Goal: Communication & Community: Answer question/provide support

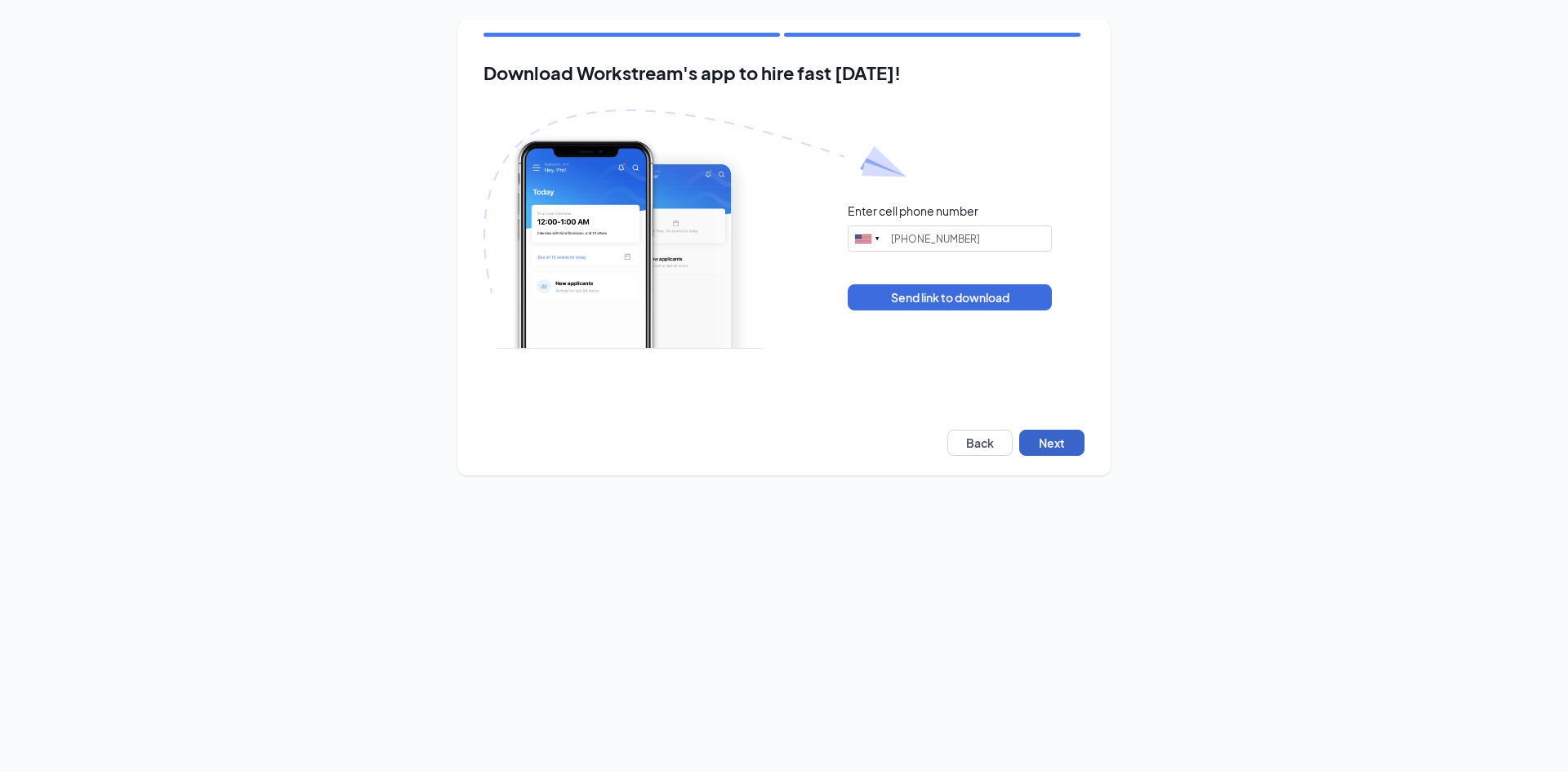
click at [1068, 444] on button "Next" at bounding box center [1052, 443] width 65 height 26
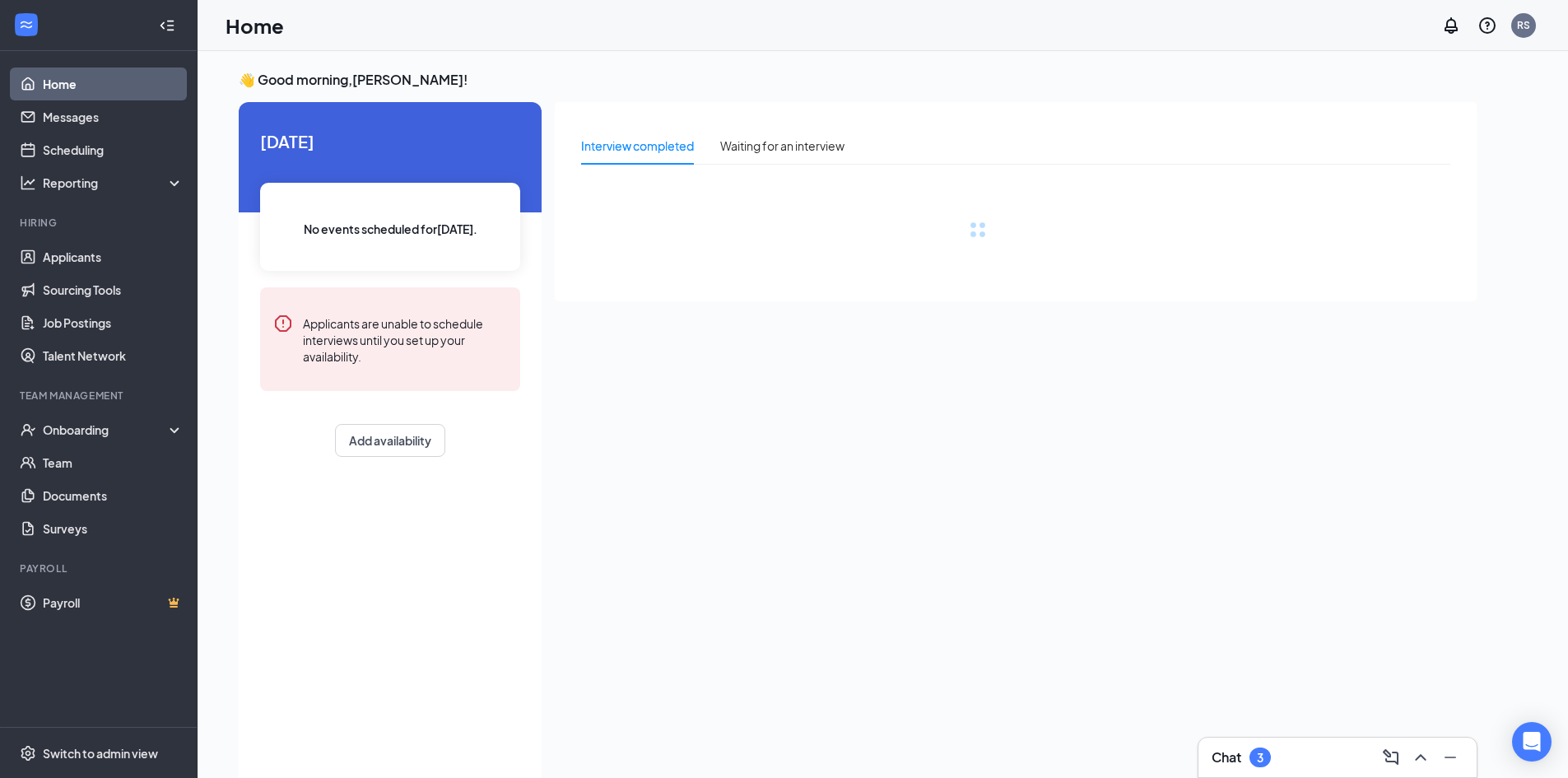
click at [1280, 750] on div "Chat 3" at bounding box center [1337, 757] width 252 height 27
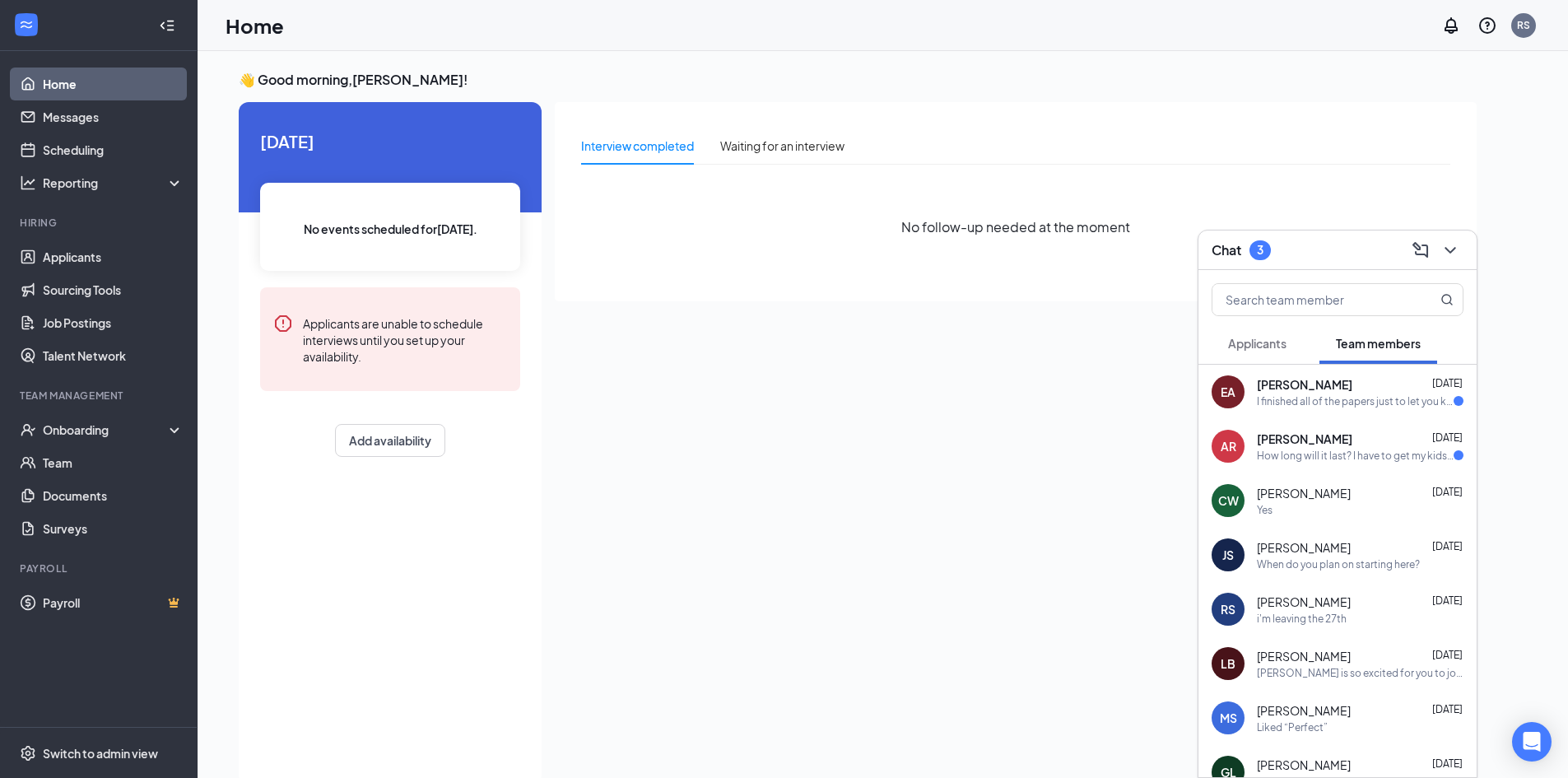
click at [1298, 406] on div "I finished all of the papers just to let you know!" at bounding box center [1354, 401] width 197 height 14
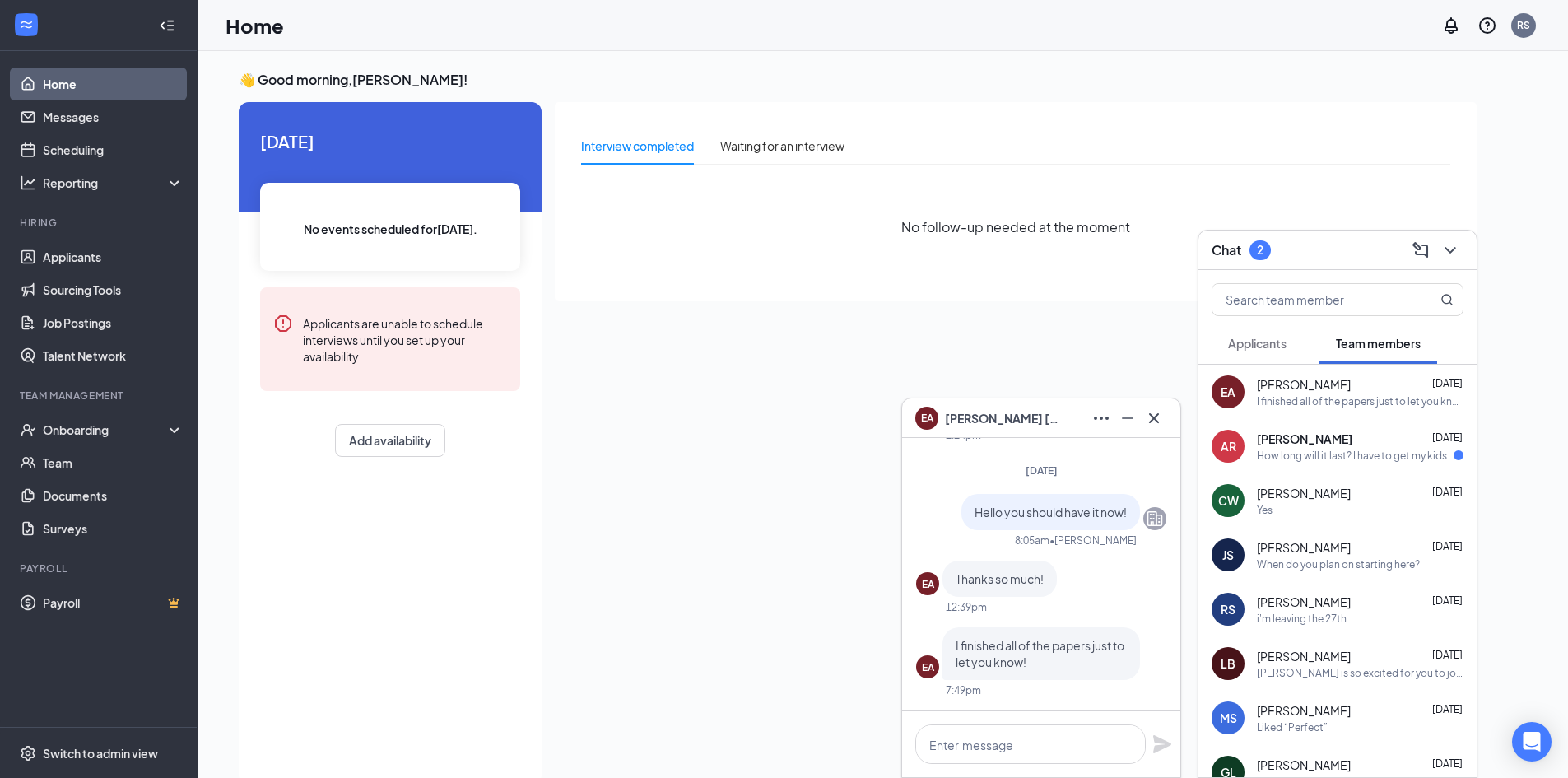
click at [1278, 459] on div "How long will it last? I have to get my kids at 5:30" at bounding box center [1354, 455] width 197 height 14
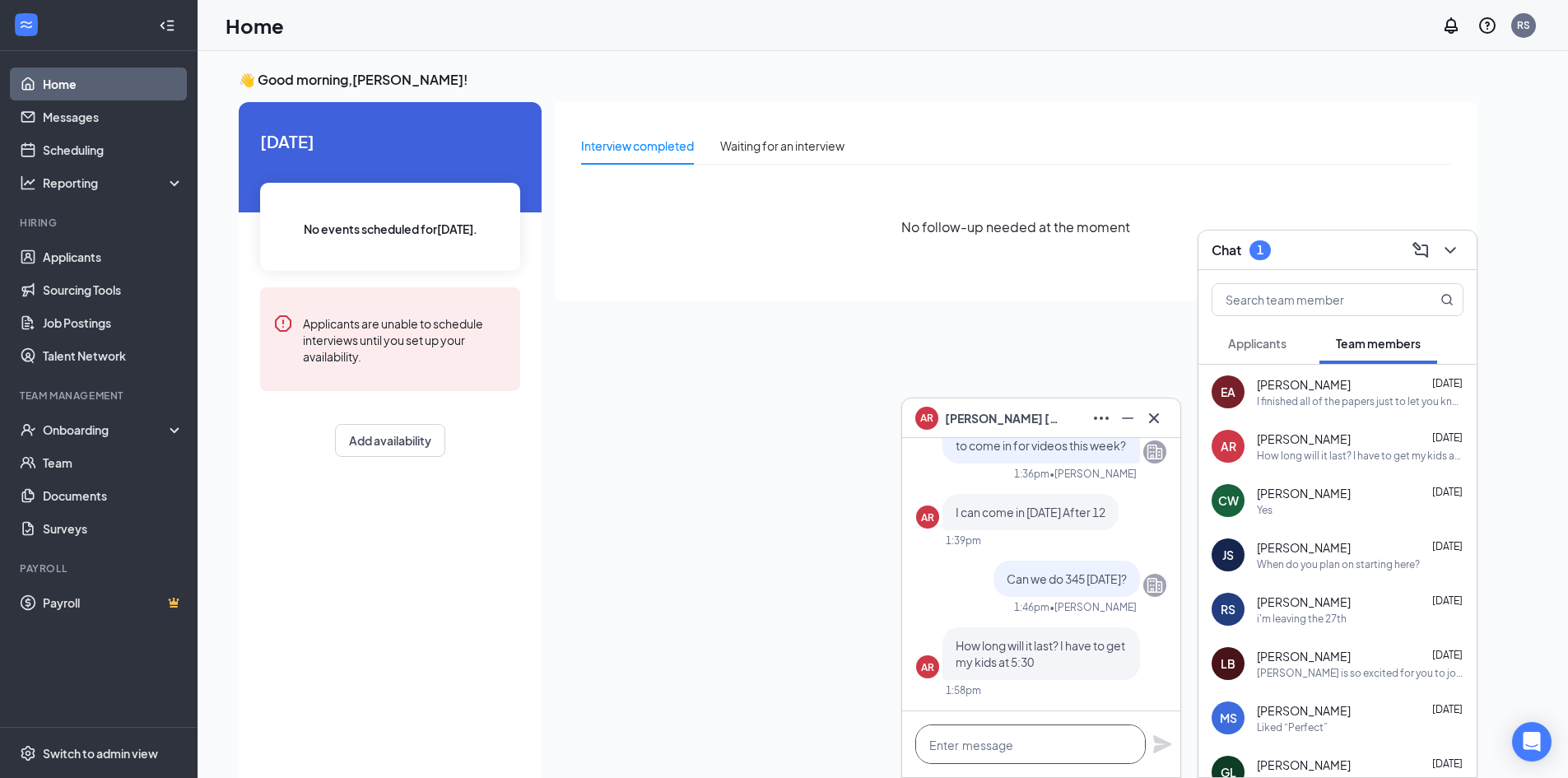
click at [1020, 742] on textarea at bounding box center [1030, 745] width 231 height 40
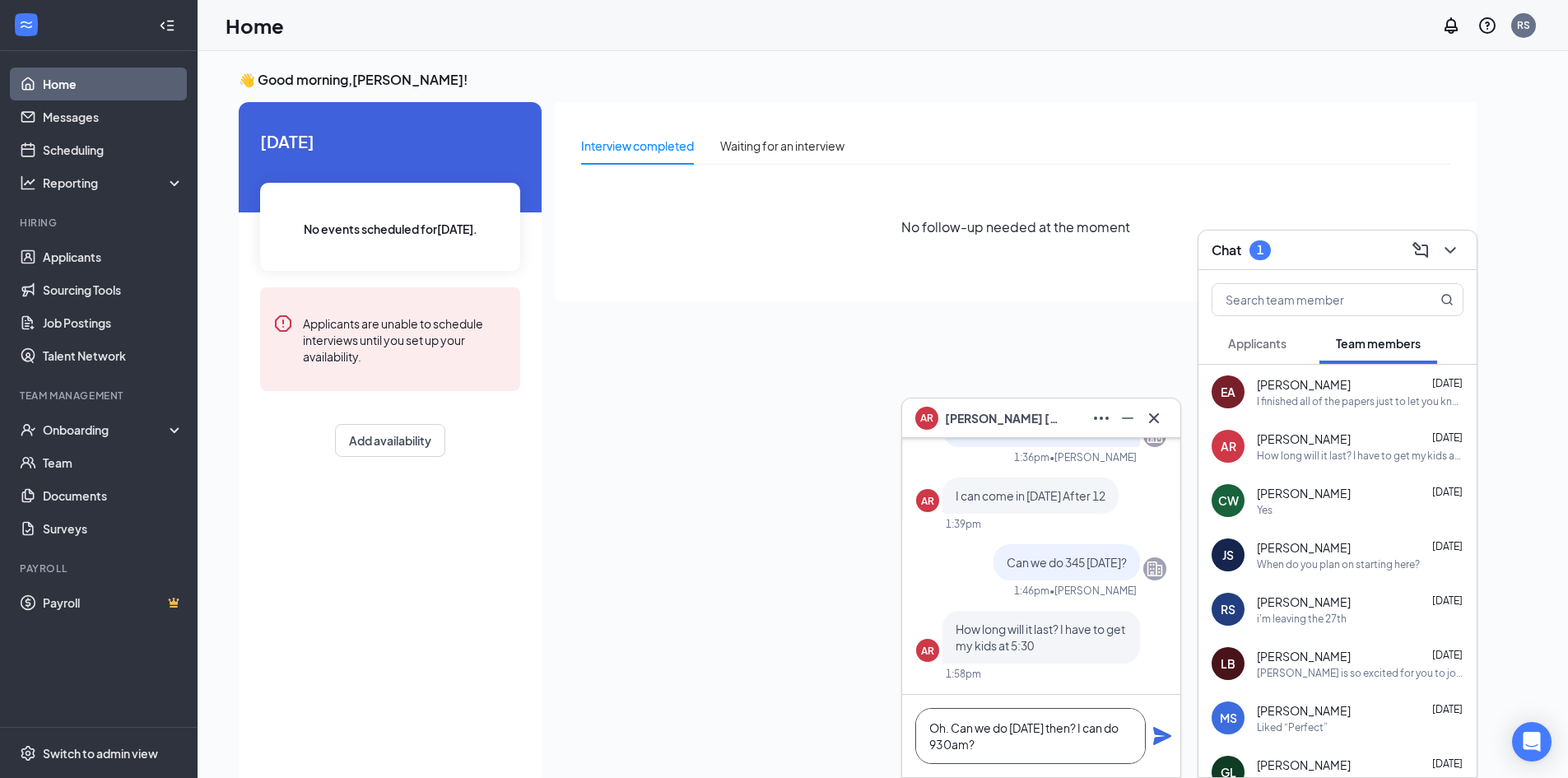
type textarea "Oh. Can we do [DATE] then? I can do 930am?"
click at [1159, 731] on icon "Plane" at bounding box center [1162, 735] width 18 height 18
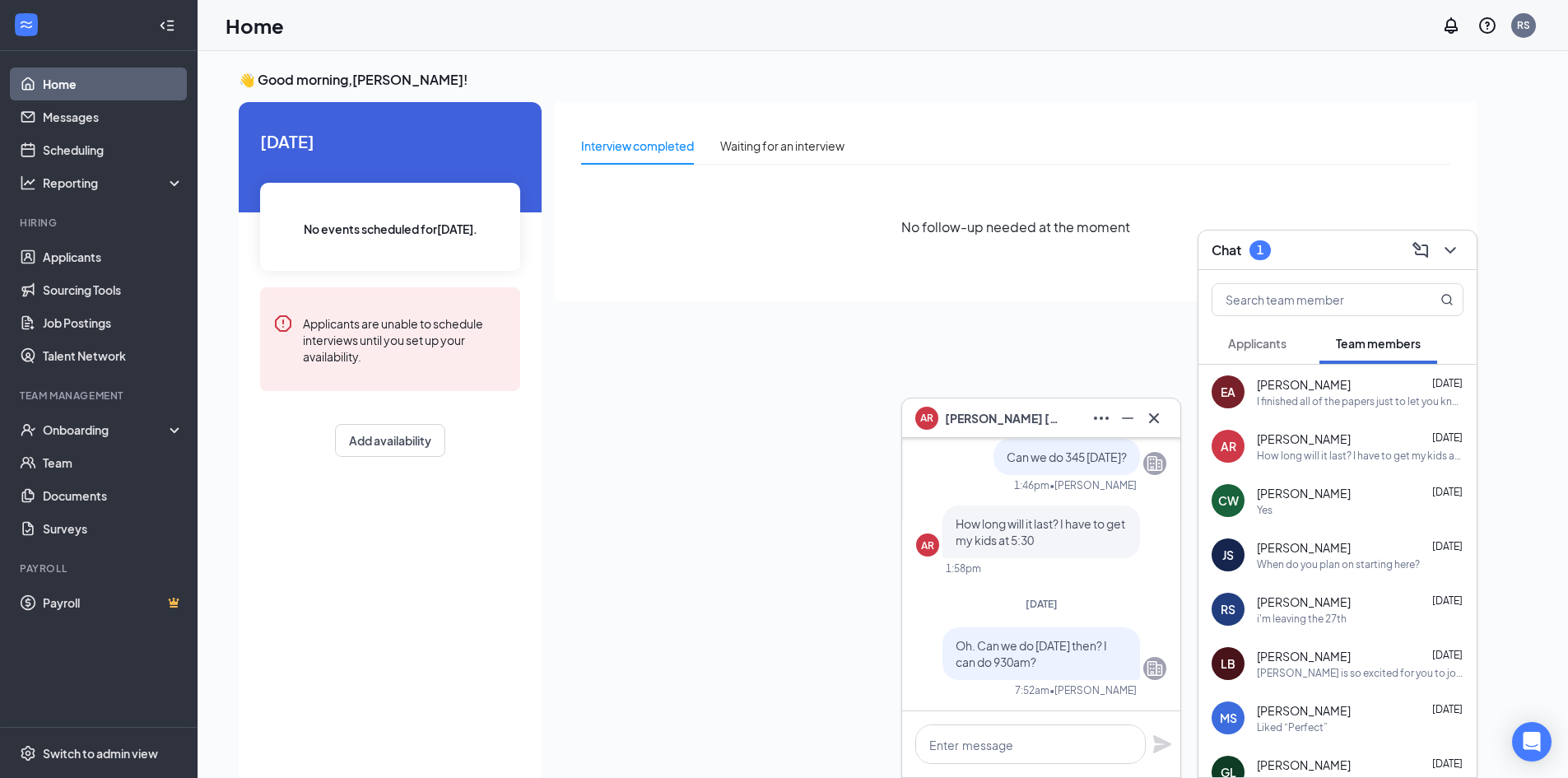
click at [1307, 394] on div "I finished all of the papers just to let you know!" at bounding box center [1360, 401] width 207 height 14
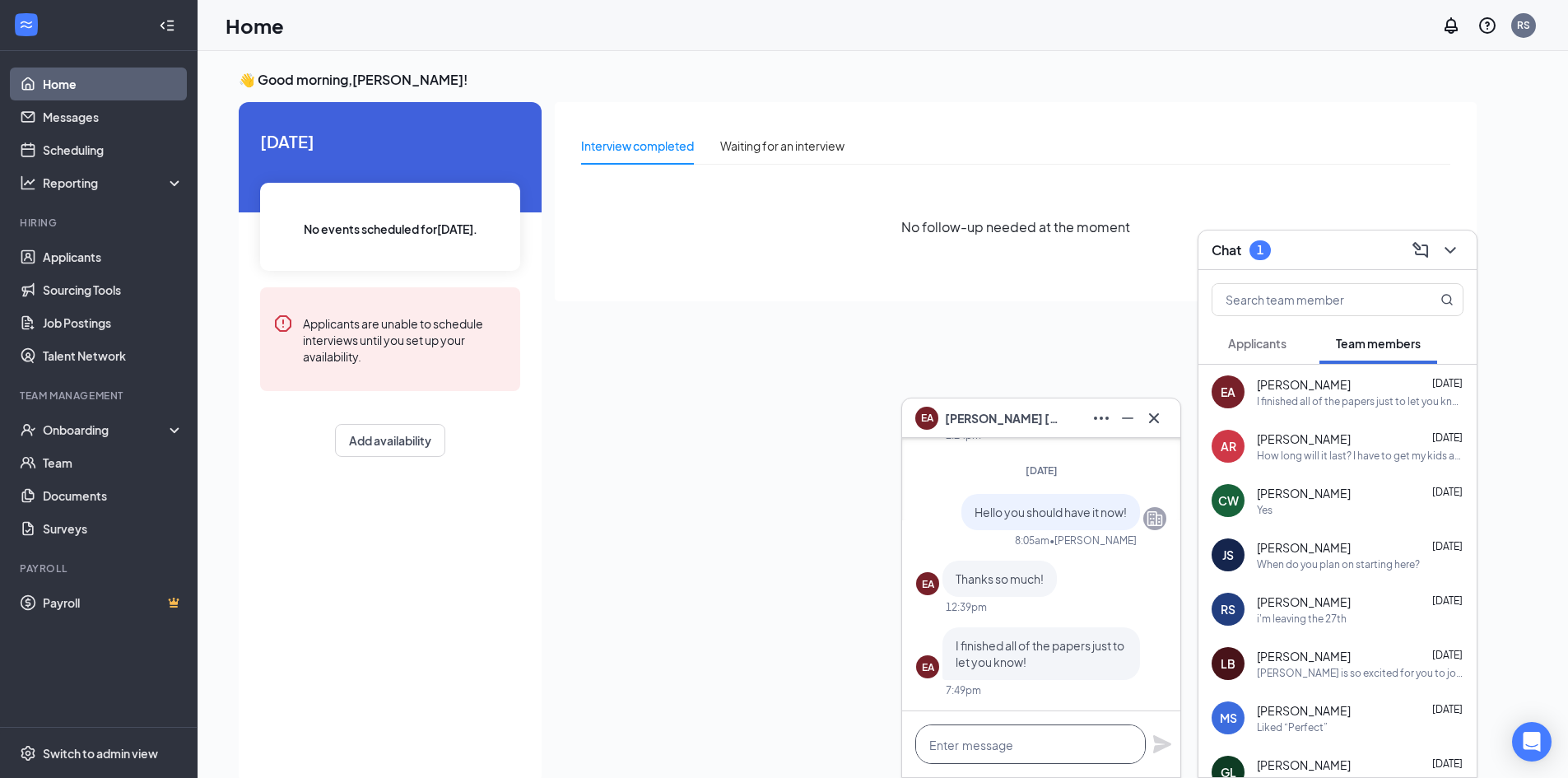
click at [1033, 760] on textarea at bounding box center [1030, 745] width 231 height 40
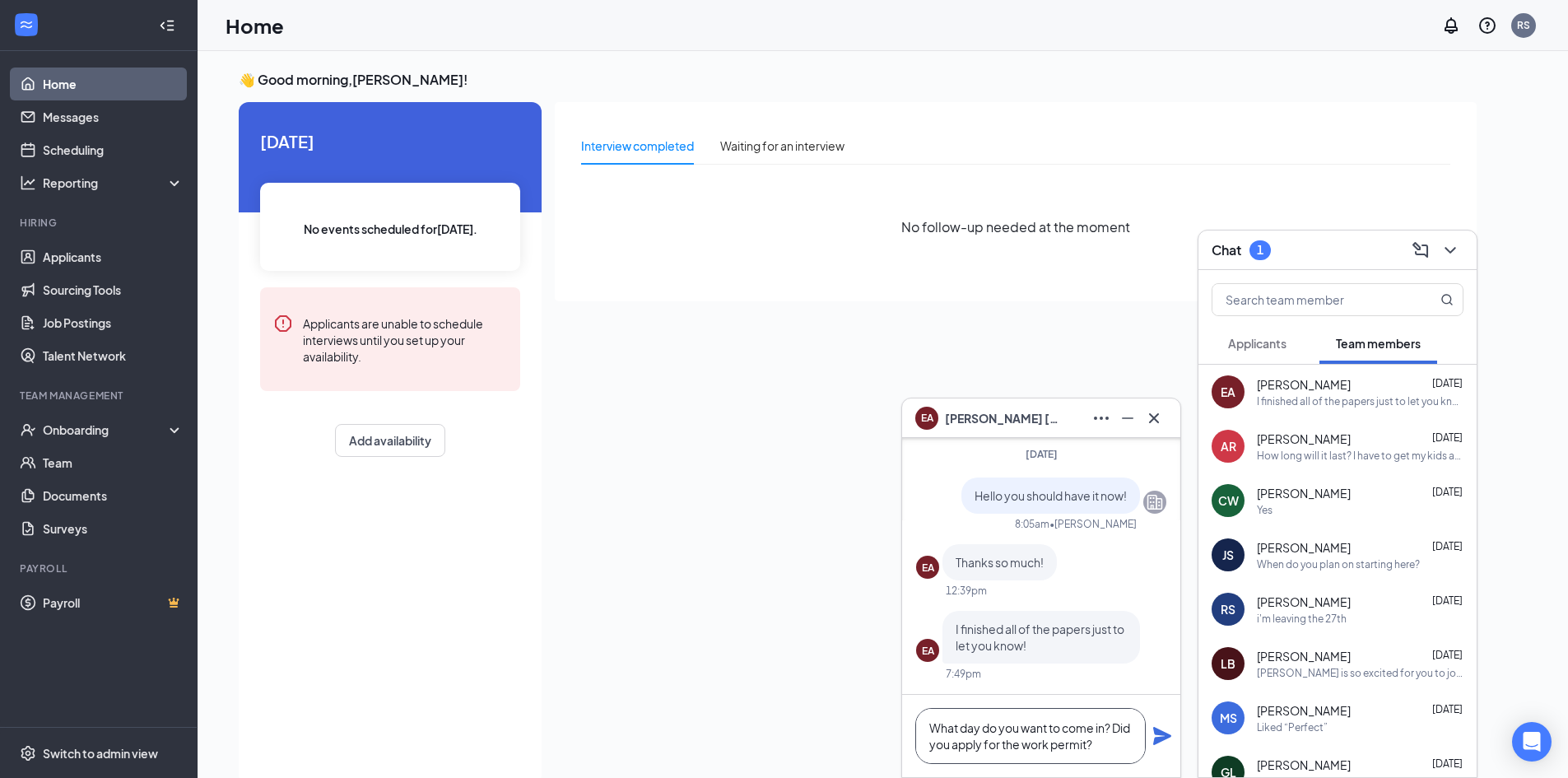
type textarea "What day do you want to come in? Did you apply for the work permit?"
click at [1152, 732] on icon "Plane" at bounding box center [1162, 735] width 20 height 20
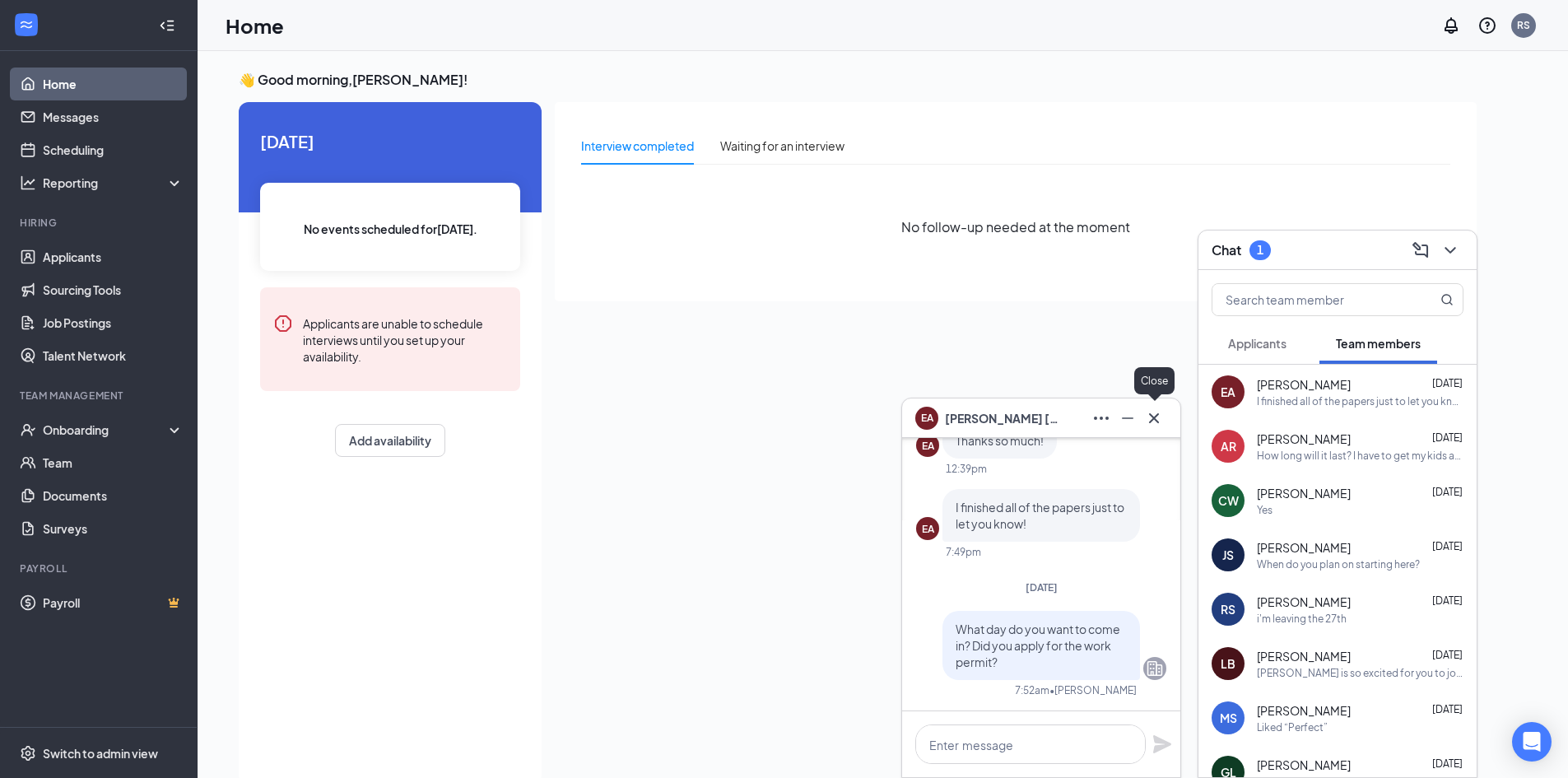
click at [1156, 414] on icon "Cross" at bounding box center [1154, 418] width 20 height 20
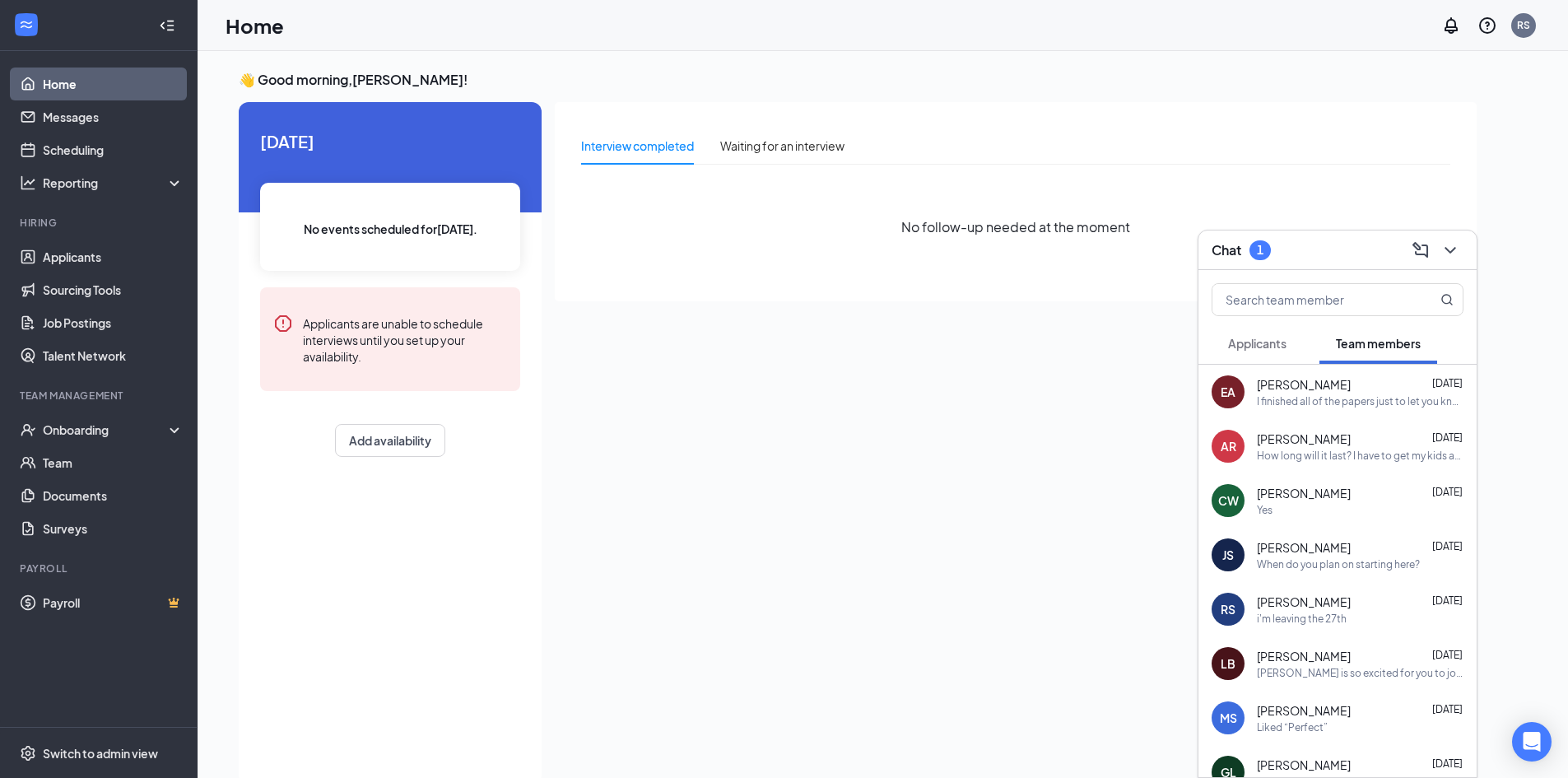
click at [1274, 330] on button "Applicants" at bounding box center [1257, 343] width 91 height 41
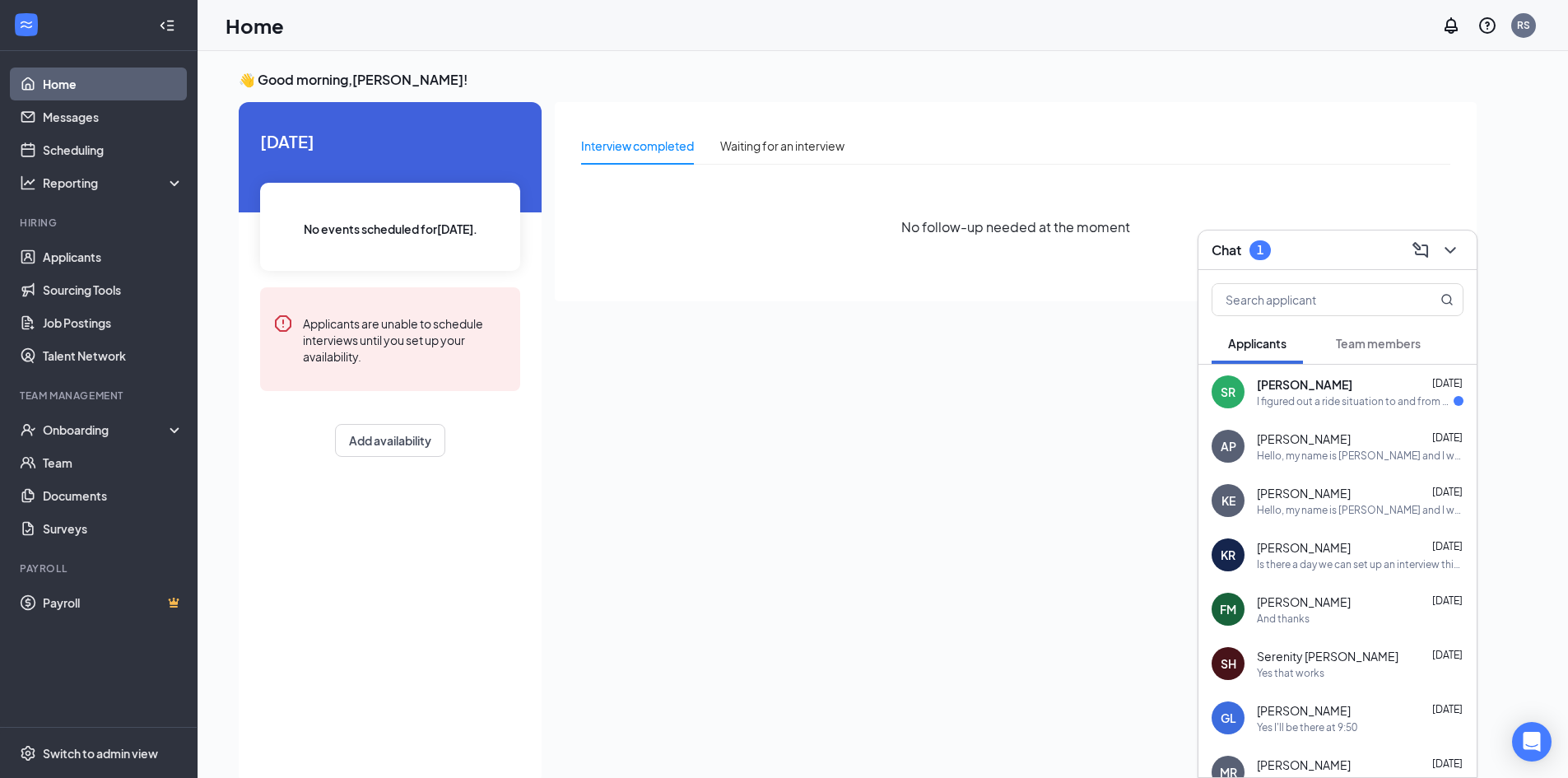
click at [1280, 395] on div "I figured out a ride situation to and from work. I can start by next week. Also…" at bounding box center [1354, 401] width 197 height 14
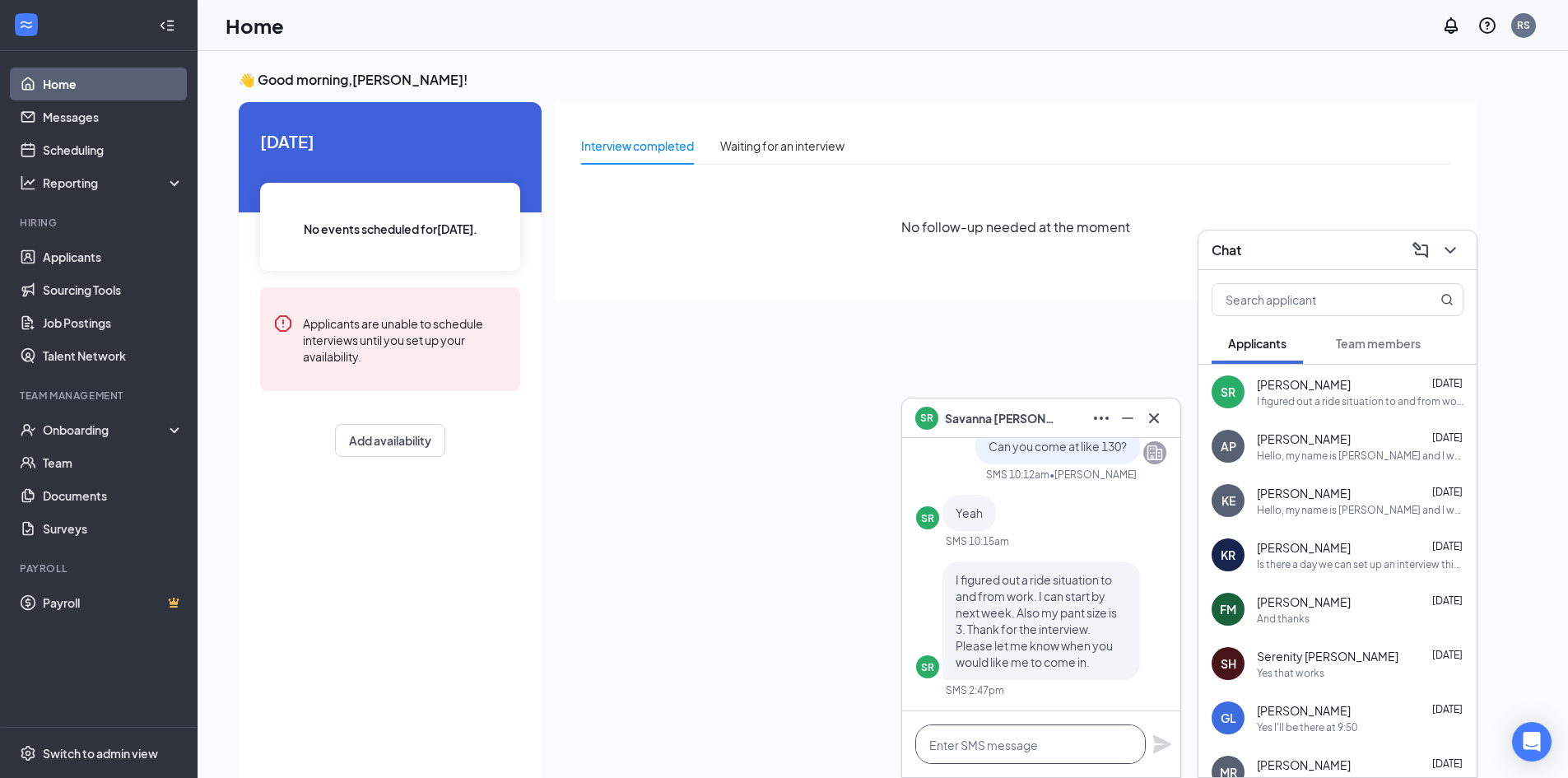
click at [1057, 744] on textarea at bounding box center [1030, 745] width 231 height 40
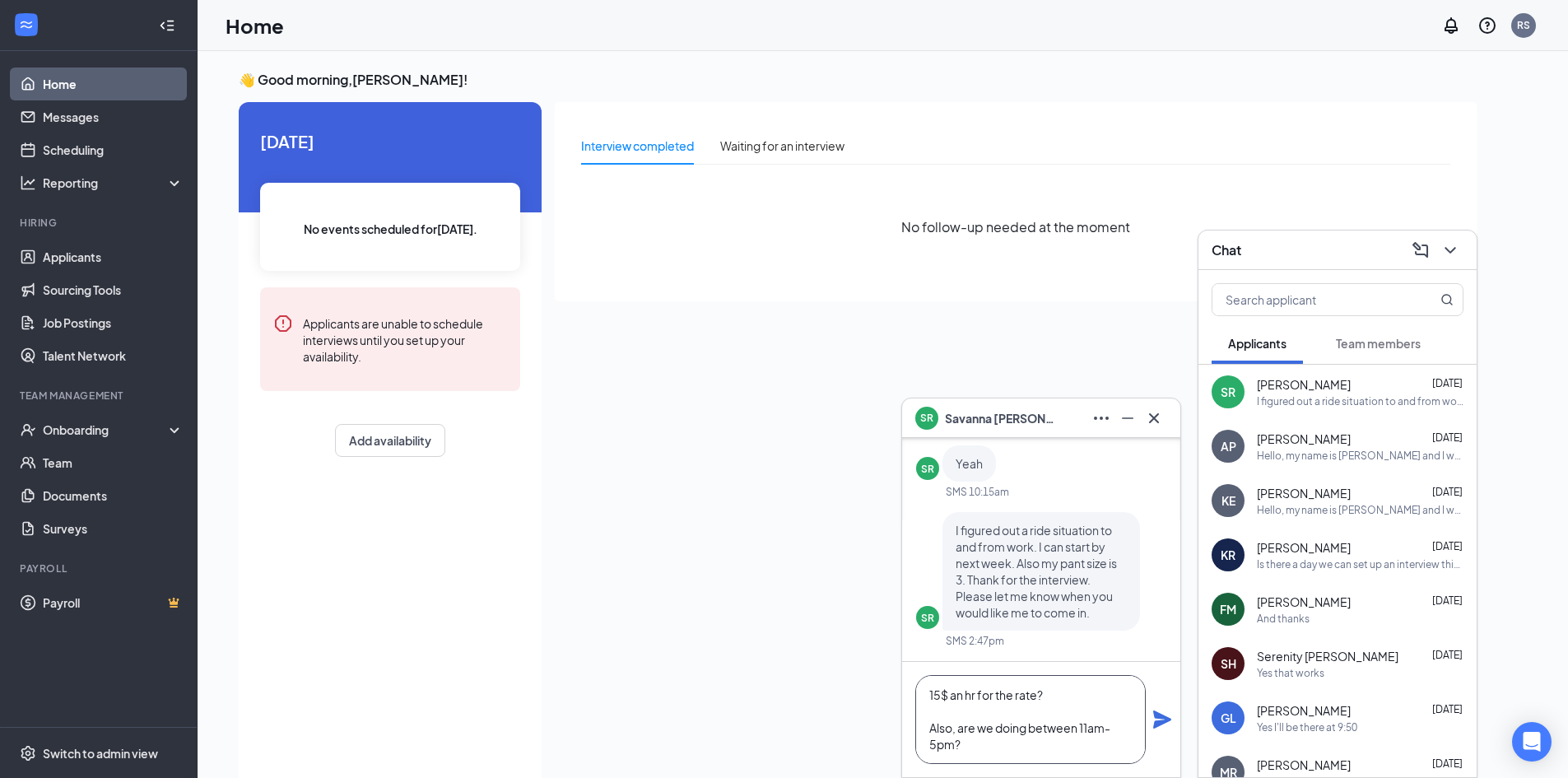
type textarea "15$ an hr for the rate? Also, are we doing between 11am- 5pm?"
click at [1148, 703] on div "15$ an hr for the rate? Also, are we doing between 11am- 5pm?" at bounding box center [1041, 719] width 278 height 115
click at [1155, 714] on icon "Plane" at bounding box center [1162, 719] width 18 height 18
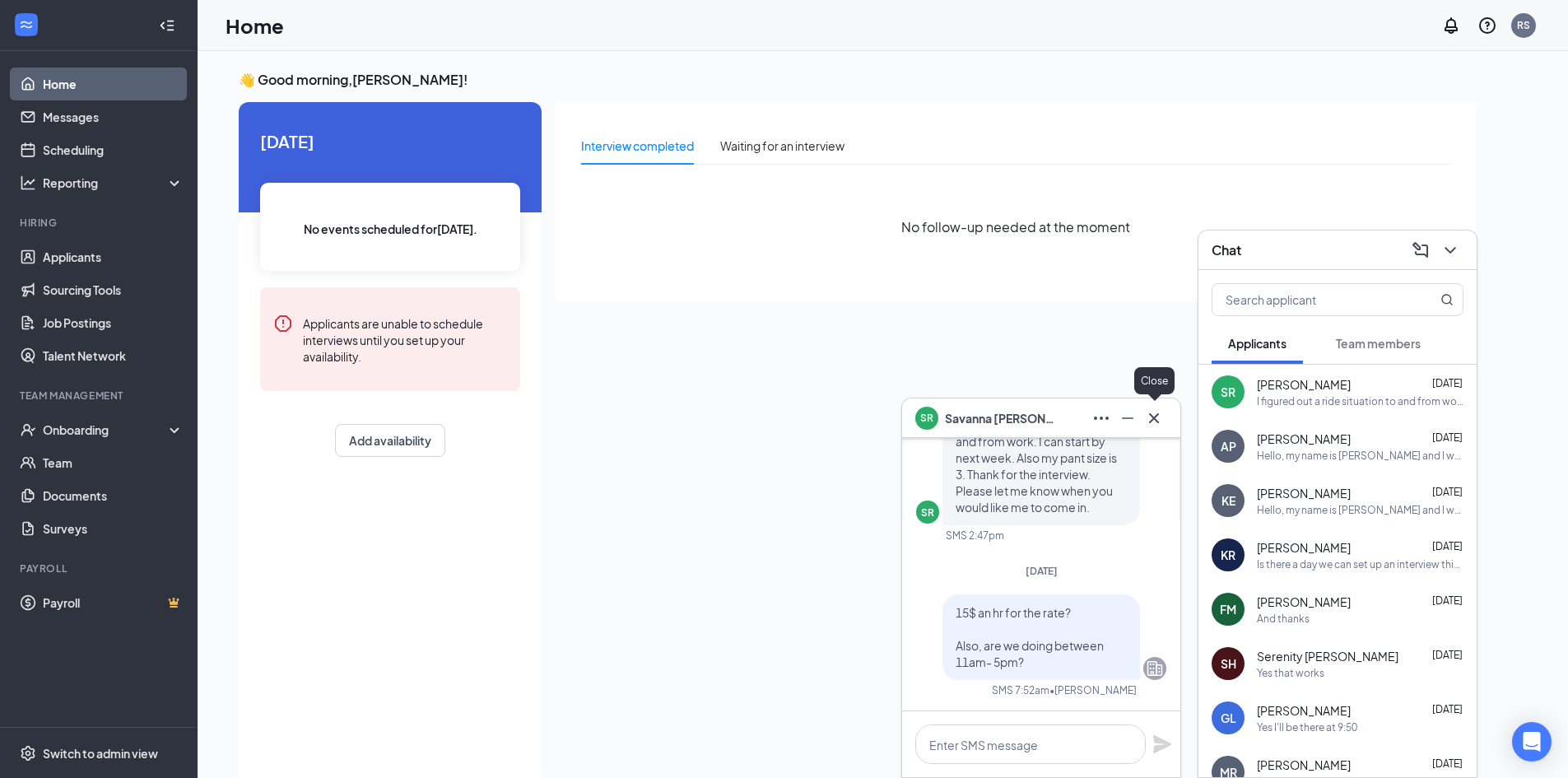
click at [1157, 421] on icon "Cross" at bounding box center [1154, 417] width 9 height 9
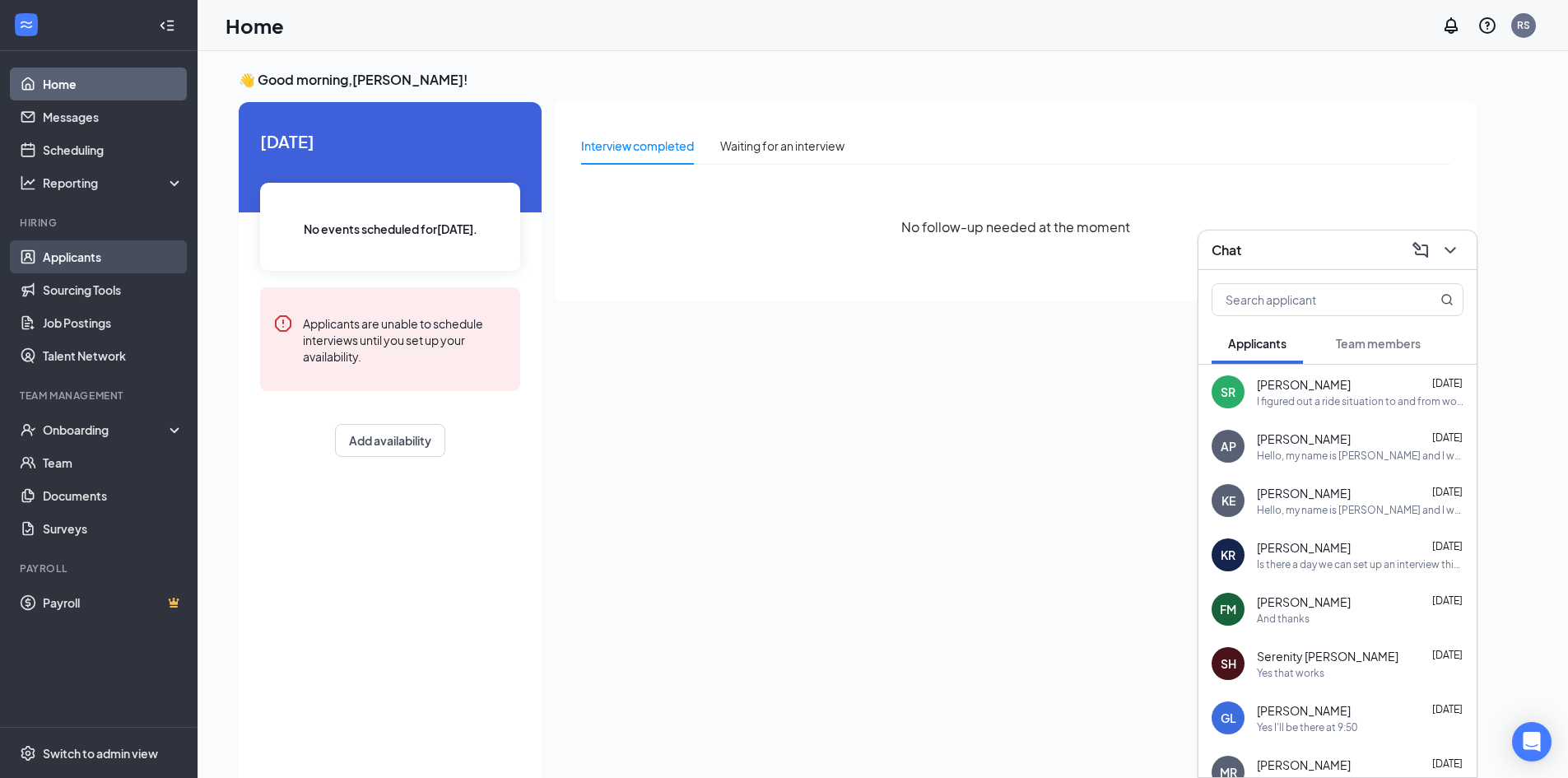
click at [71, 249] on link "Applicants" at bounding box center [113, 256] width 141 height 33
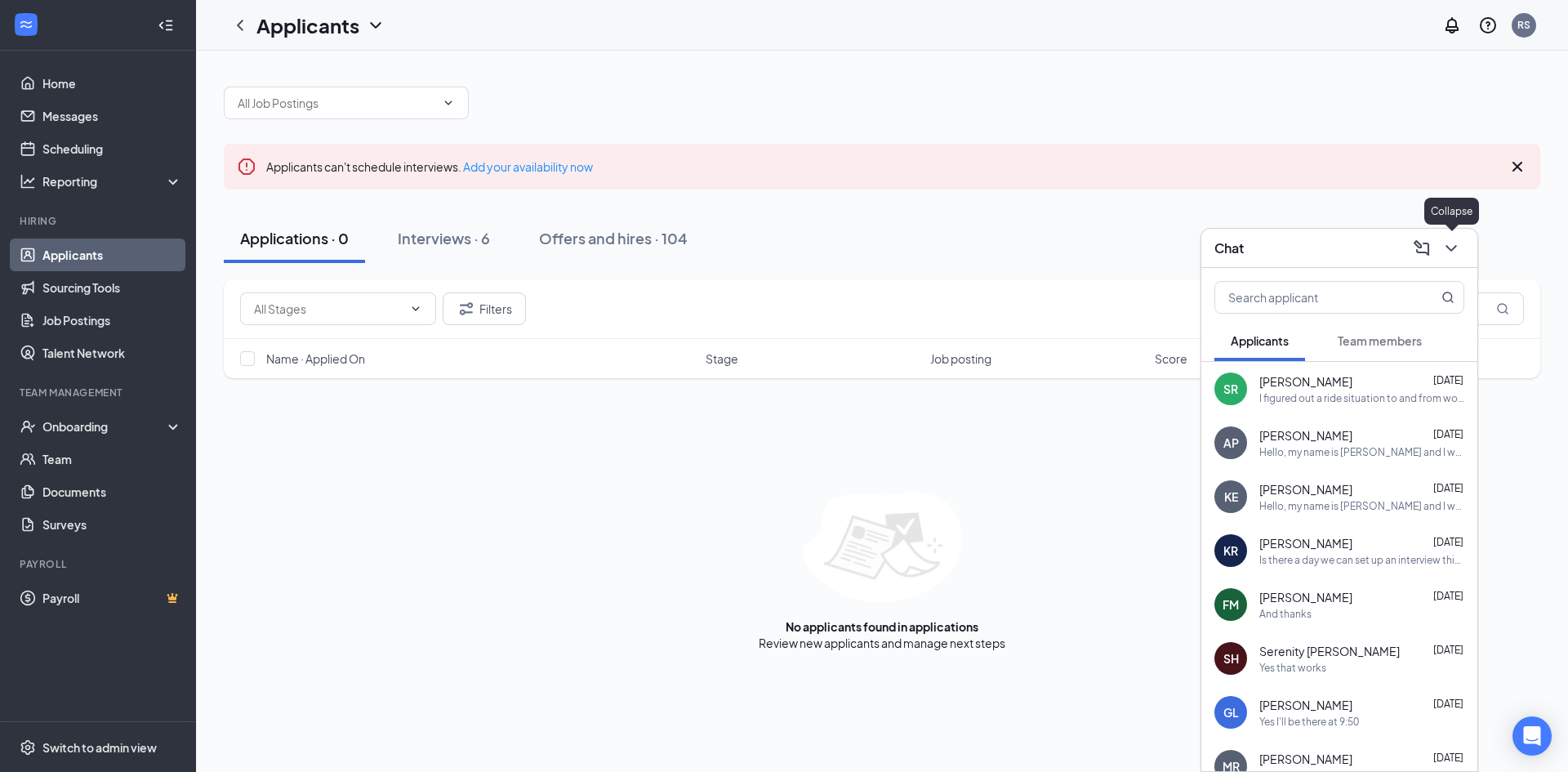
click at [1460, 249] on icon "ChevronDown" at bounding box center [1451, 248] width 20 height 20
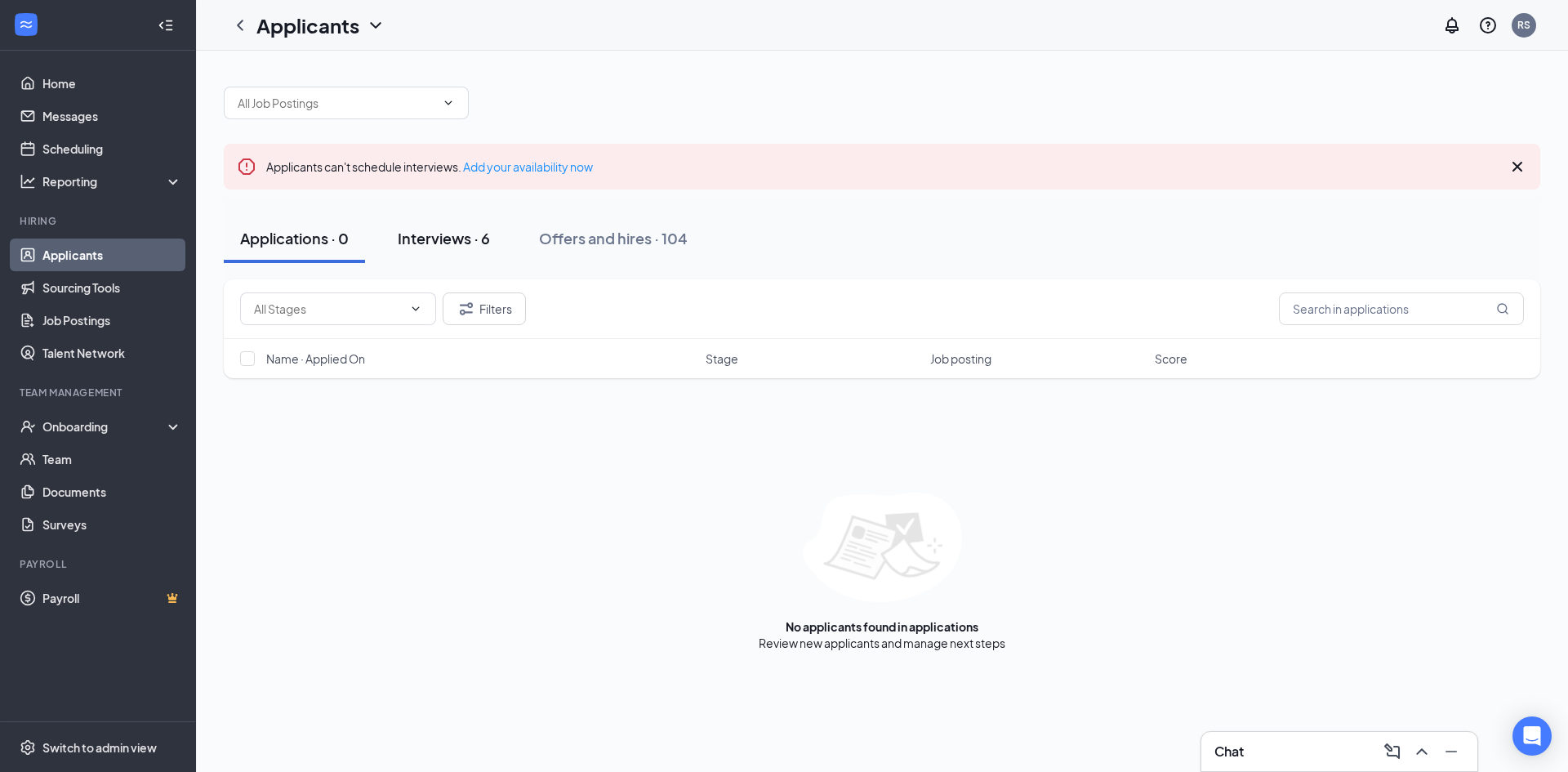
click at [456, 245] on div "Interviews · 6" at bounding box center [444, 238] width 92 height 21
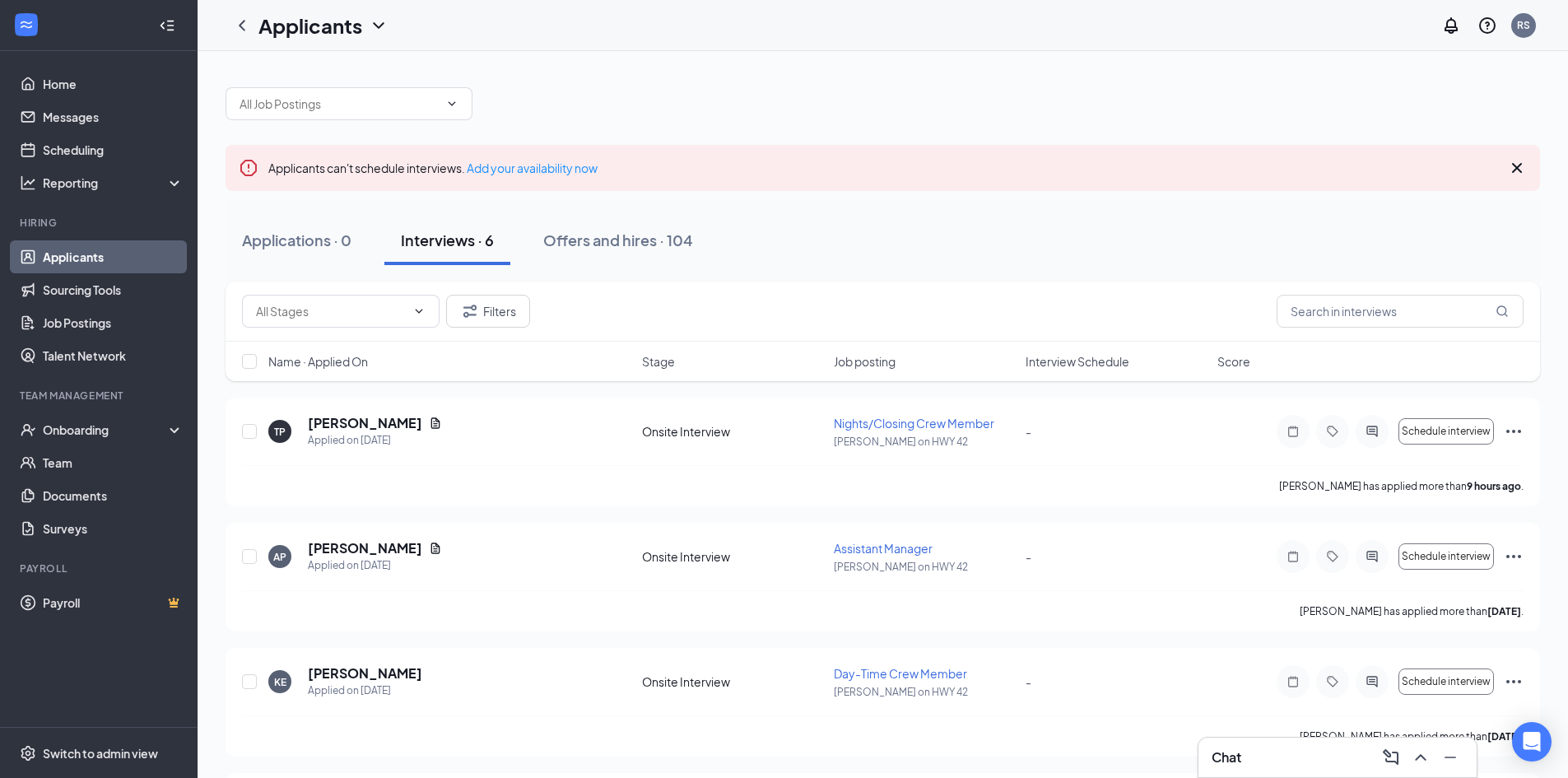
click at [304, 352] on div "Name · Applied On Stage Job posting Interview Schedule Score" at bounding box center [882, 362] width 1314 height 40
click at [300, 373] on div "Name · Applied On Stage Job posting Interview Schedule Score" at bounding box center [882, 362] width 1314 height 40
click at [309, 362] on span "Name · Applied On" at bounding box center [318, 361] width 100 height 16
click at [311, 358] on span "Name · Applied On" at bounding box center [318, 361] width 100 height 16
click at [1372, 430] on icon "ActiveChat" at bounding box center [1371, 431] width 20 height 13
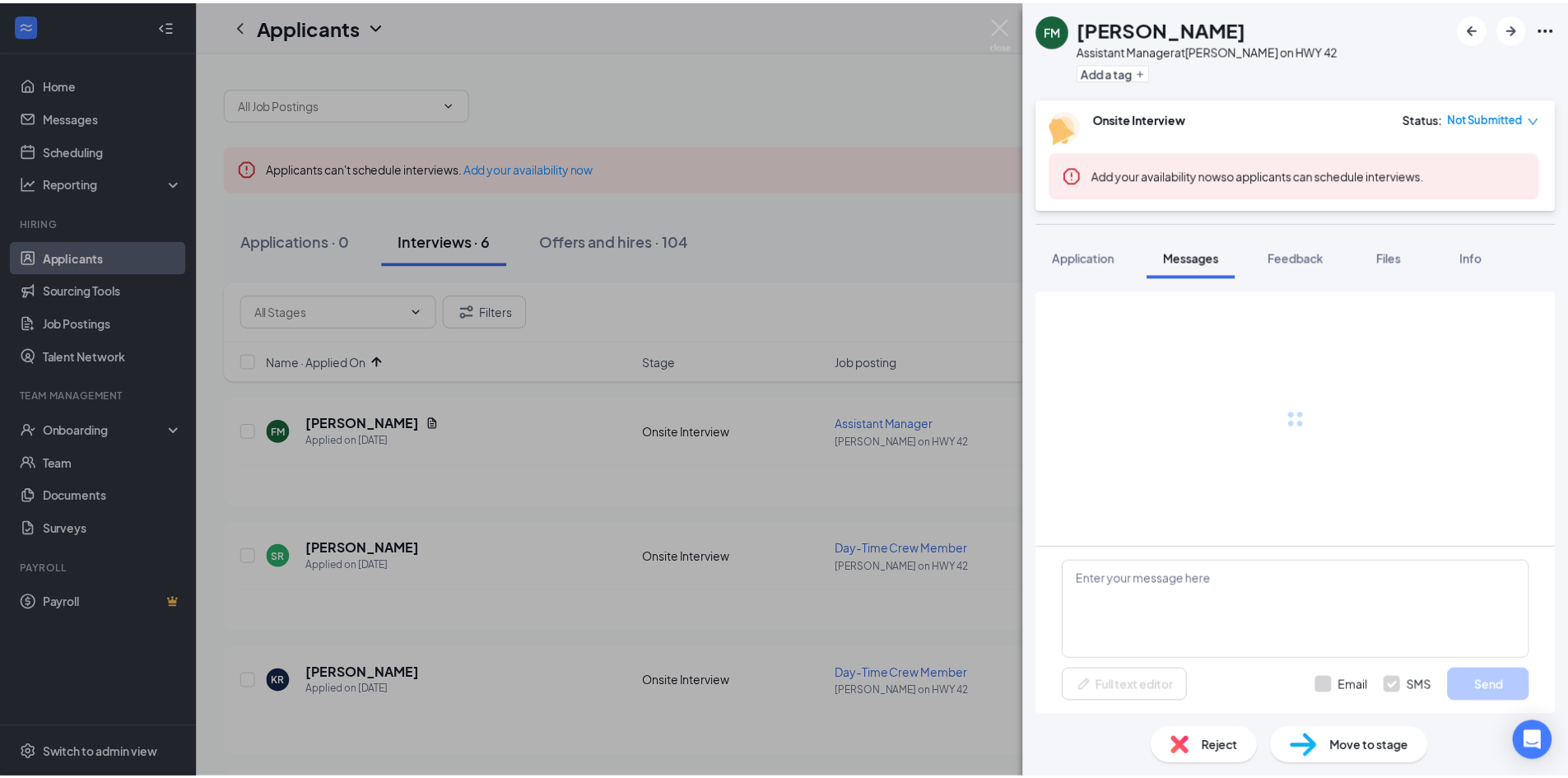
scroll to position [742, 0]
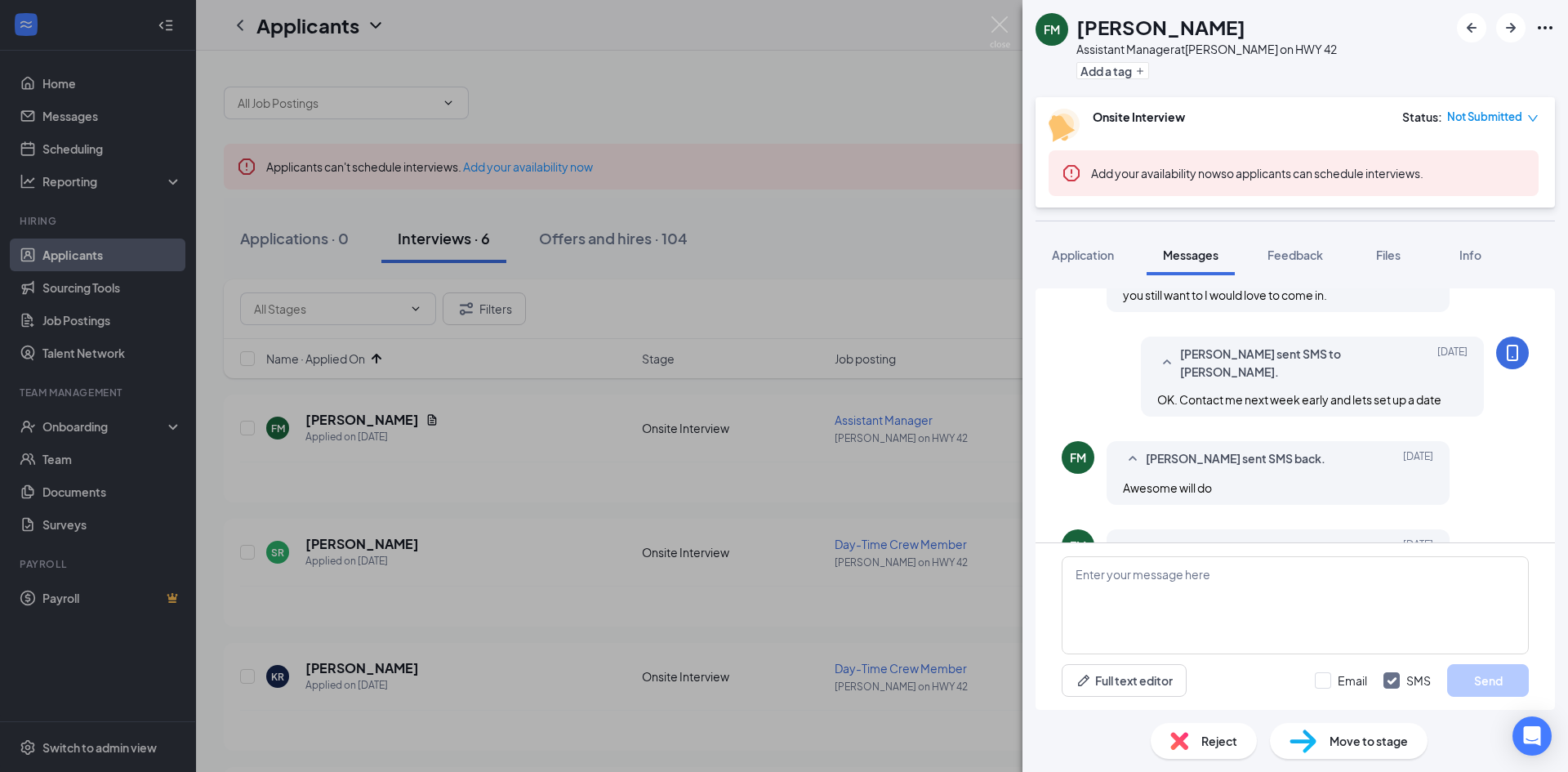
click at [789, 489] on div "FM [PERSON_NAME] Assistant Manager at [GEOGRAPHIC_DATA][PERSON_NAME] on HWY 42 …" at bounding box center [784, 386] width 1568 height 772
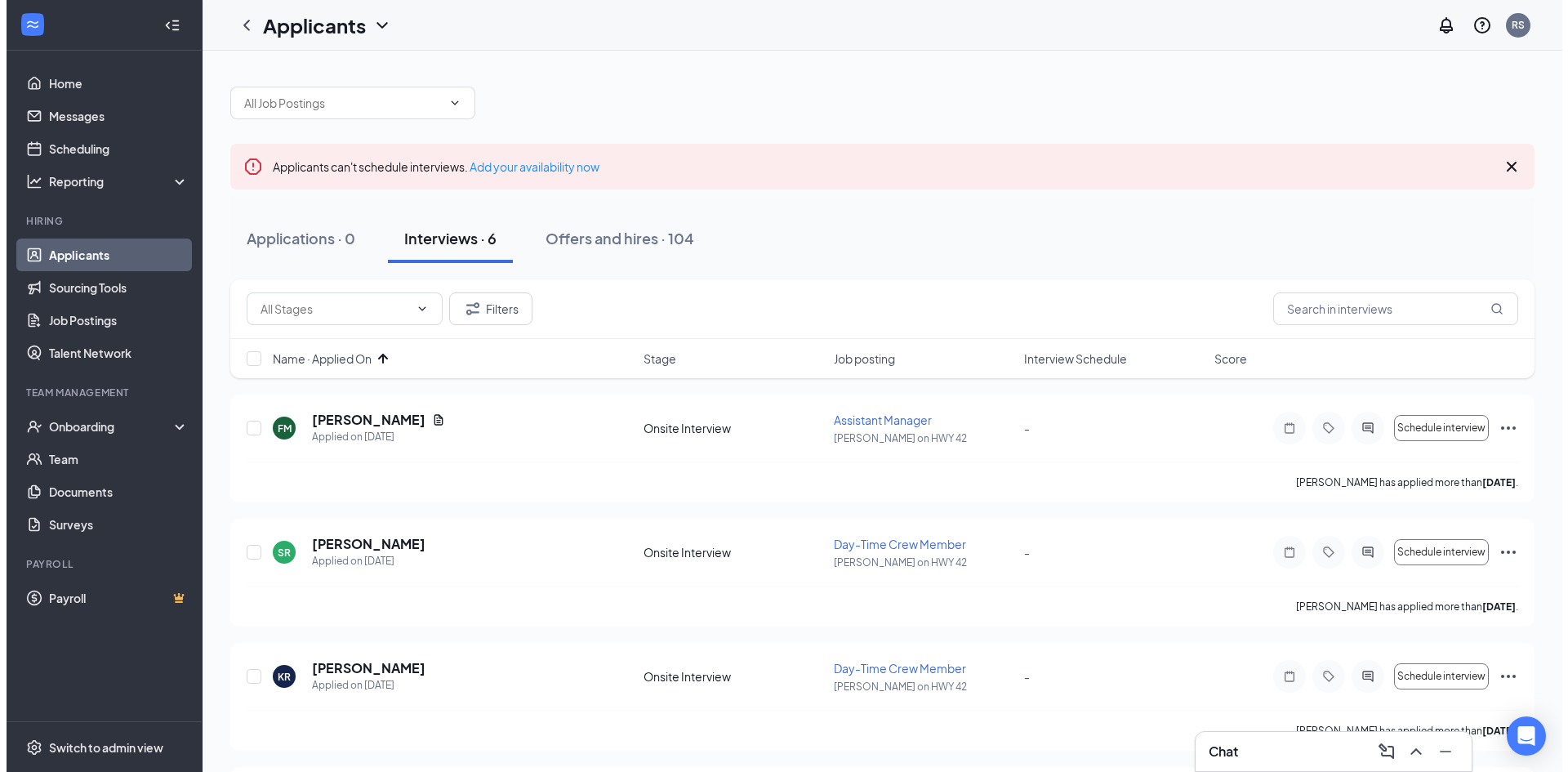
scroll to position [82, 0]
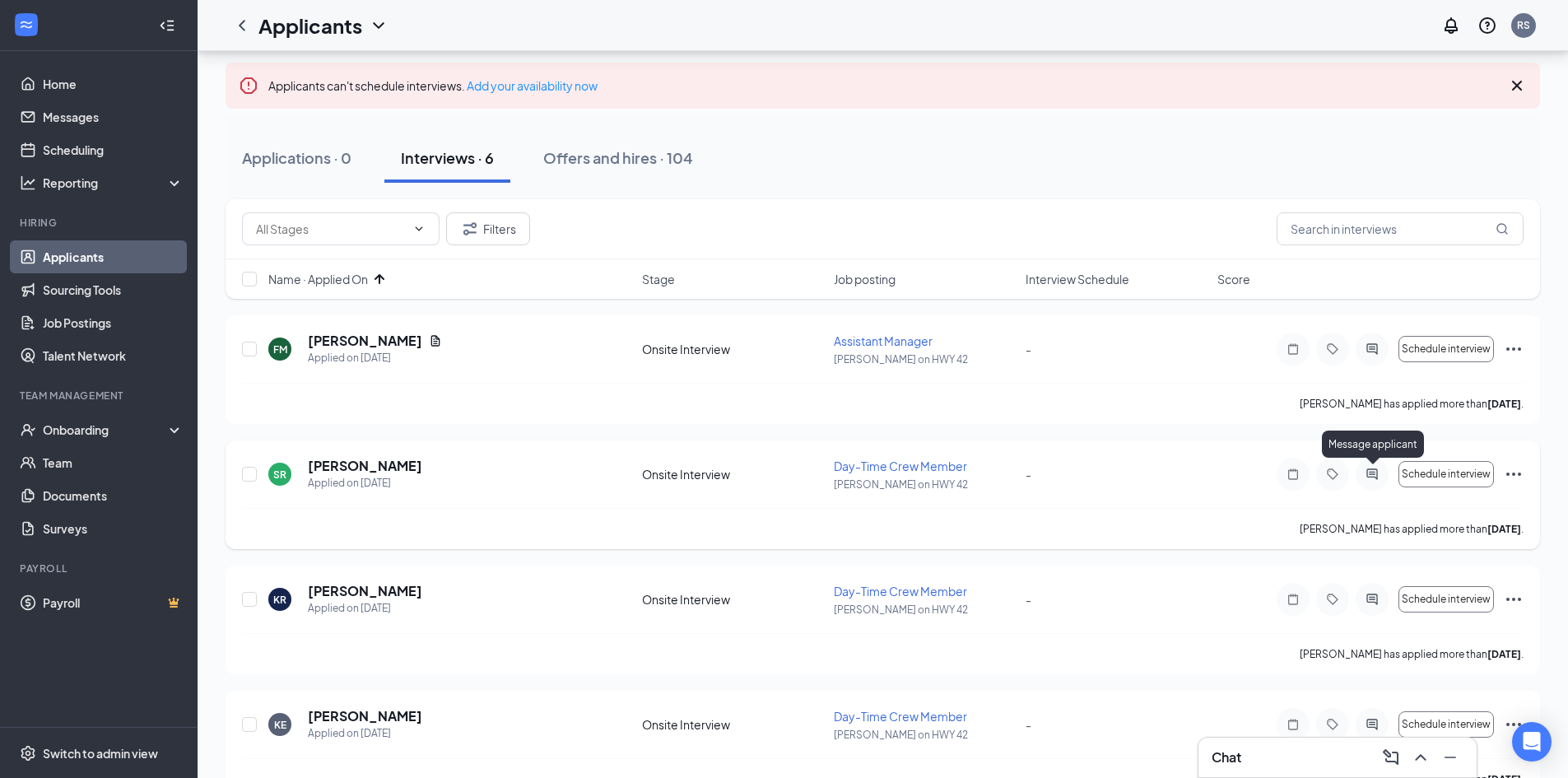
click at [1367, 477] on icon "ActiveChat" at bounding box center [1371, 474] width 20 height 13
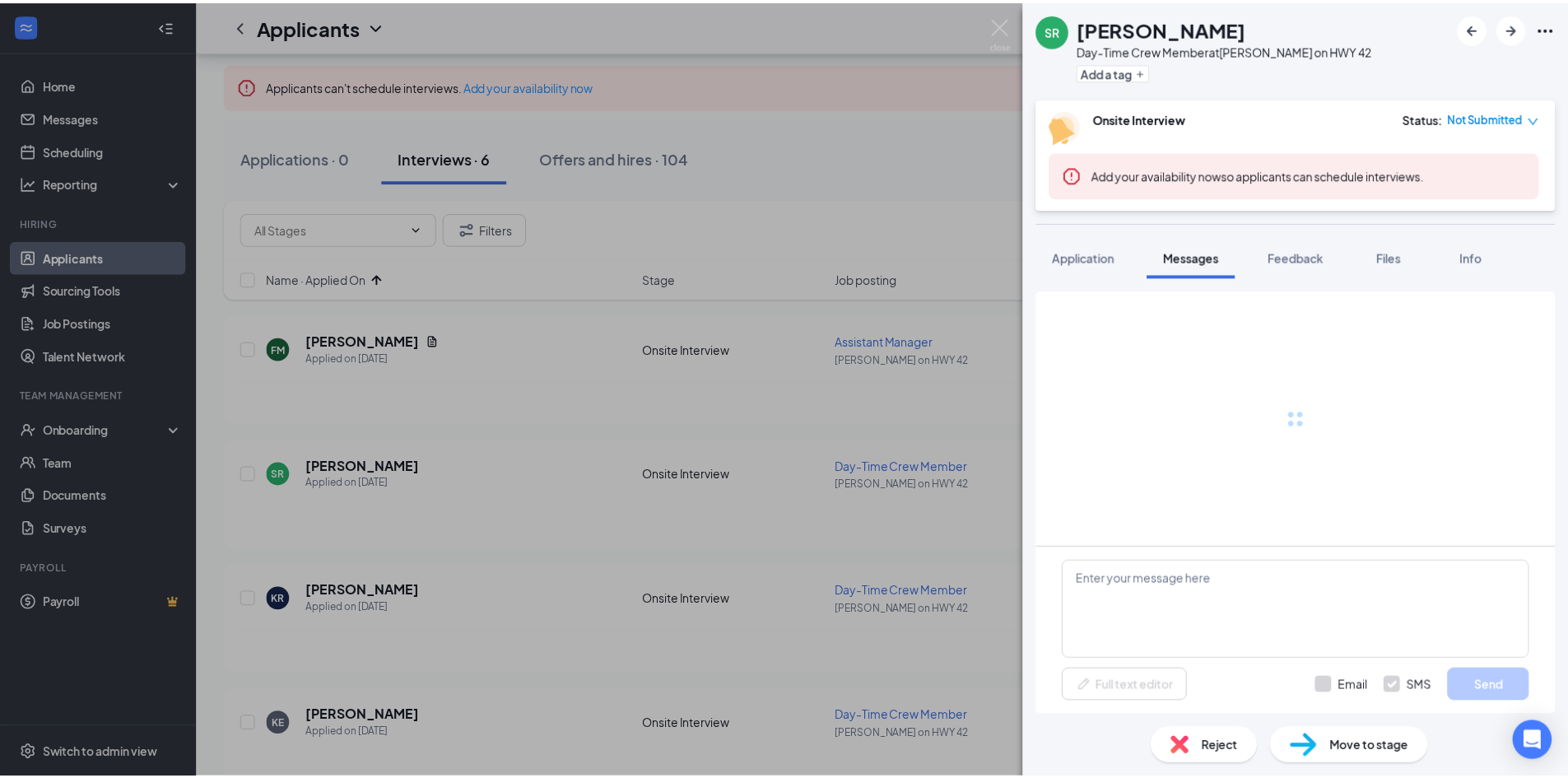
scroll to position [895, 0]
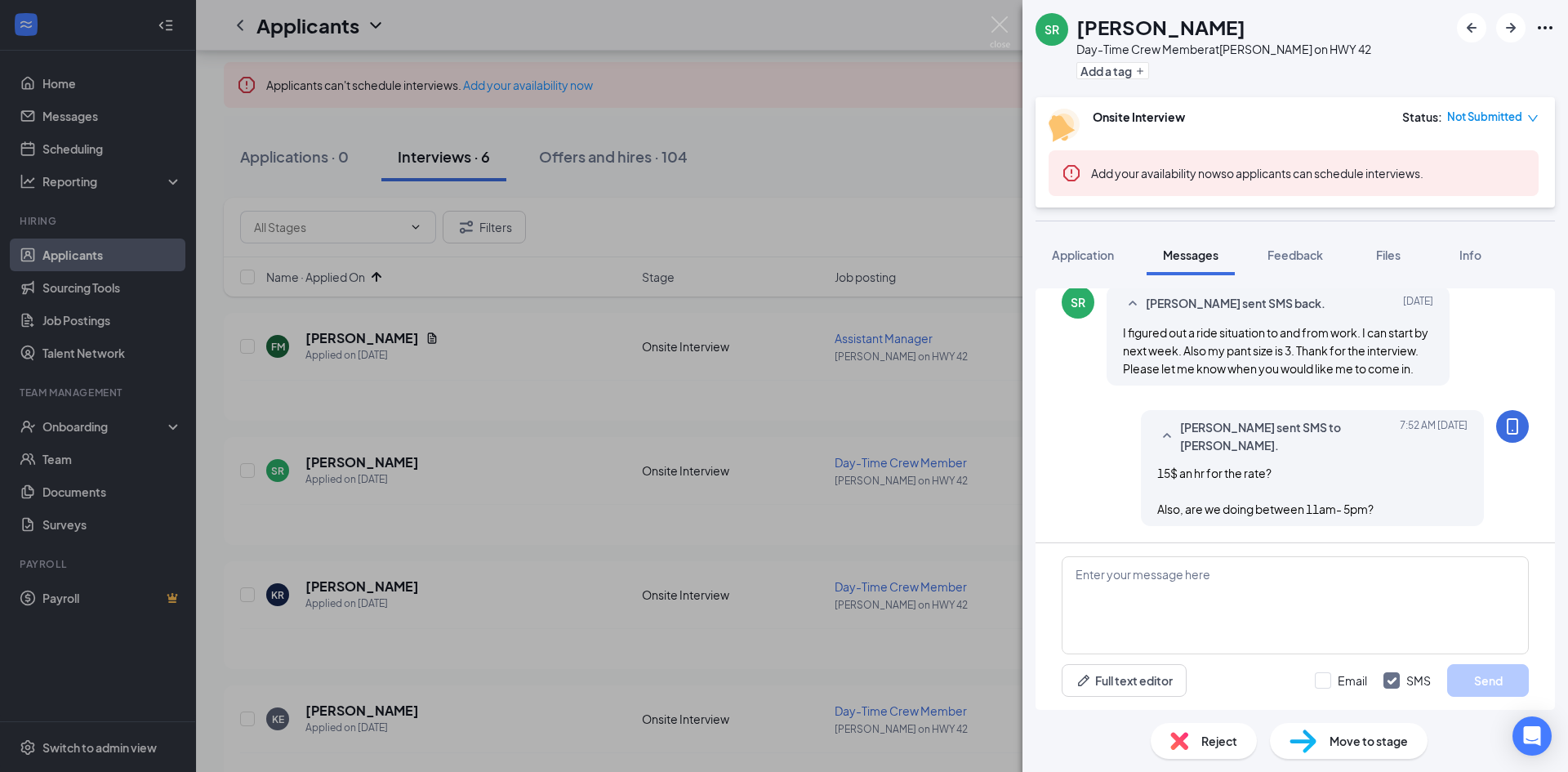
click at [931, 514] on div "SR [PERSON_NAME] Day-Time Crew Member at [PERSON_NAME] on HWY 42 Add a tag Onsi…" at bounding box center [784, 386] width 1568 height 772
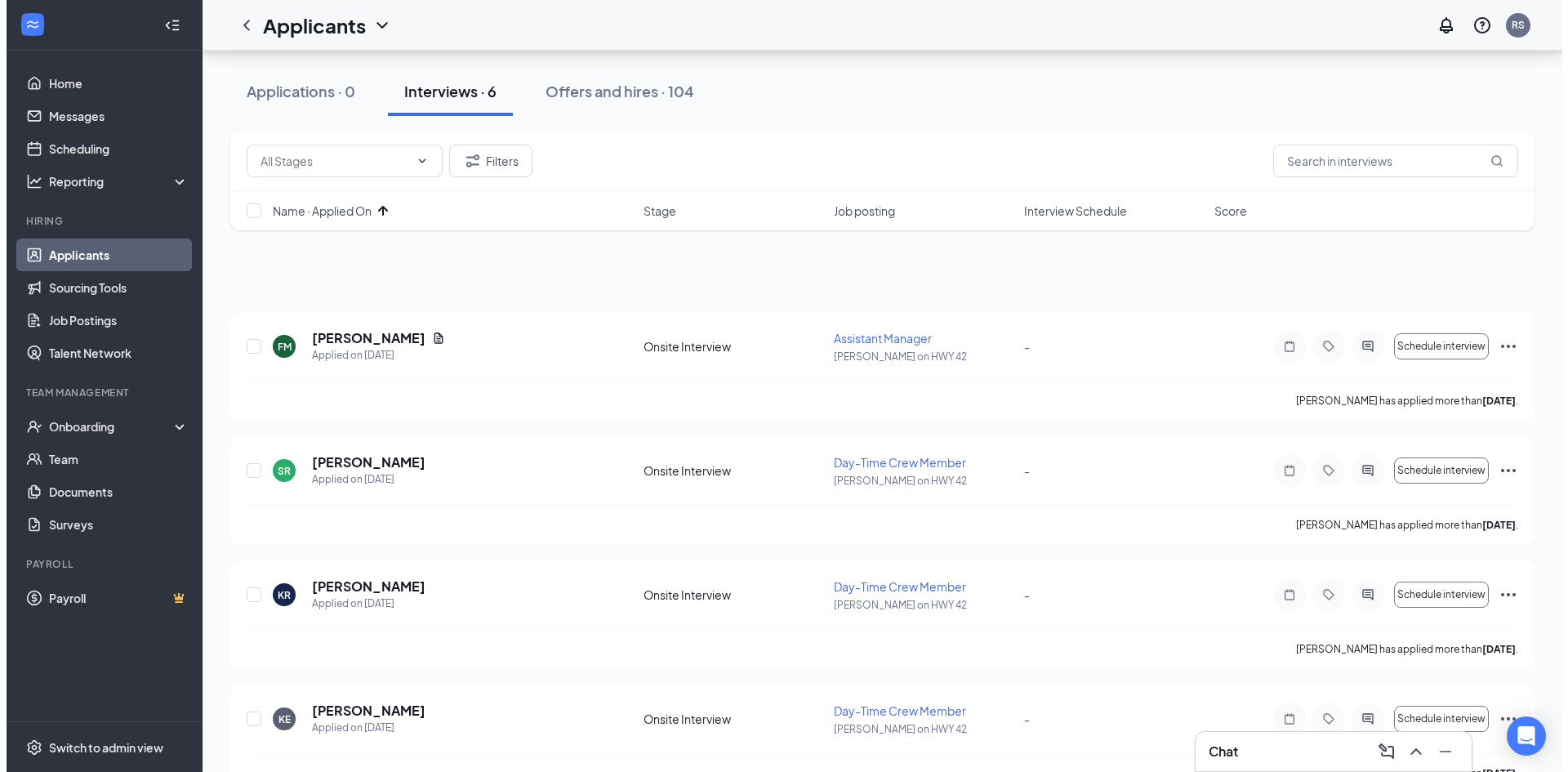
scroll to position [163, 0]
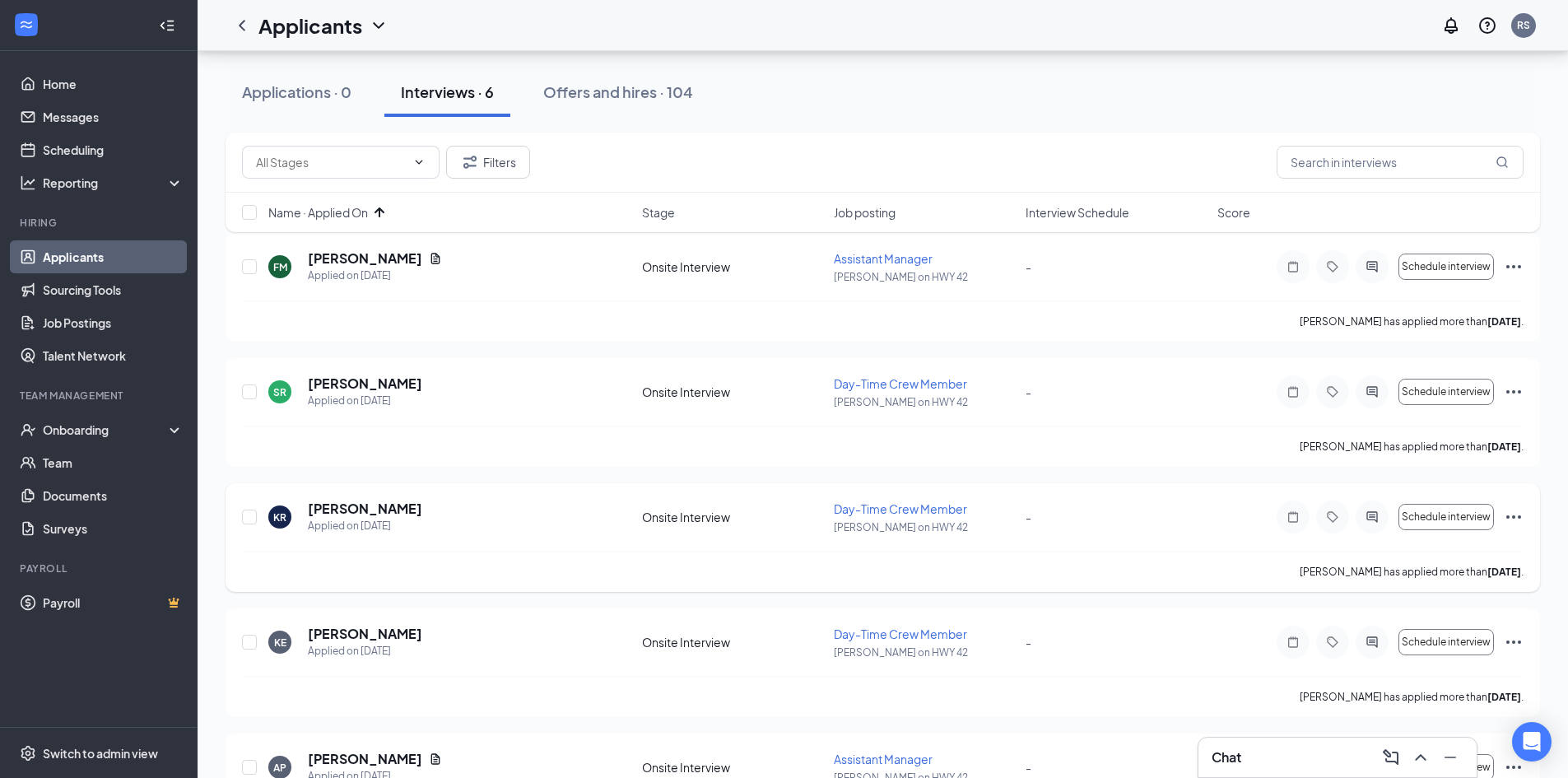
click at [1375, 523] on div at bounding box center [1371, 517] width 33 height 33
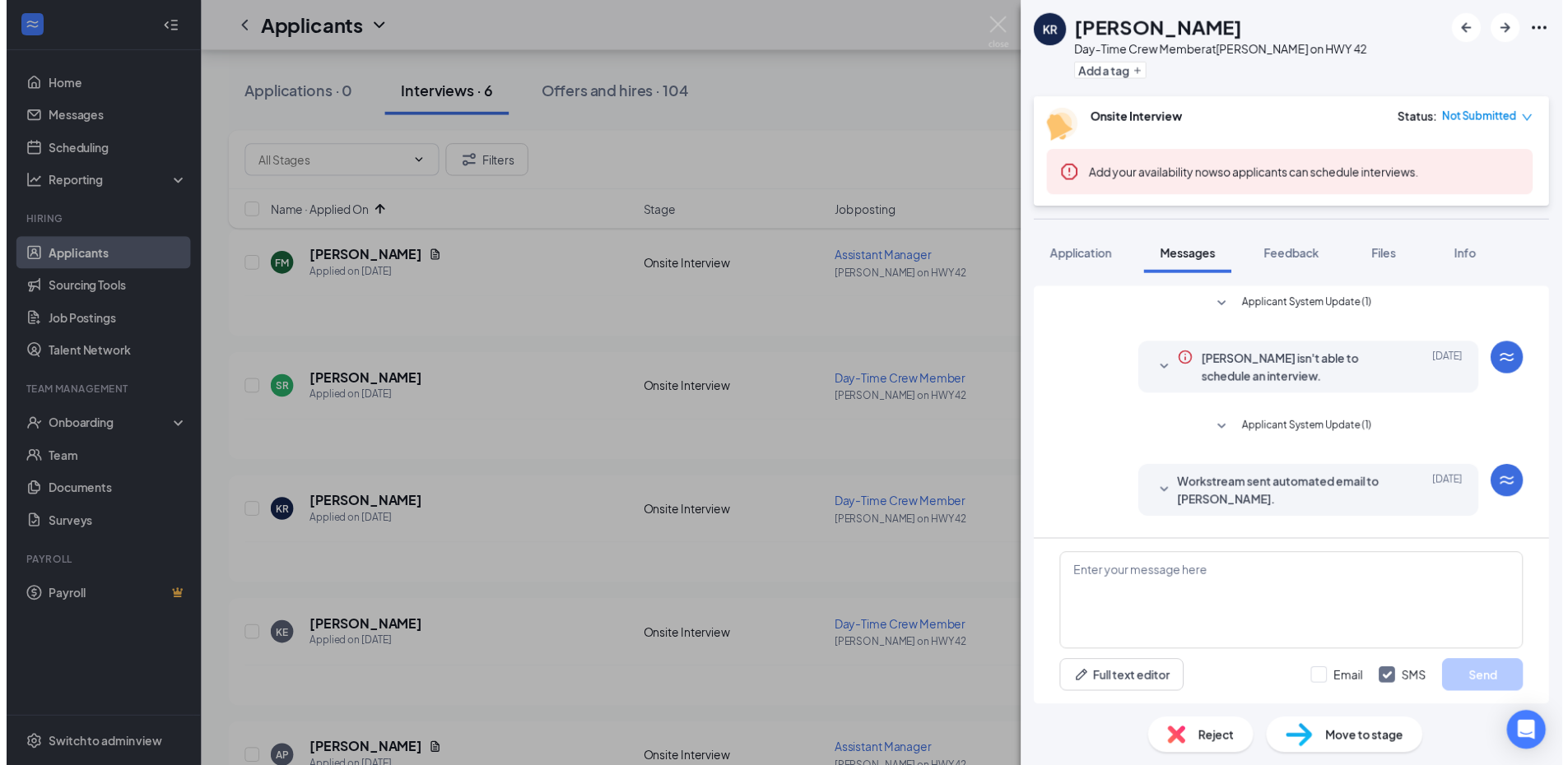
scroll to position [544, 0]
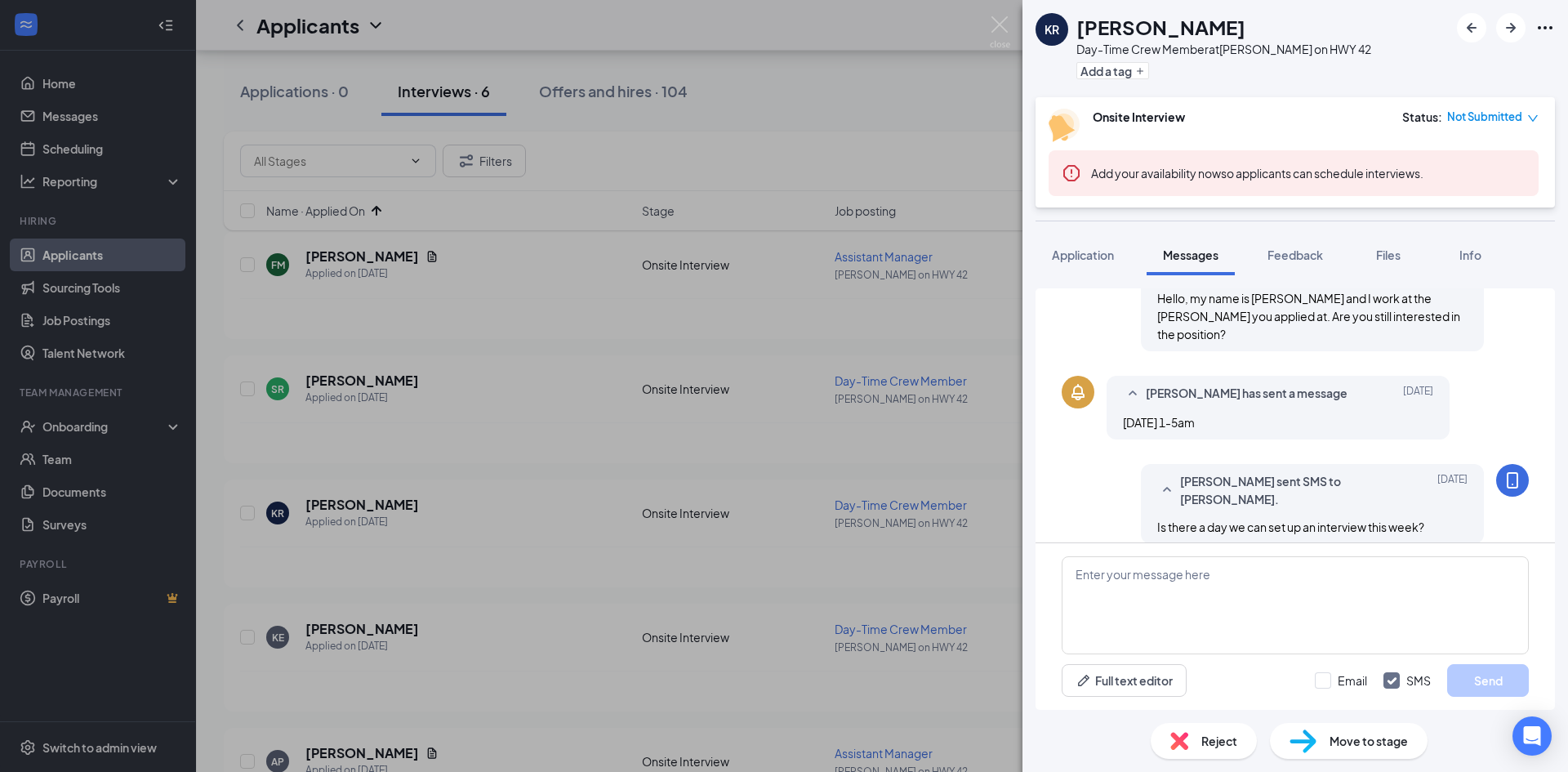
click at [966, 562] on div "KR [PERSON_NAME] Day-Time Crew Member at [PERSON_NAME] on HWY 42 Add a tag Onsi…" at bounding box center [784, 386] width 1568 height 772
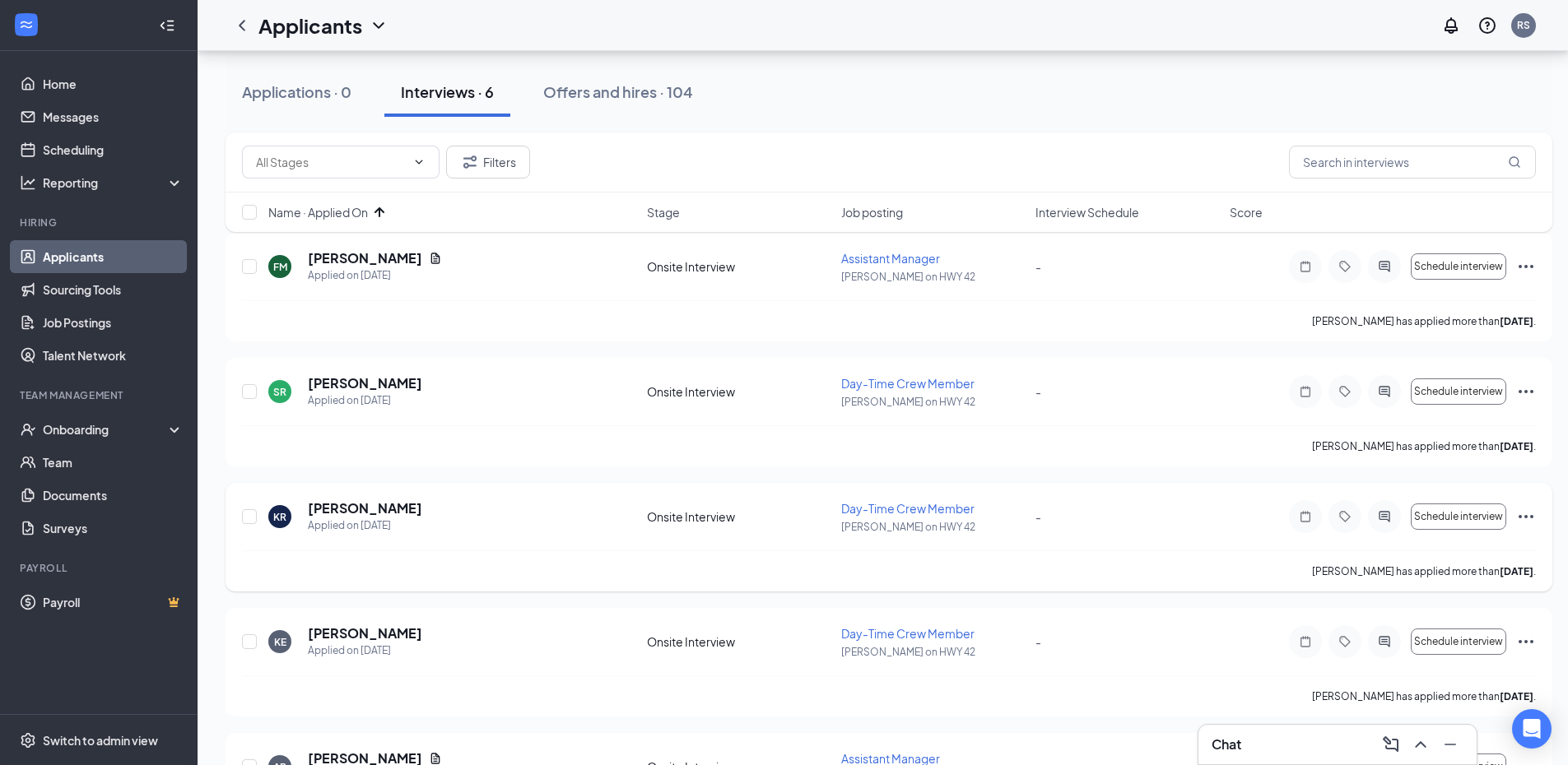
click at [1528, 514] on icon "Ellipses" at bounding box center [1525, 516] width 20 height 20
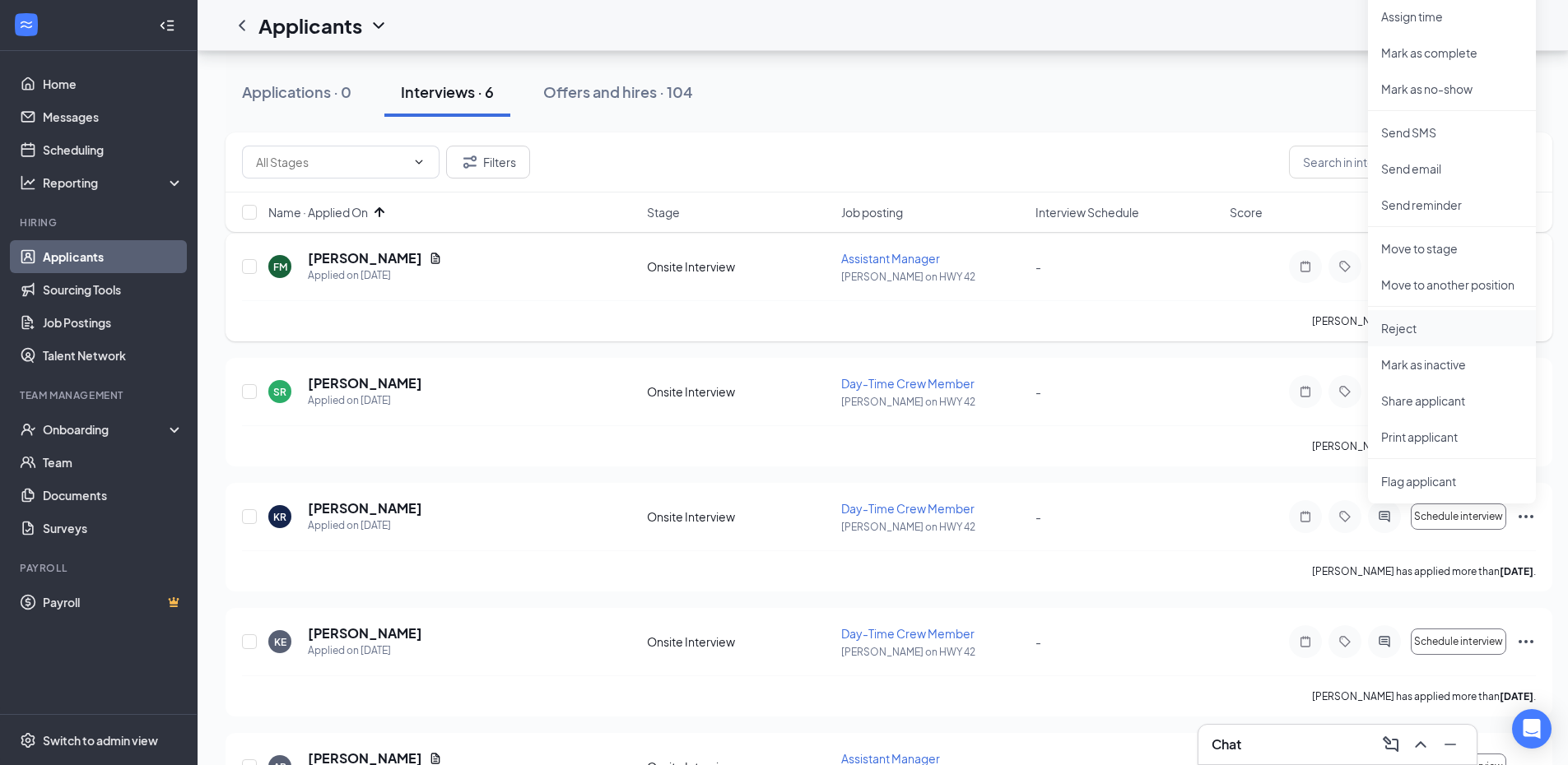
click at [1442, 331] on p "Reject" at bounding box center [1451, 327] width 142 height 16
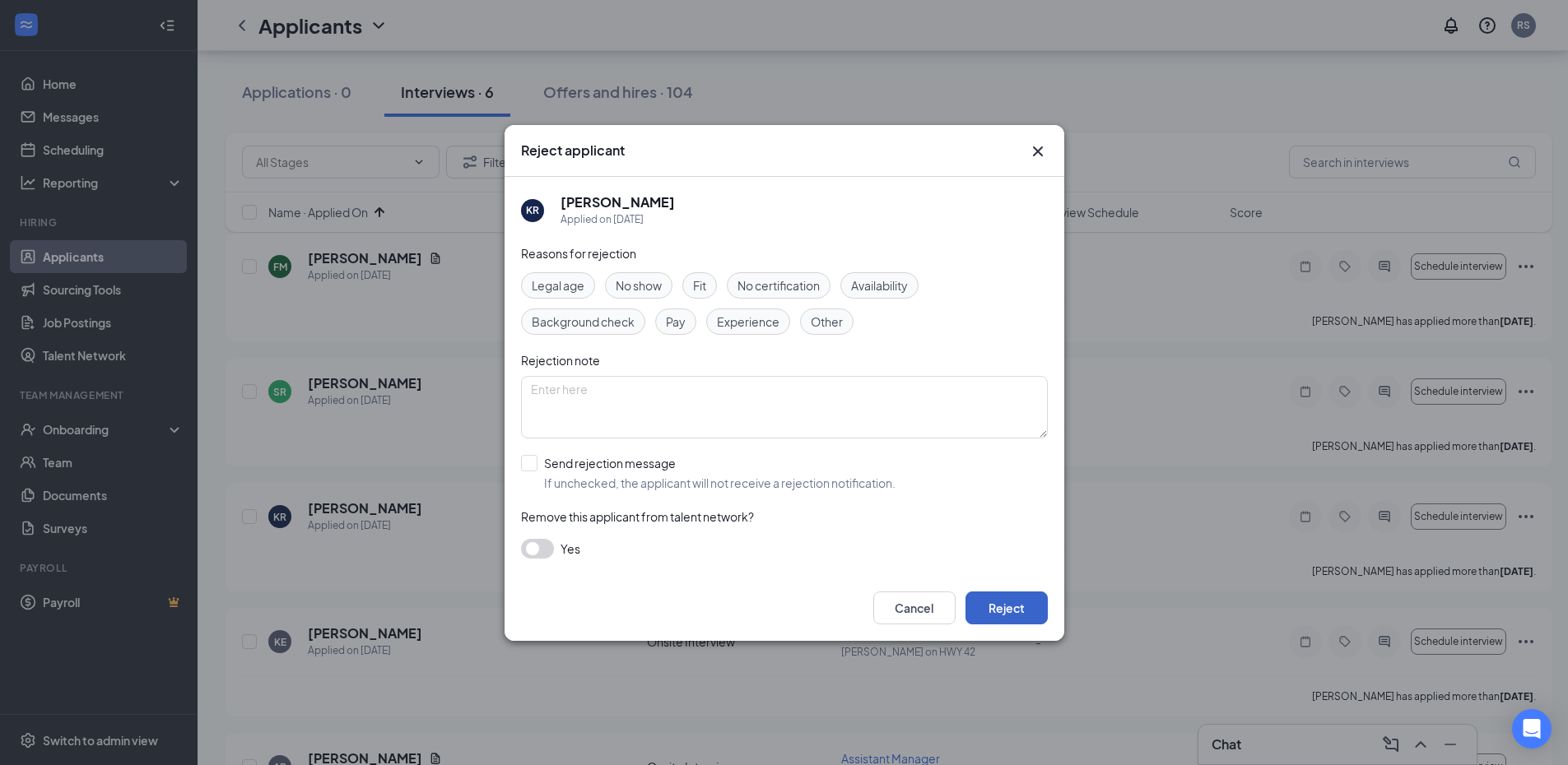
click at [1021, 616] on button "Reject" at bounding box center [1007, 607] width 83 height 33
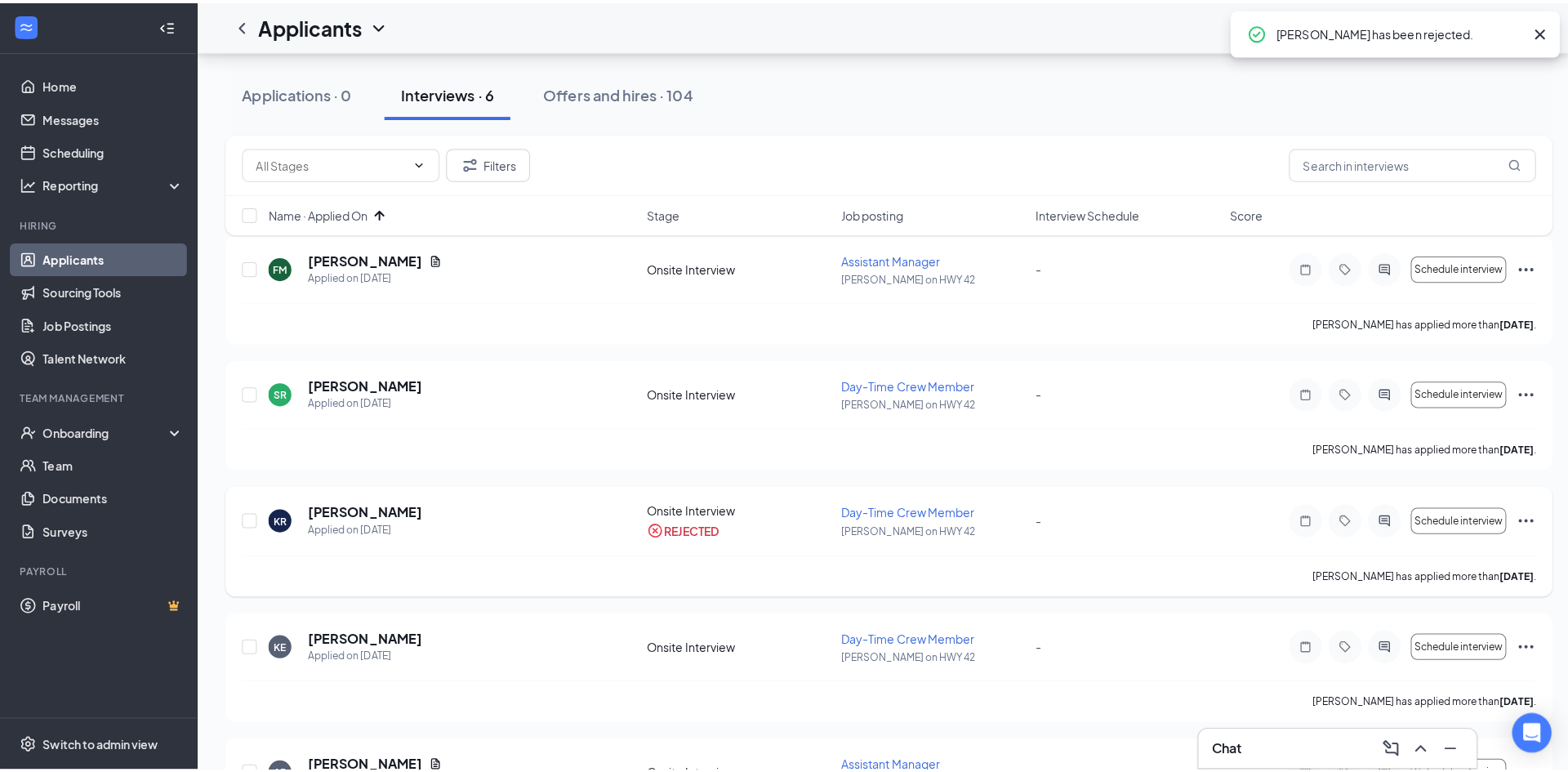
scroll to position [245, 0]
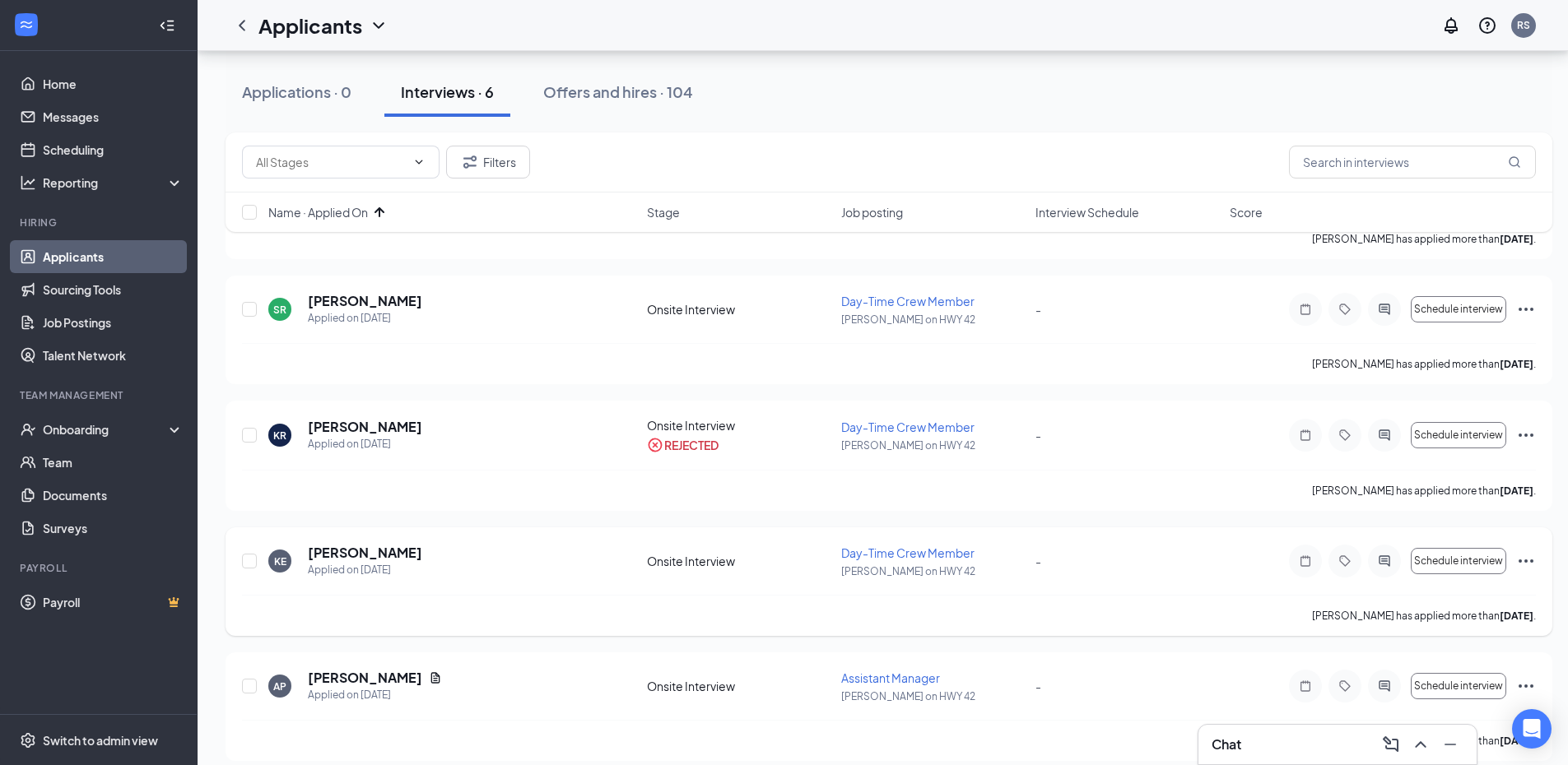
click at [1376, 551] on div at bounding box center [1384, 561] width 33 height 33
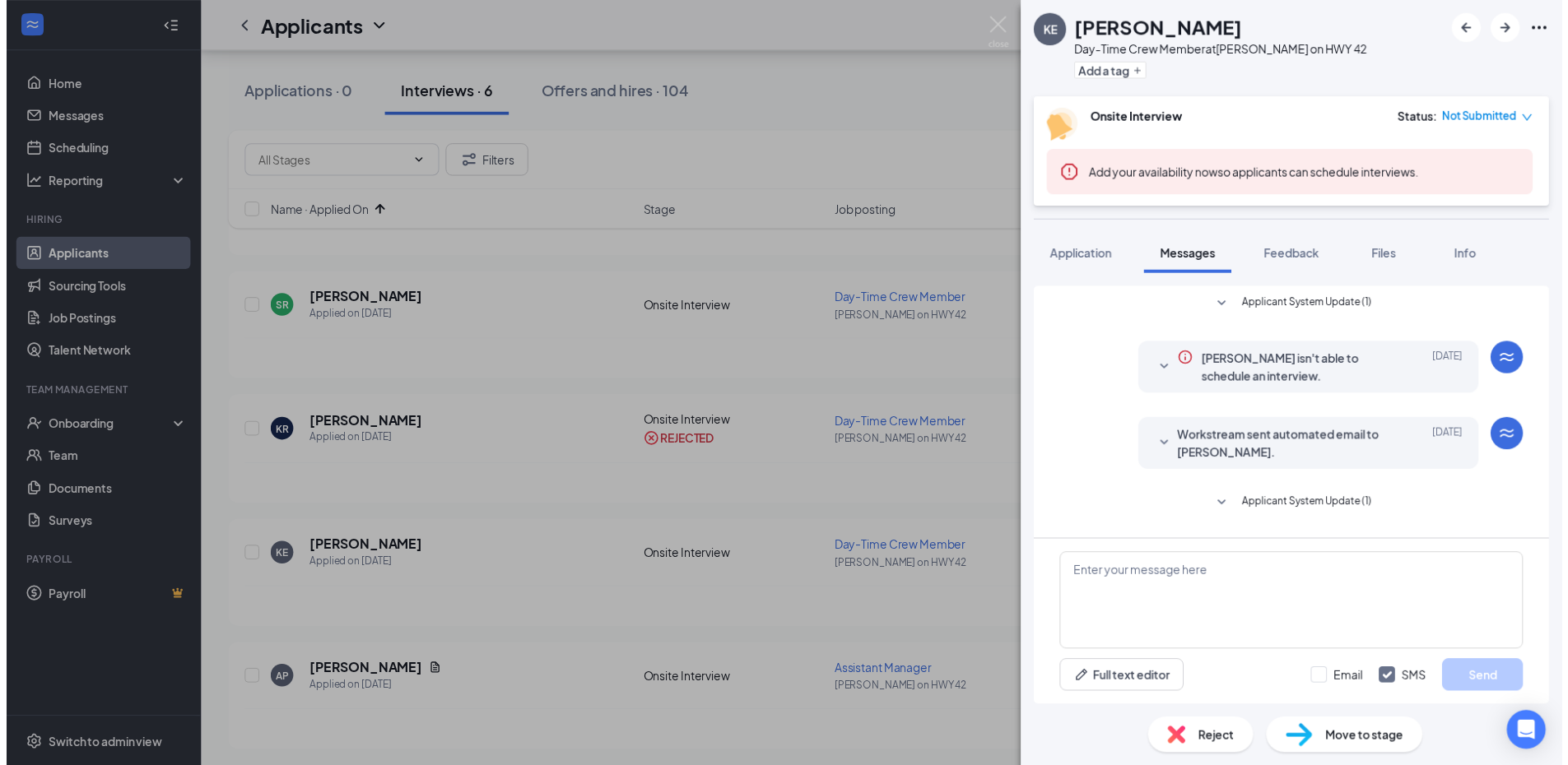
scroll to position [333, 0]
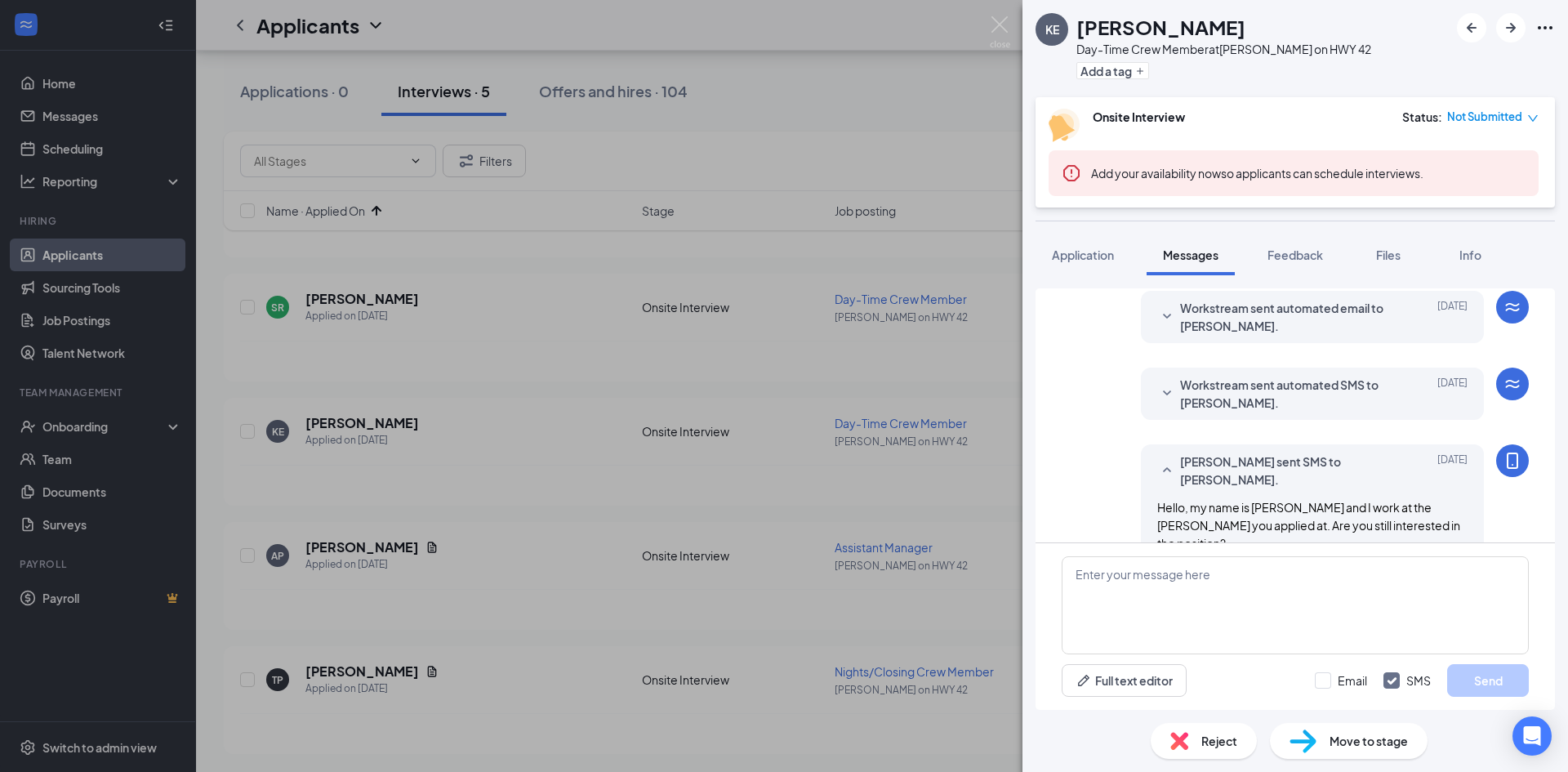
click at [854, 599] on div "KE [PERSON_NAME] Day-Time Crew Member at [PERSON_NAME] on HWY 42 Add a tag Onsi…" at bounding box center [784, 386] width 1568 height 772
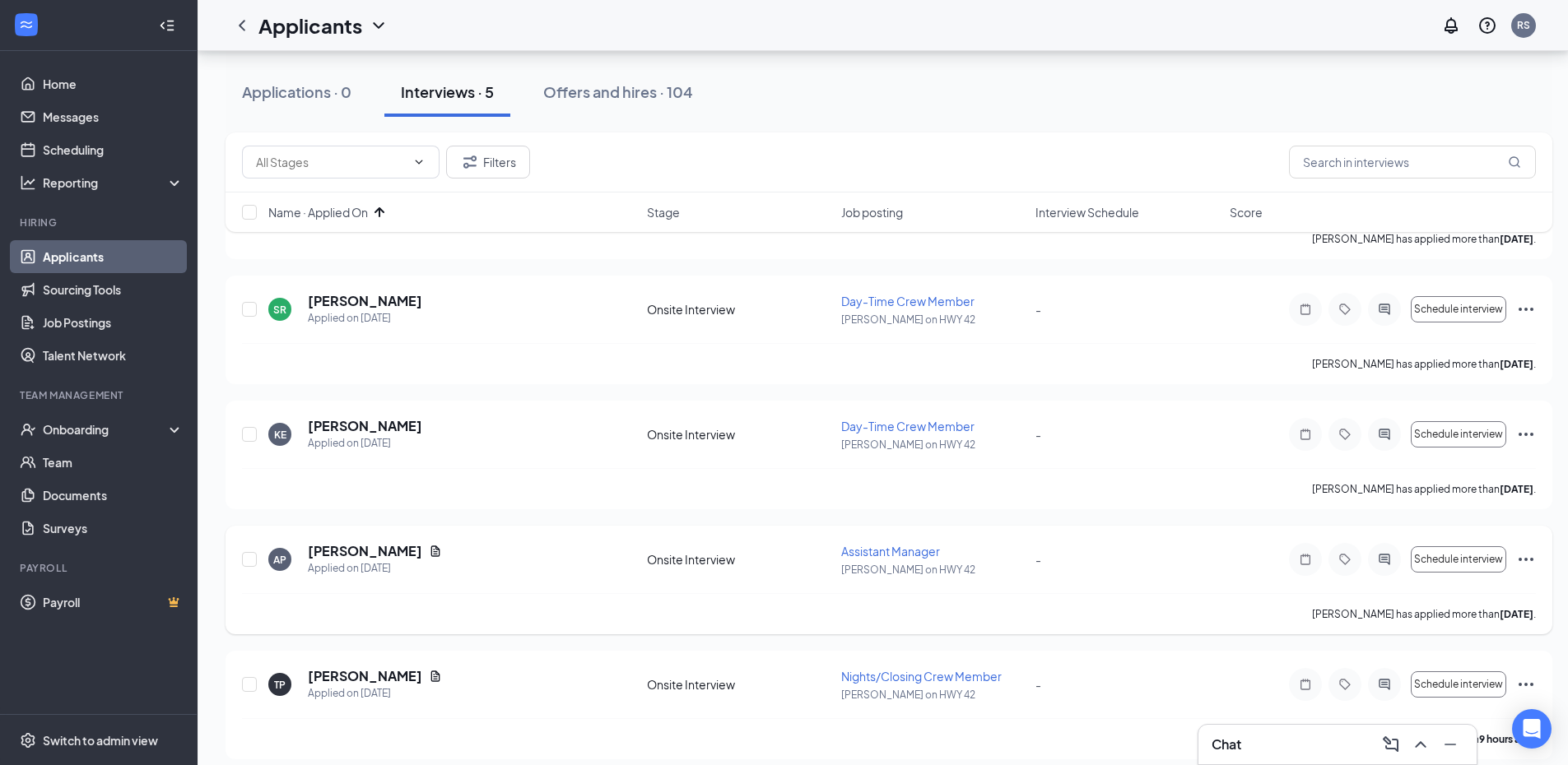
scroll to position [261, 0]
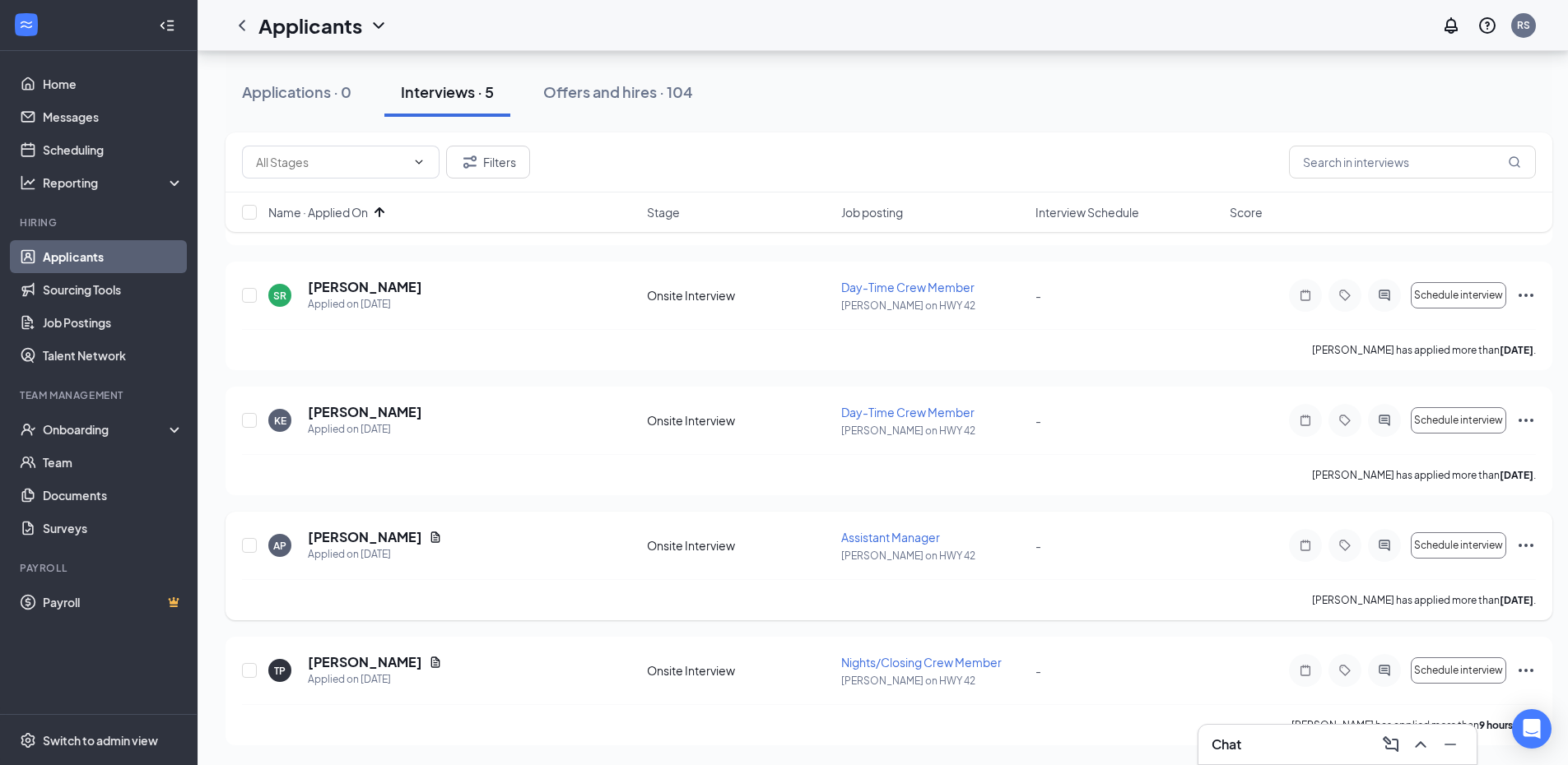
click at [1519, 535] on icon "Ellipses" at bounding box center [1525, 545] width 20 height 20
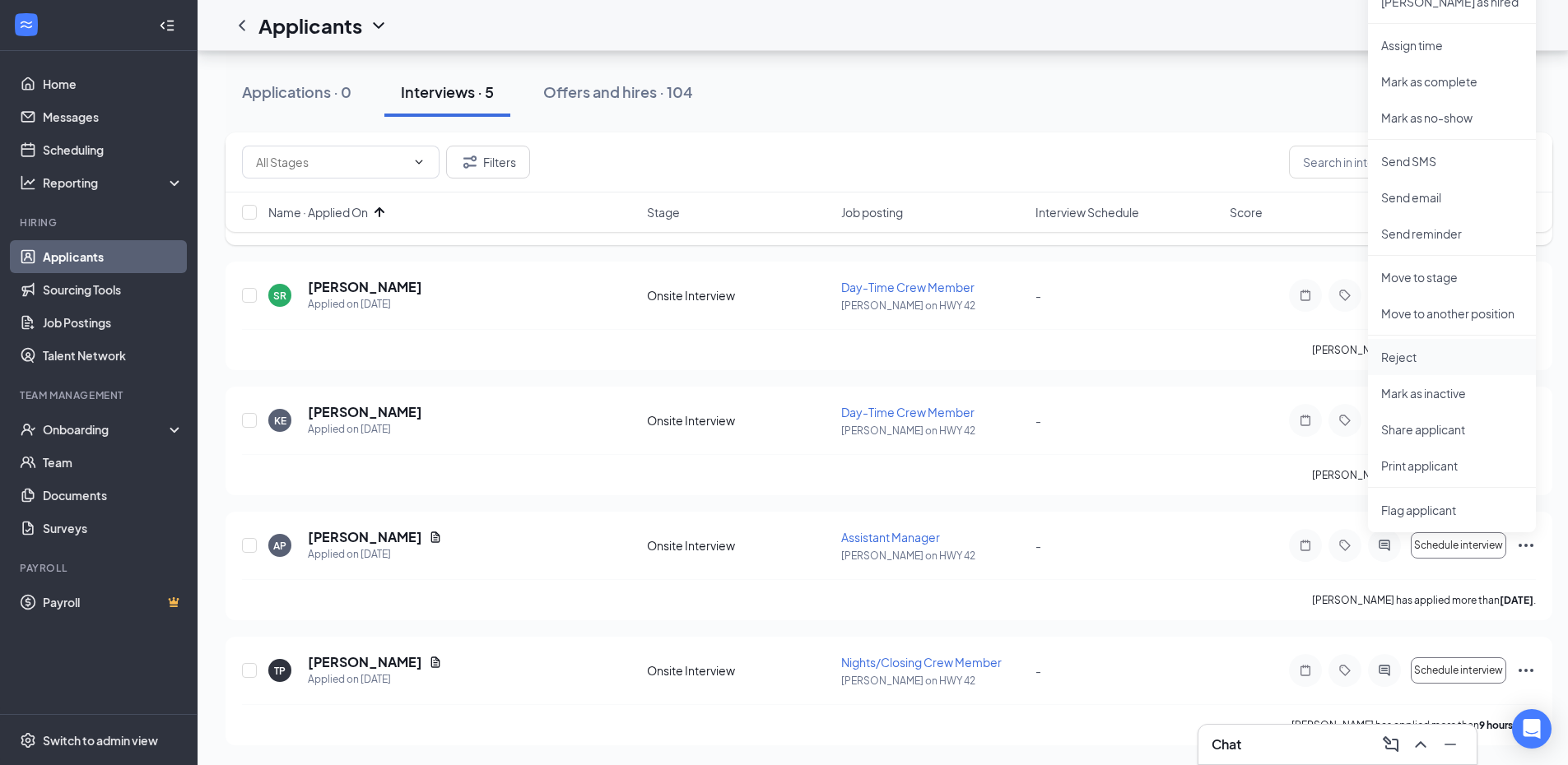
click at [1418, 357] on p "Reject" at bounding box center [1451, 356] width 142 height 16
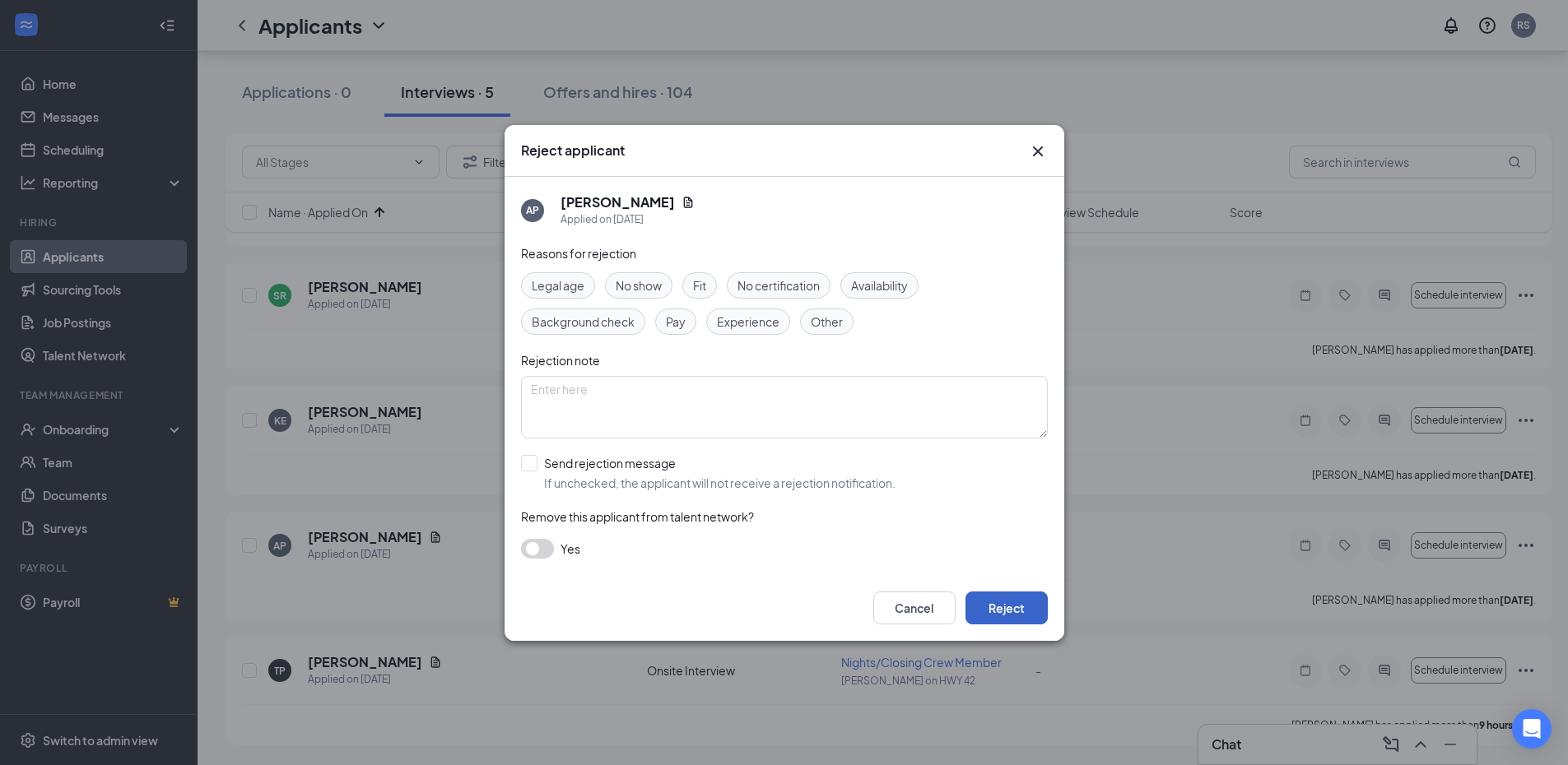
click at [1030, 611] on button "Reject" at bounding box center [1007, 607] width 83 height 33
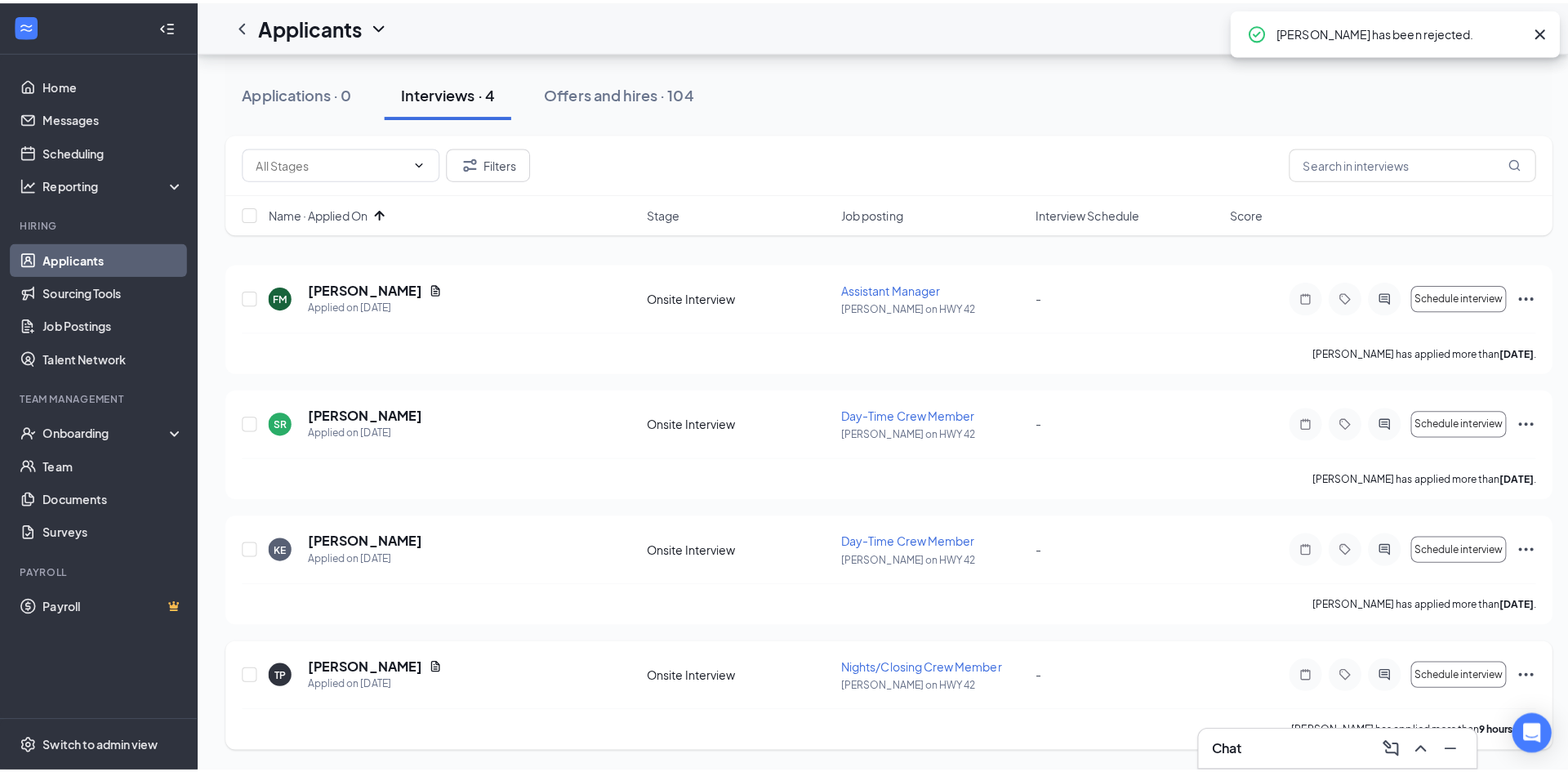
scroll to position [123, 0]
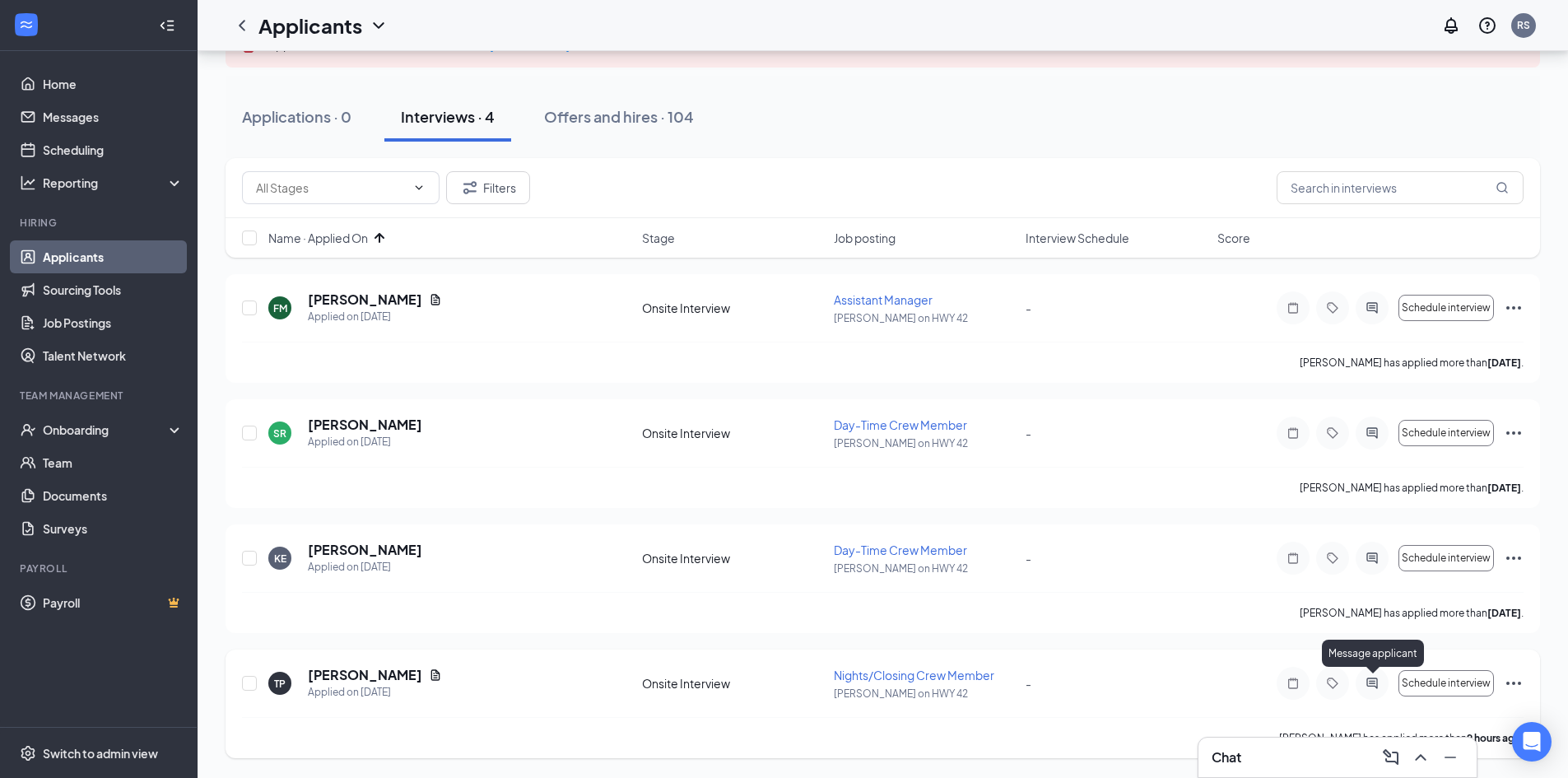
click at [1374, 682] on icon "ActiveChat" at bounding box center [1371, 683] width 20 height 13
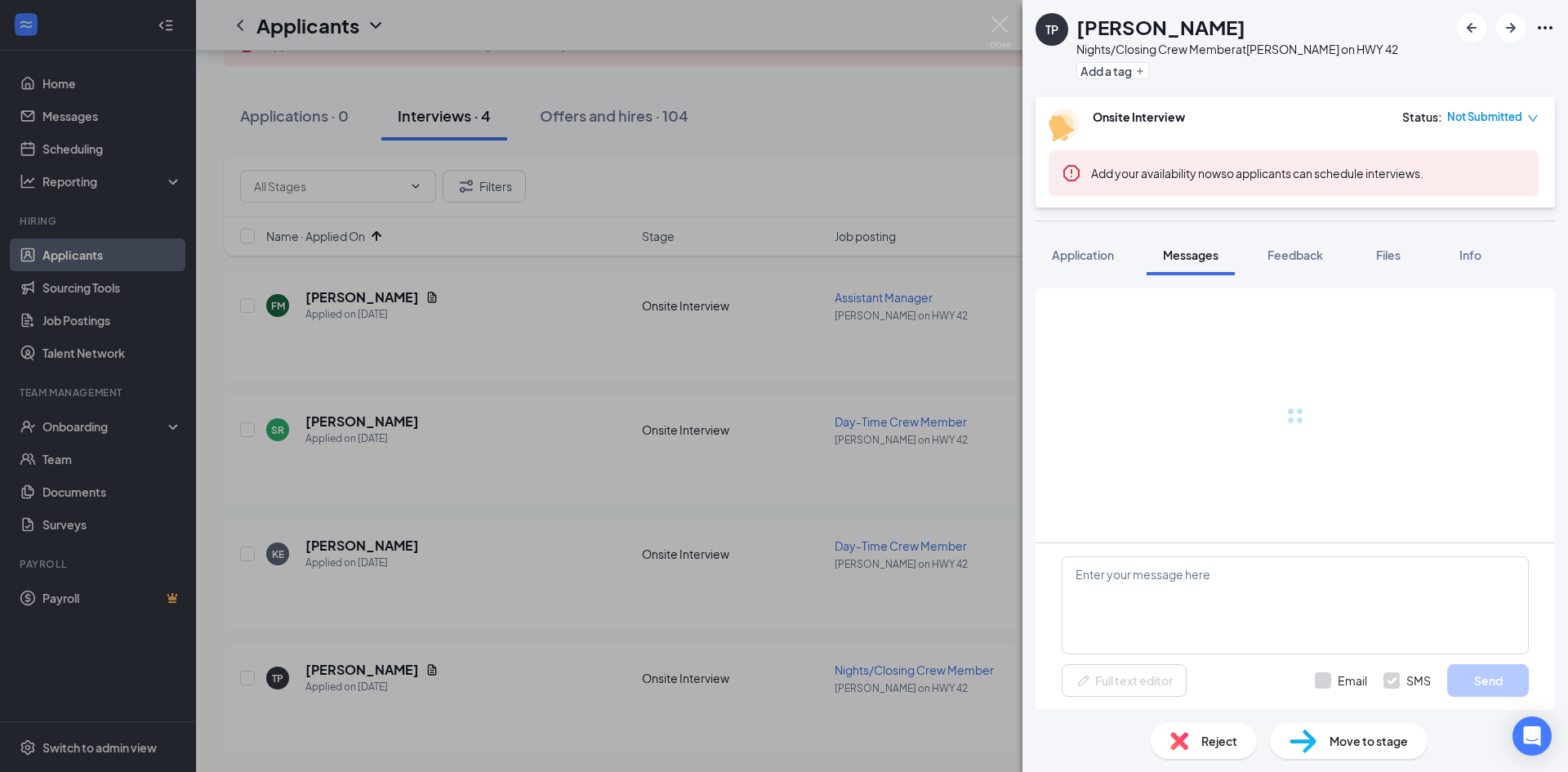
scroll to position [313, 0]
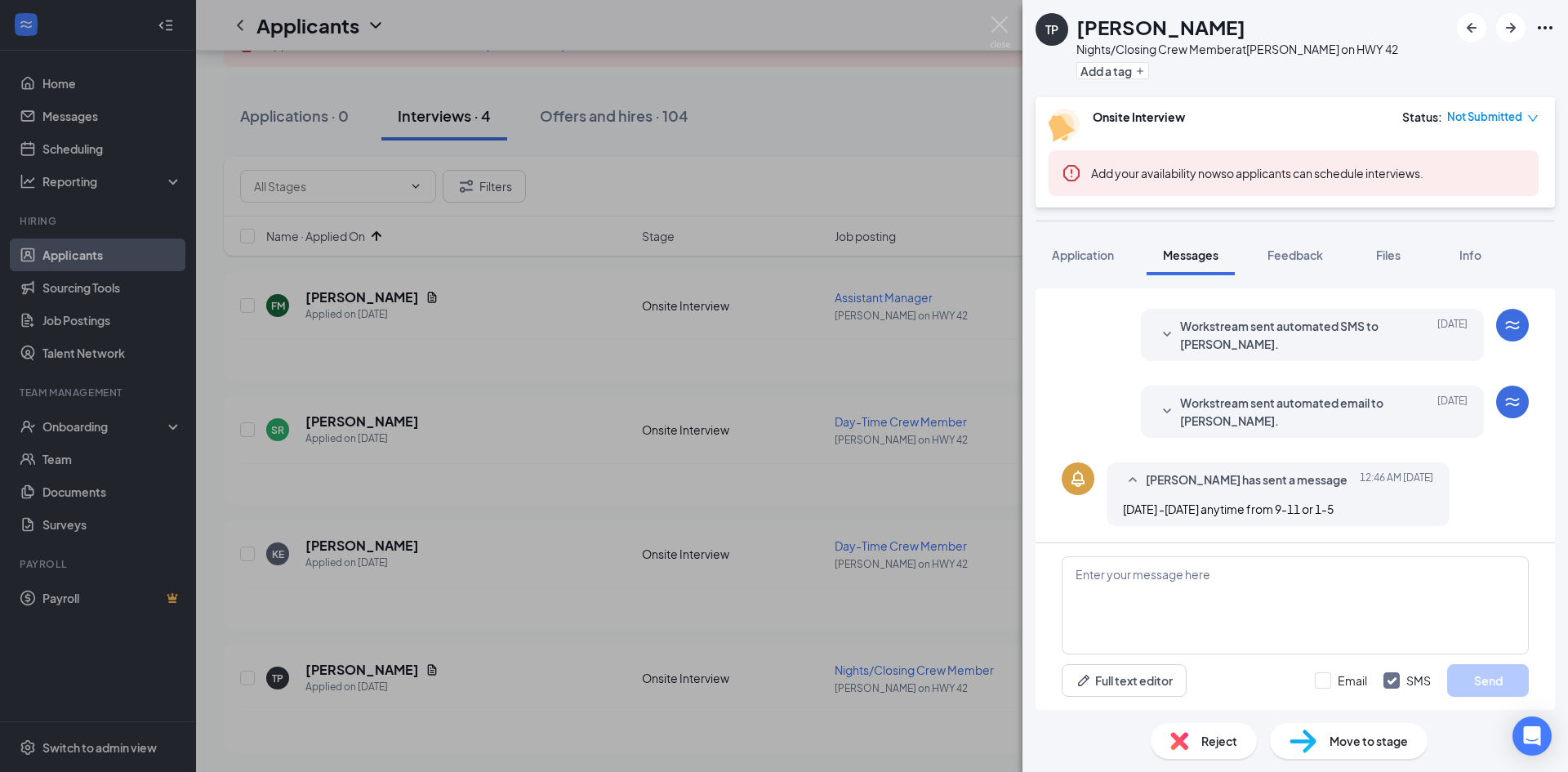
click at [1013, 609] on div "TP [PERSON_NAME] Nights/Closing Crew Member at [PERSON_NAME] on HWY 42 Add a ta…" at bounding box center [784, 386] width 1568 height 772
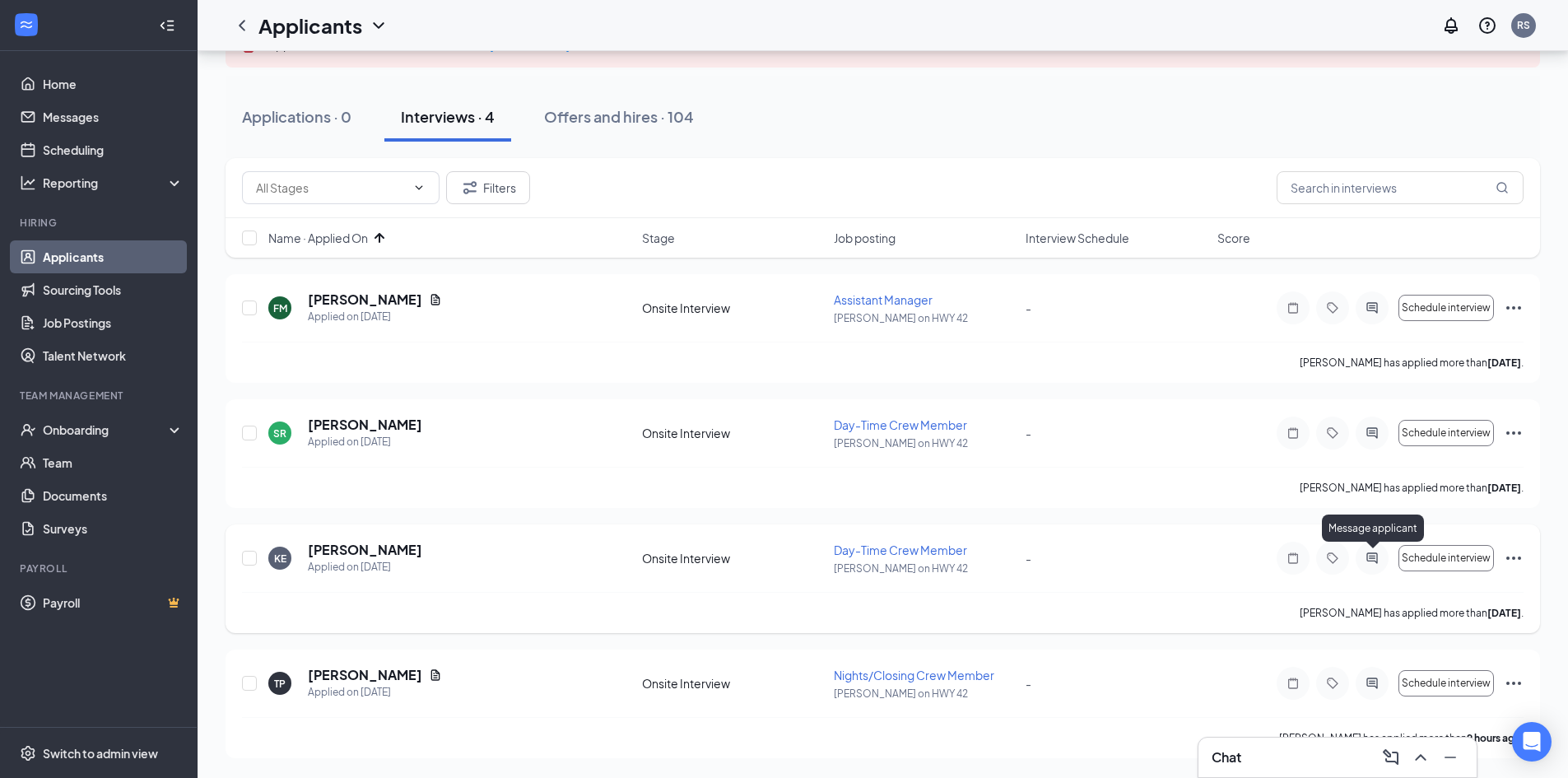
click at [1372, 561] on icon "ActiveChat" at bounding box center [1371, 557] width 10 height 10
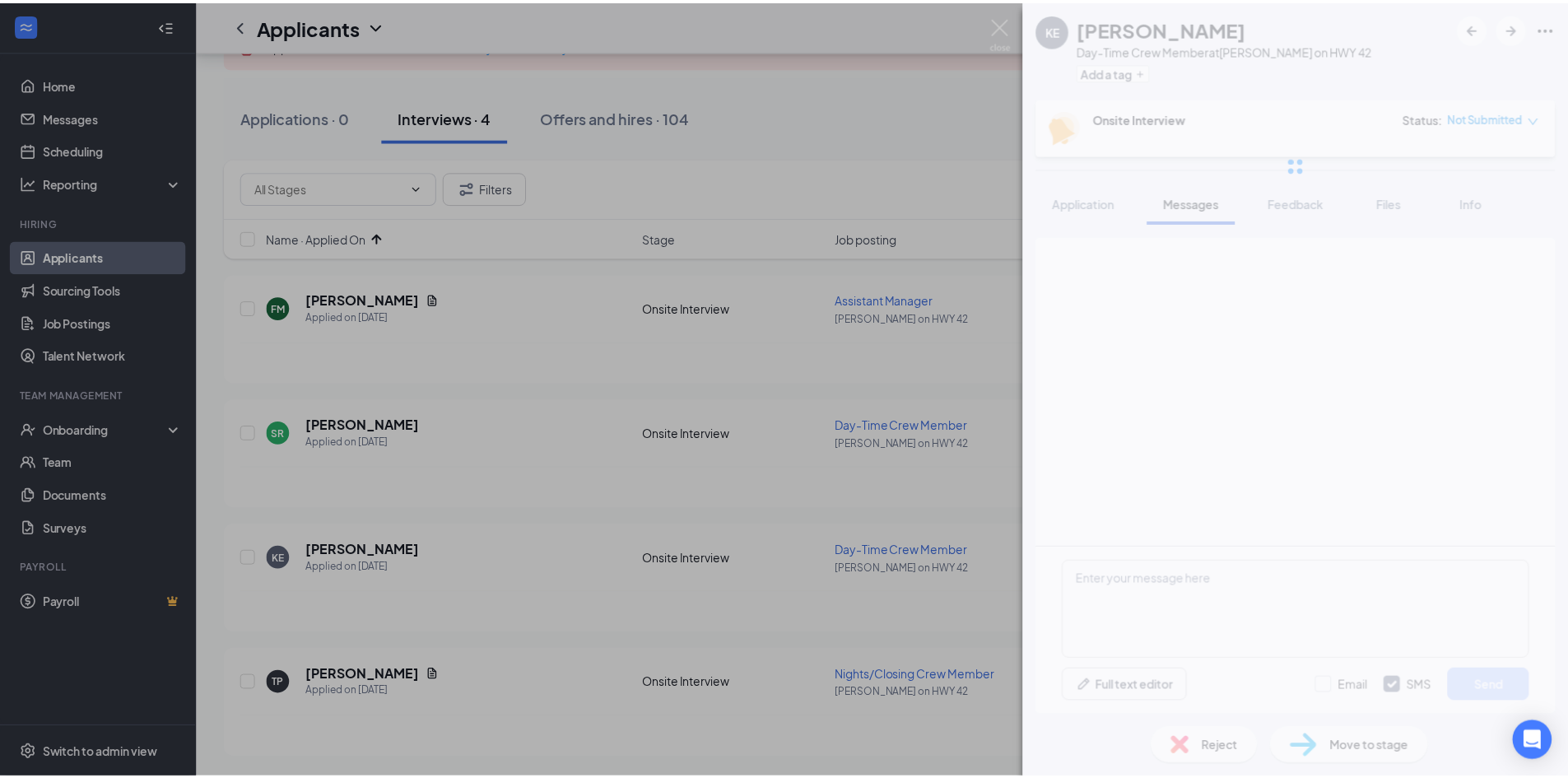
scroll to position [333, 0]
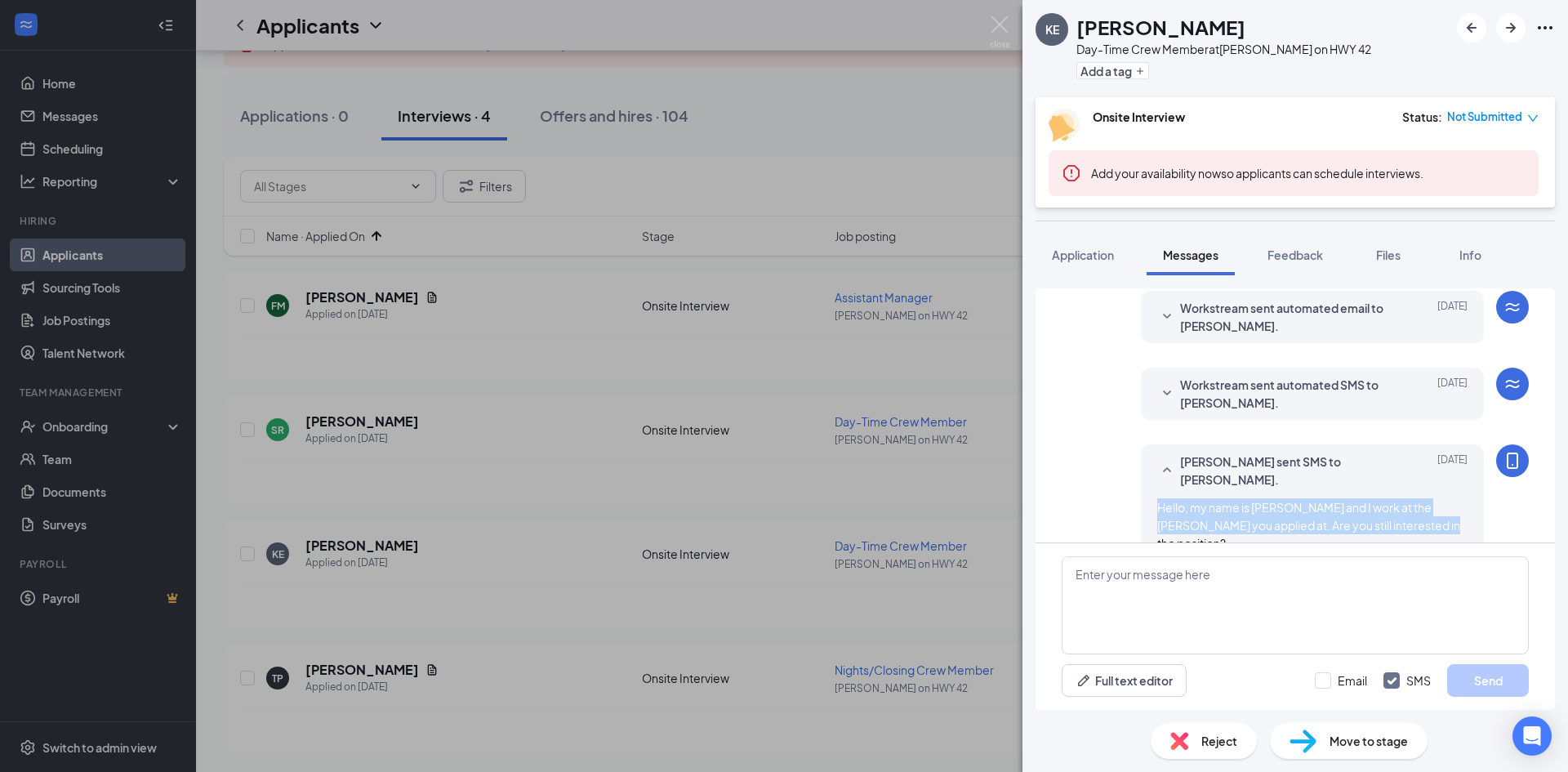
drag, startPoint x: 1146, startPoint y: 488, endPoint x: 1405, endPoint y: 517, distance: 260.6
click at [1405, 517] on div "Hello, my name is [PERSON_NAME] and I work at the [PERSON_NAME] you applied at.…" at bounding box center [1312, 525] width 310 height 54
copy span "Hello, my name is [PERSON_NAME] and I work at the [PERSON_NAME] you applied at.…"
drag, startPoint x: 836, startPoint y: 586, endPoint x: 939, endPoint y: 593, distance: 103.2
click at [835, 586] on div "KE [PERSON_NAME] Day-Time Crew Member at [PERSON_NAME] on HWY 42 Add a tag Onsi…" at bounding box center [784, 386] width 1568 height 772
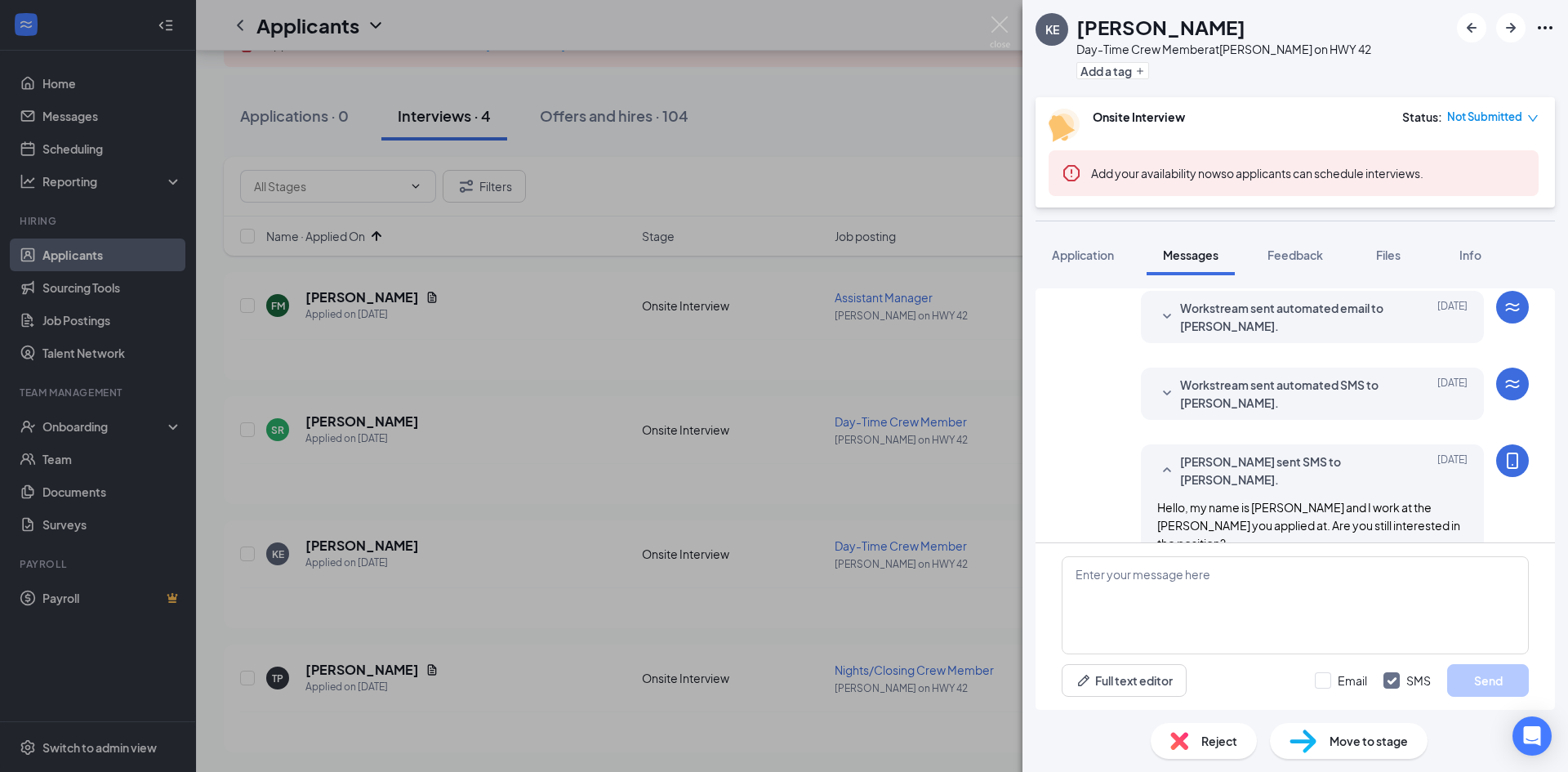
click at [890, 619] on div "KE [PERSON_NAME] Day-Time Crew Member at [PERSON_NAME] on HWY 42 Add a tag Onsi…" at bounding box center [784, 386] width 1568 height 772
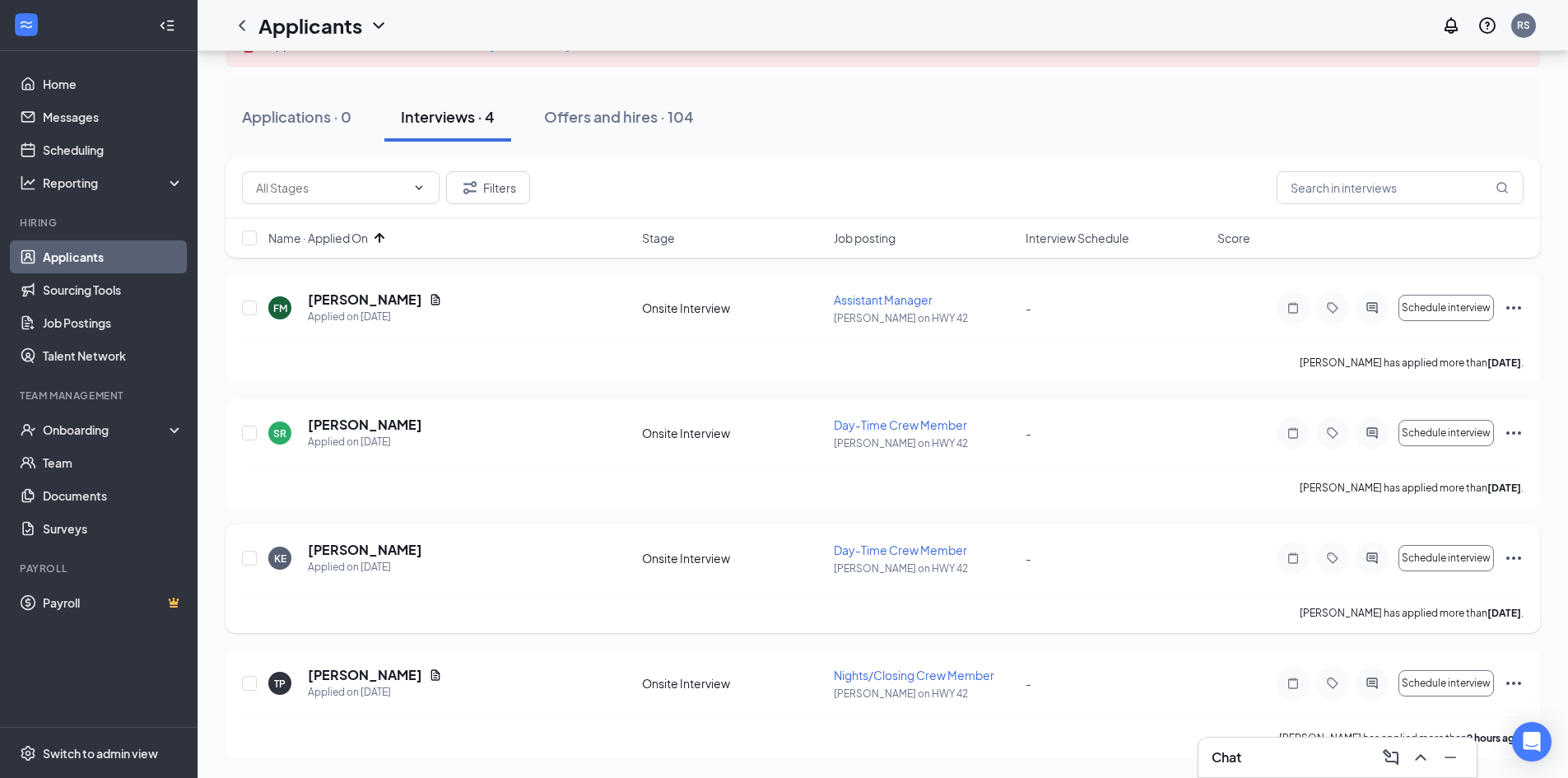
click at [1510, 557] on icon "Ellipses" at bounding box center [1513, 558] width 20 height 20
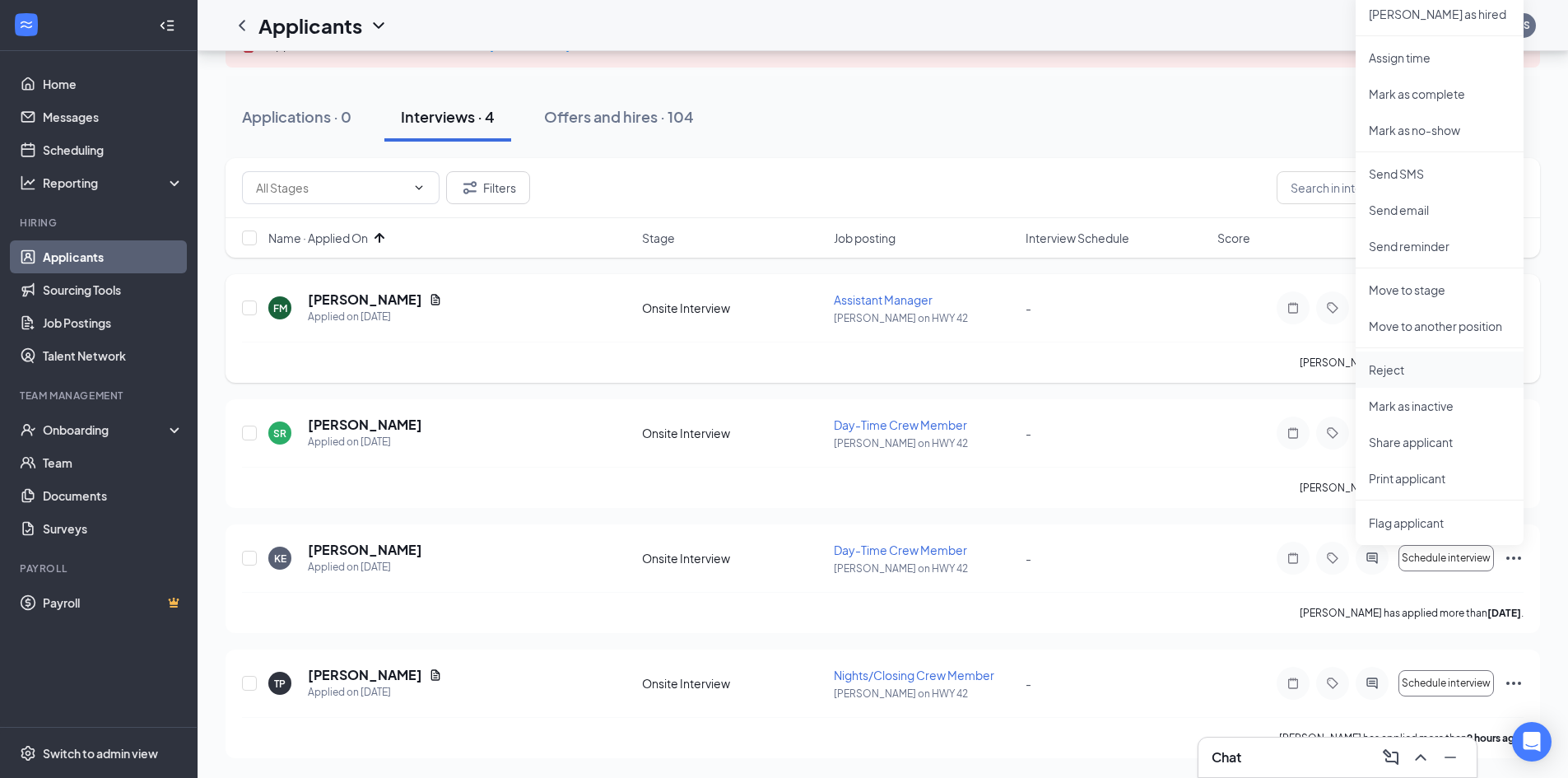
click at [1401, 373] on p "Reject" at bounding box center [1439, 369] width 142 height 16
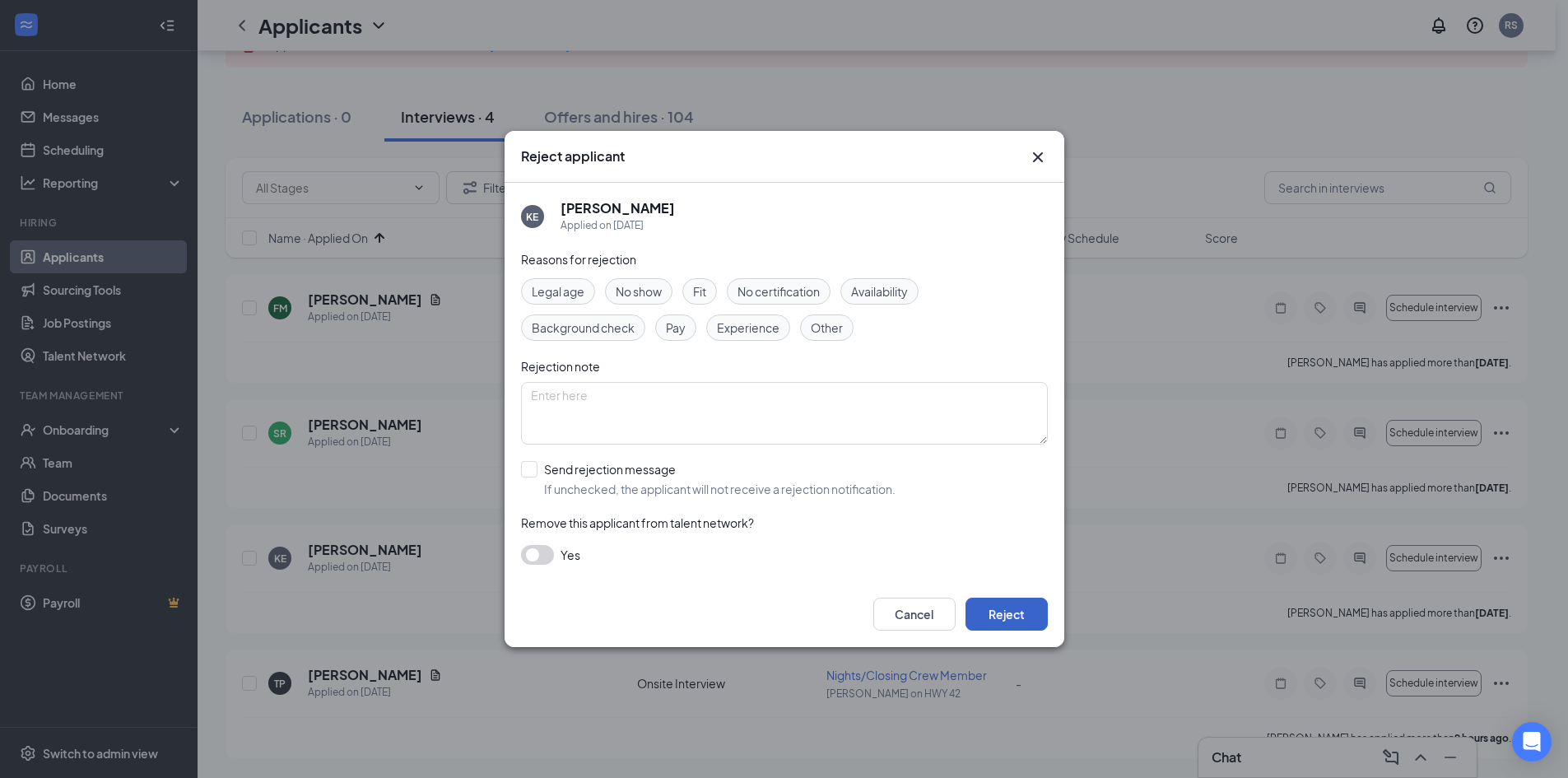
drag, startPoint x: 1006, startPoint y: 607, endPoint x: 1124, endPoint y: 637, distance: 121.8
click at [1009, 607] on button "Reject" at bounding box center [1007, 614] width 83 height 33
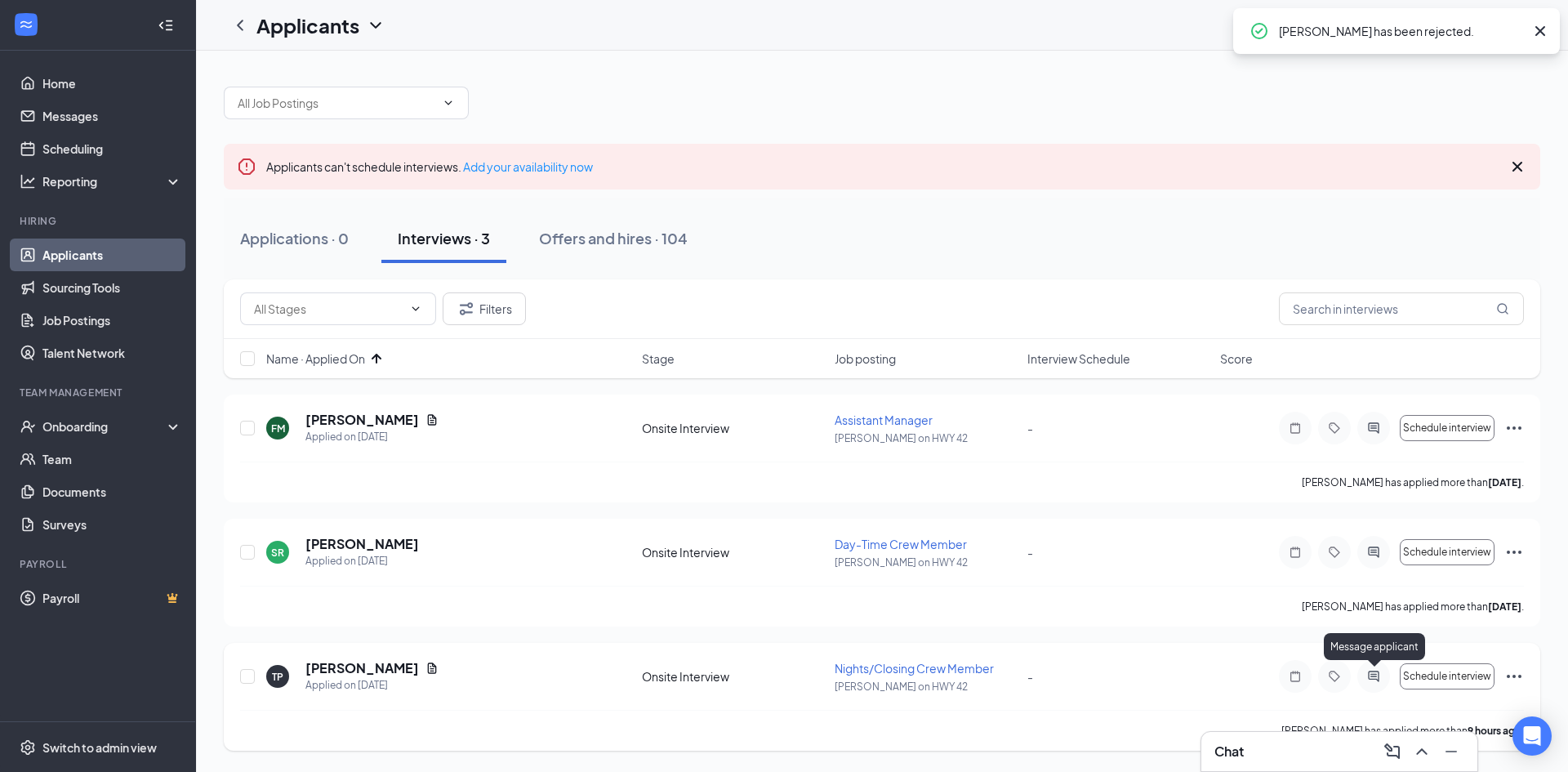
click at [1369, 672] on icon "ActiveChat" at bounding box center [1373, 677] width 20 height 13
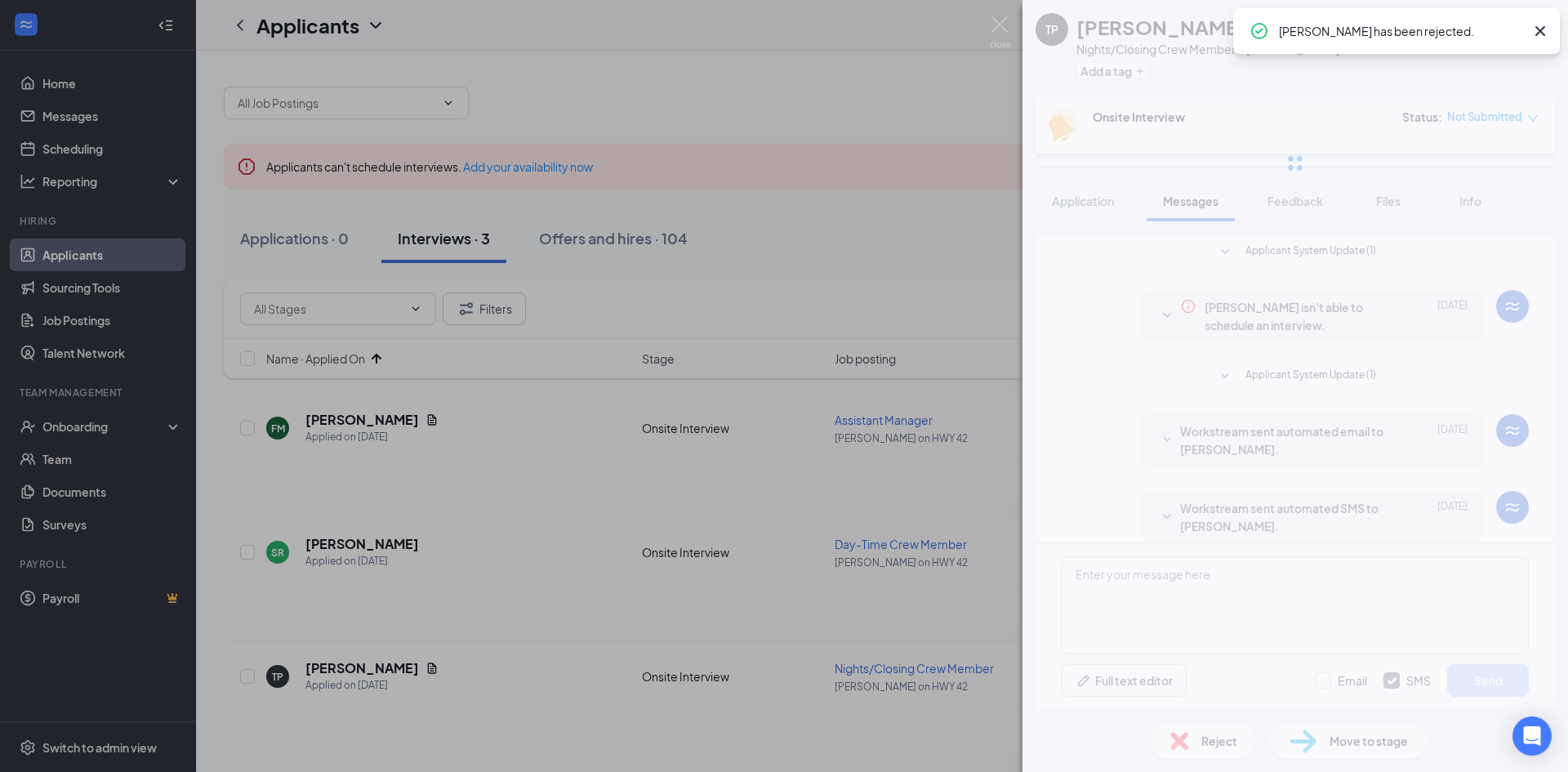
scroll to position [313, 0]
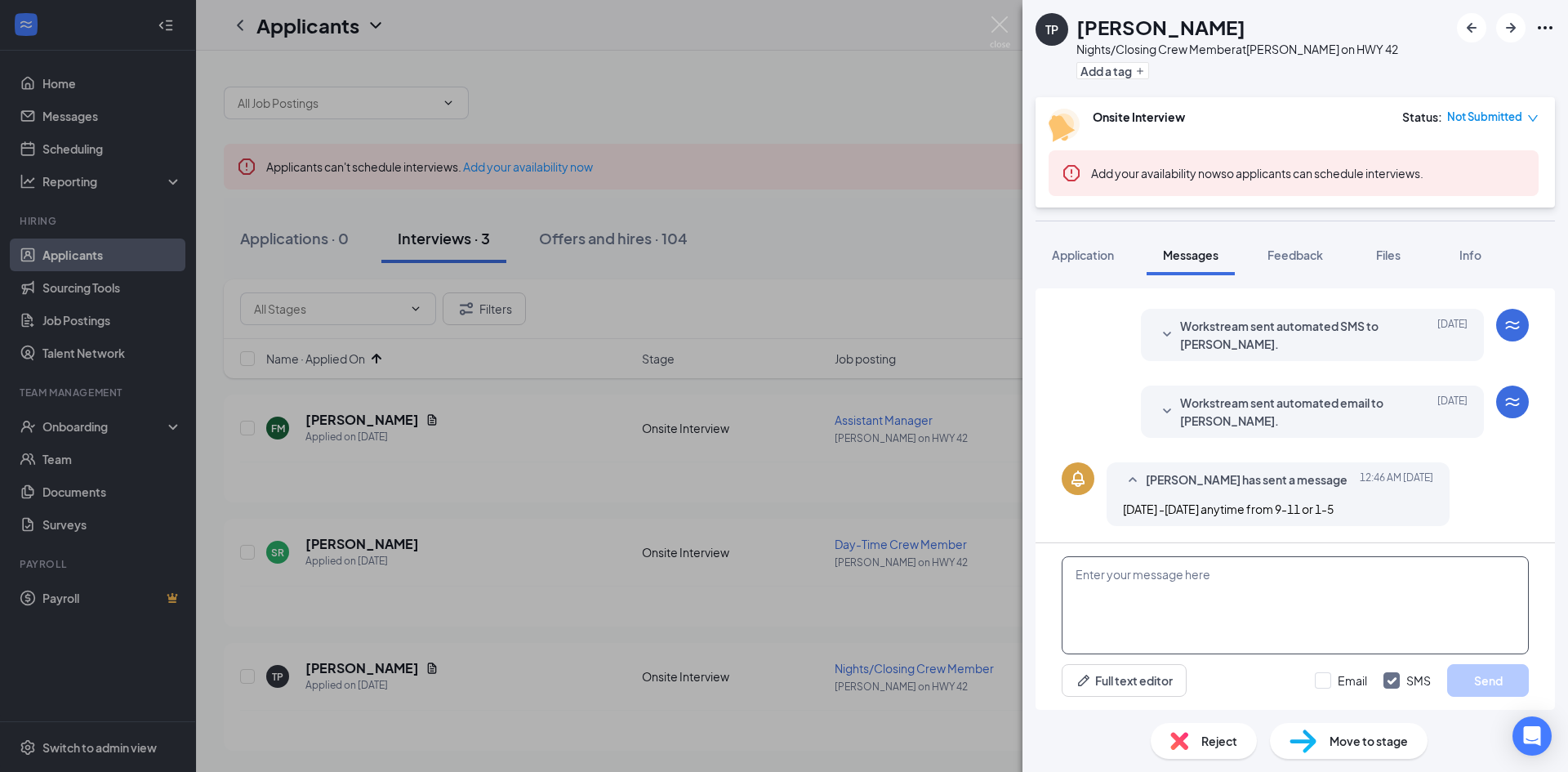
click at [1154, 605] on textarea at bounding box center [1296, 605] width 467 height 98
paste textarea "Hello, my name is [PERSON_NAME] and I work at the [PERSON_NAME] you applied at.…"
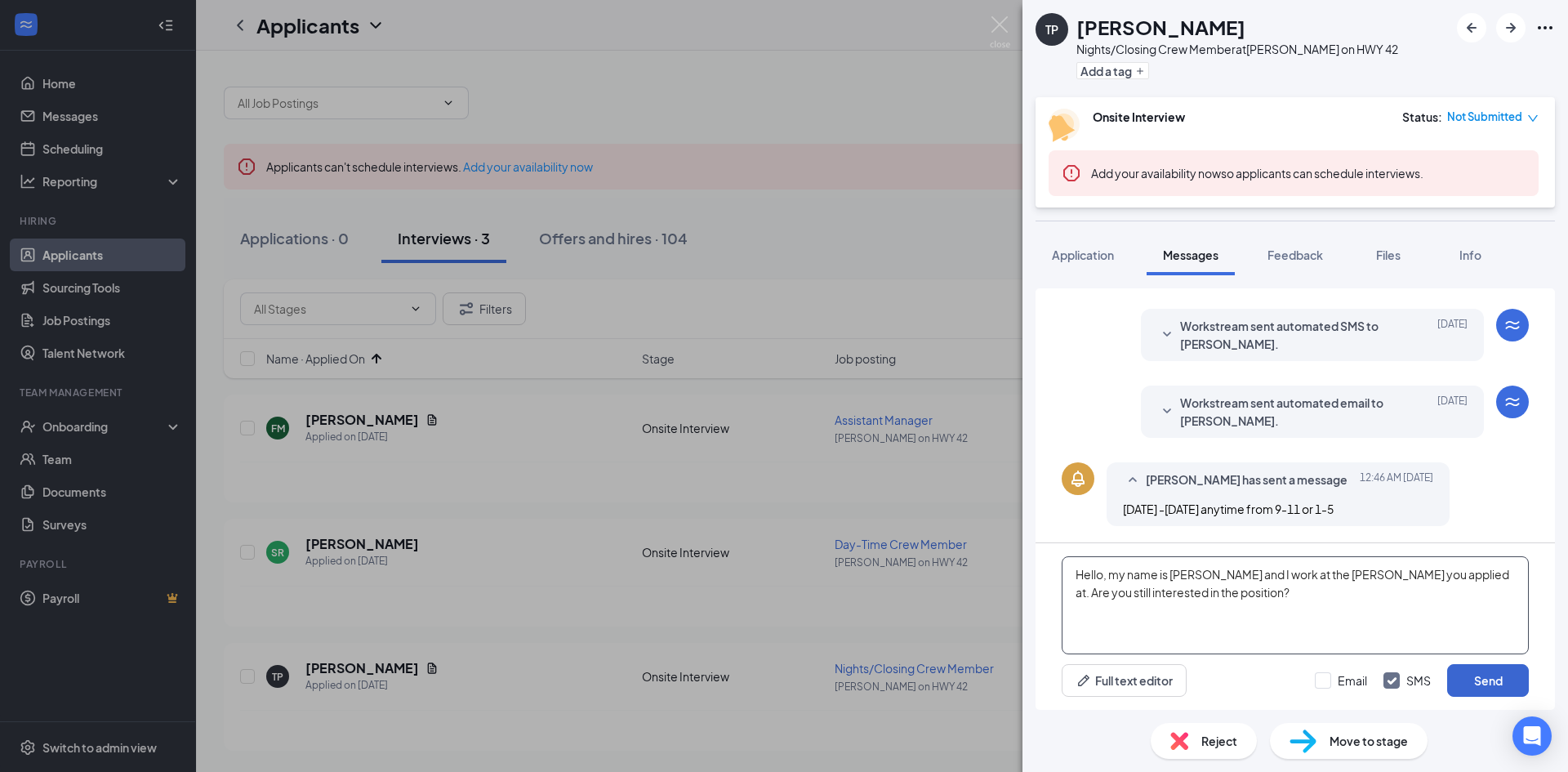
type textarea "Hello, my name is [PERSON_NAME] and I work at the [PERSON_NAME] you applied at.…"
click at [1496, 675] on button "Send" at bounding box center [1488, 681] width 82 height 33
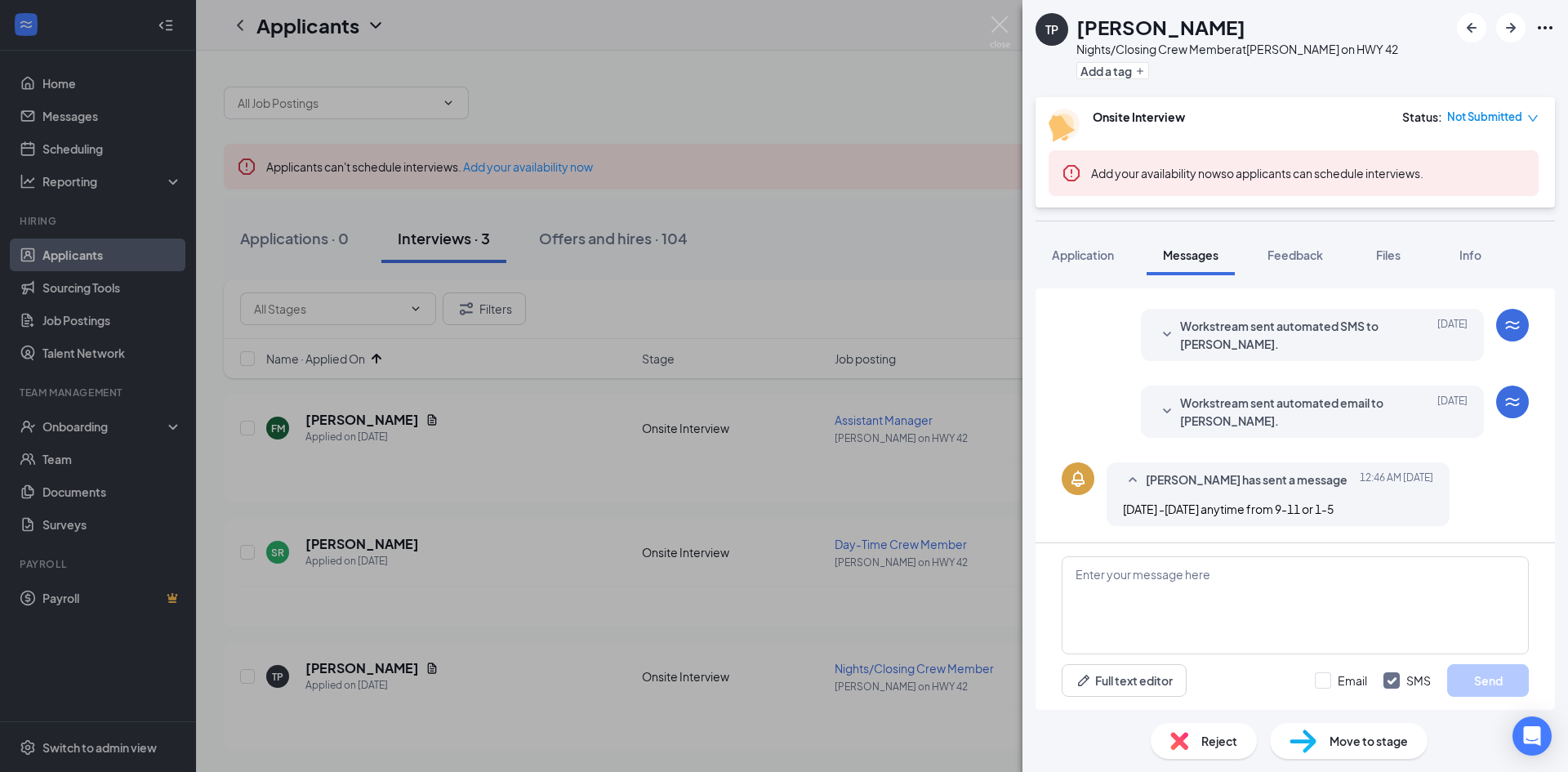
scroll to position [419, 0]
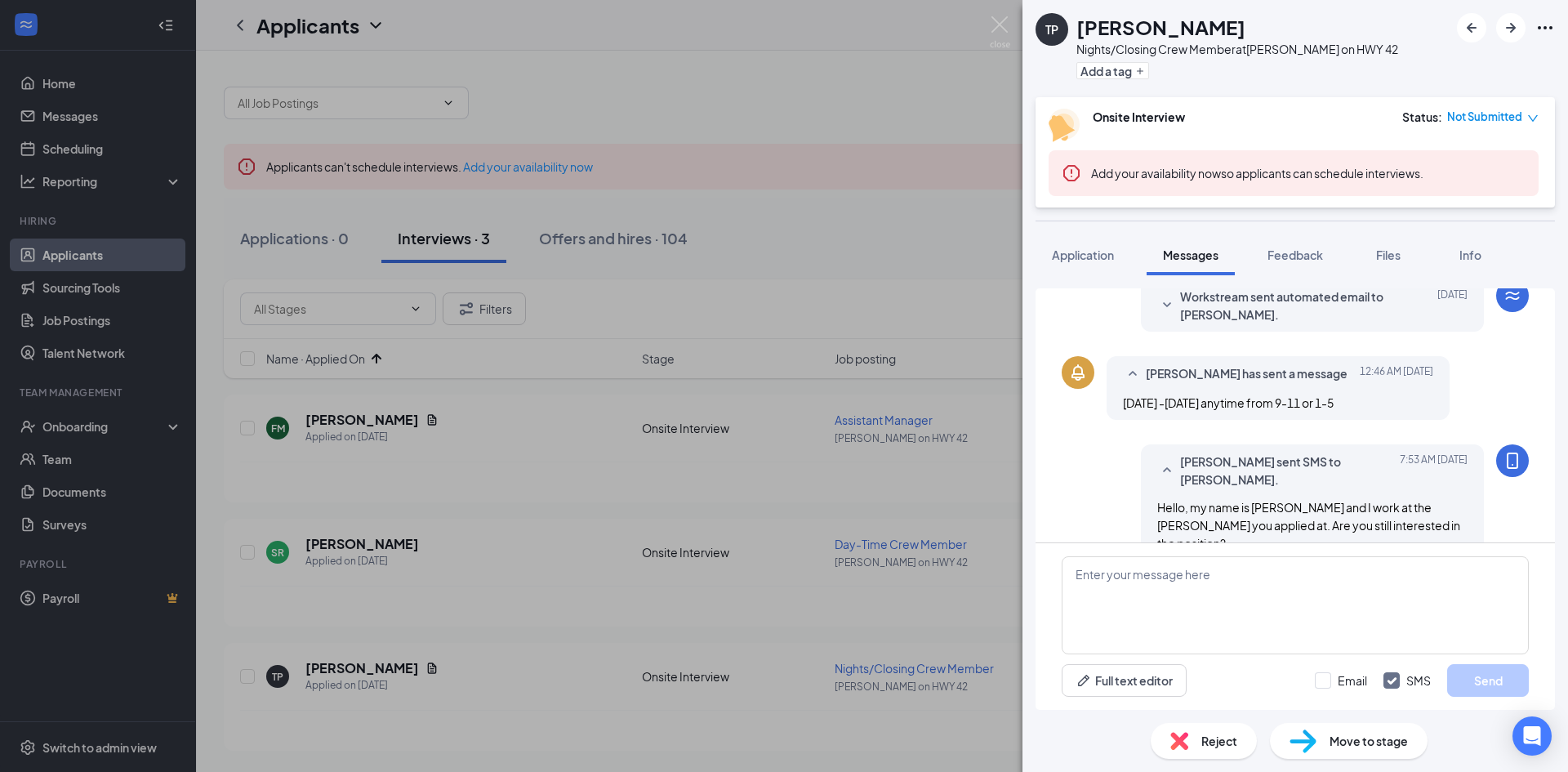
click at [903, 629] on div "TP [PERSON_NAME] Nights/Closing Crew Member at [PERSON_NAME] on HWY 42 Add a ta…" at bounding box center [784, 386] width 1568 height 772
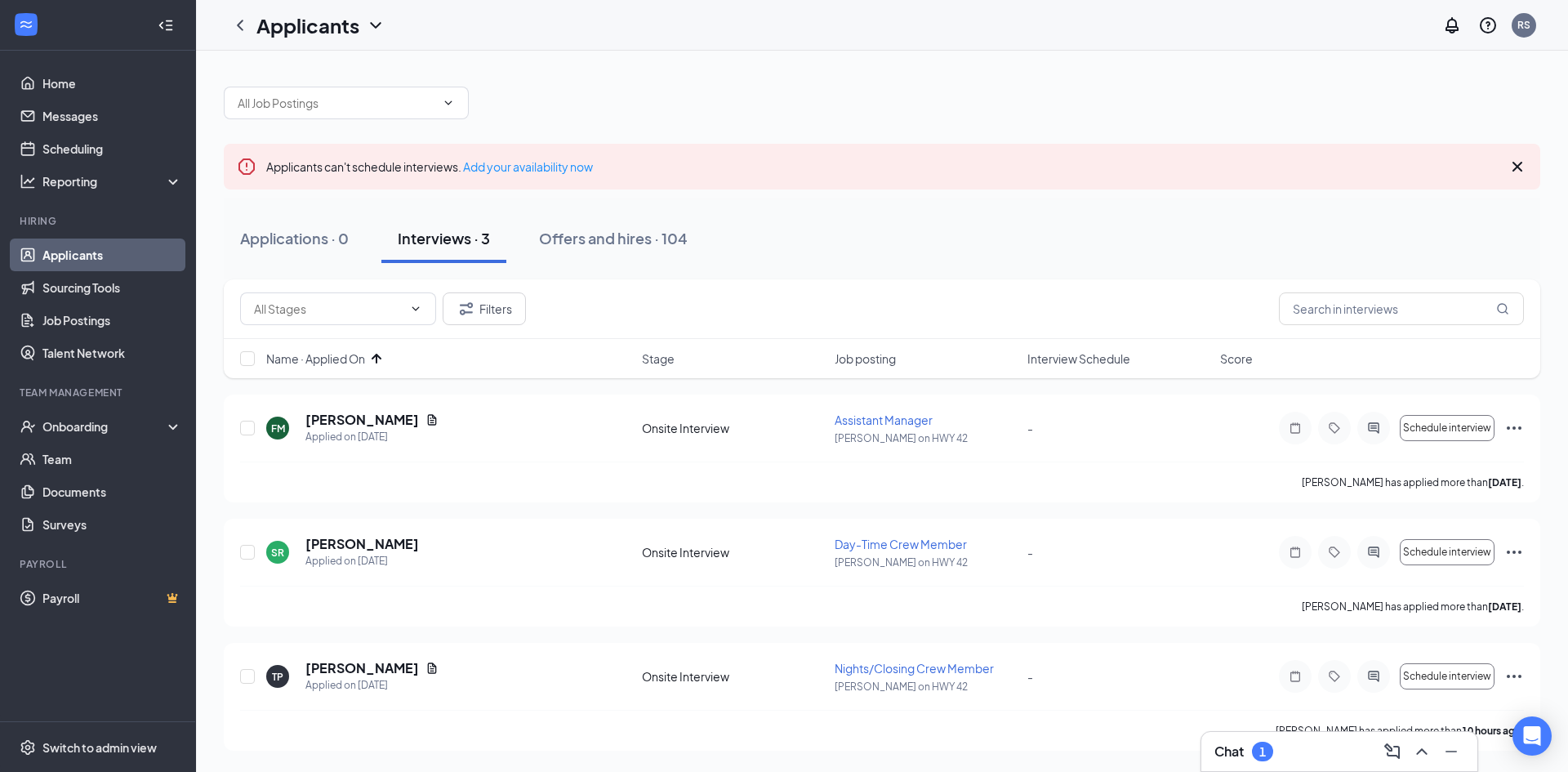
click at [1221, 755] on h3 "Chat" at bounding box center [1229, 751] width 29 height 18
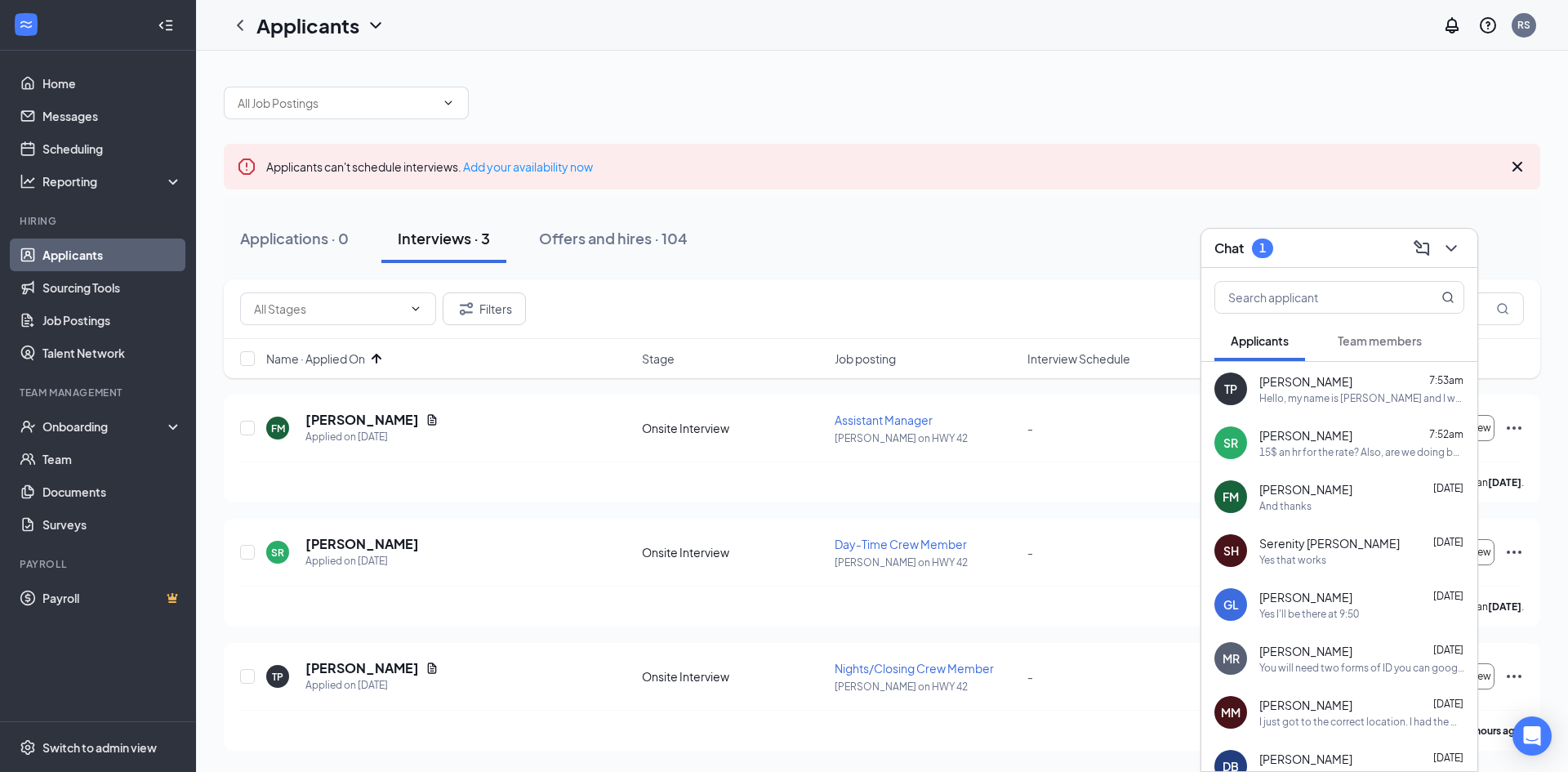
click at [1263, 344] on span "Applicants" at bounding box center [1260, 341] width 58 height 15
click at [1383, 332] on button "Team members" at bounding box center [1380, 340] width 117 height 41
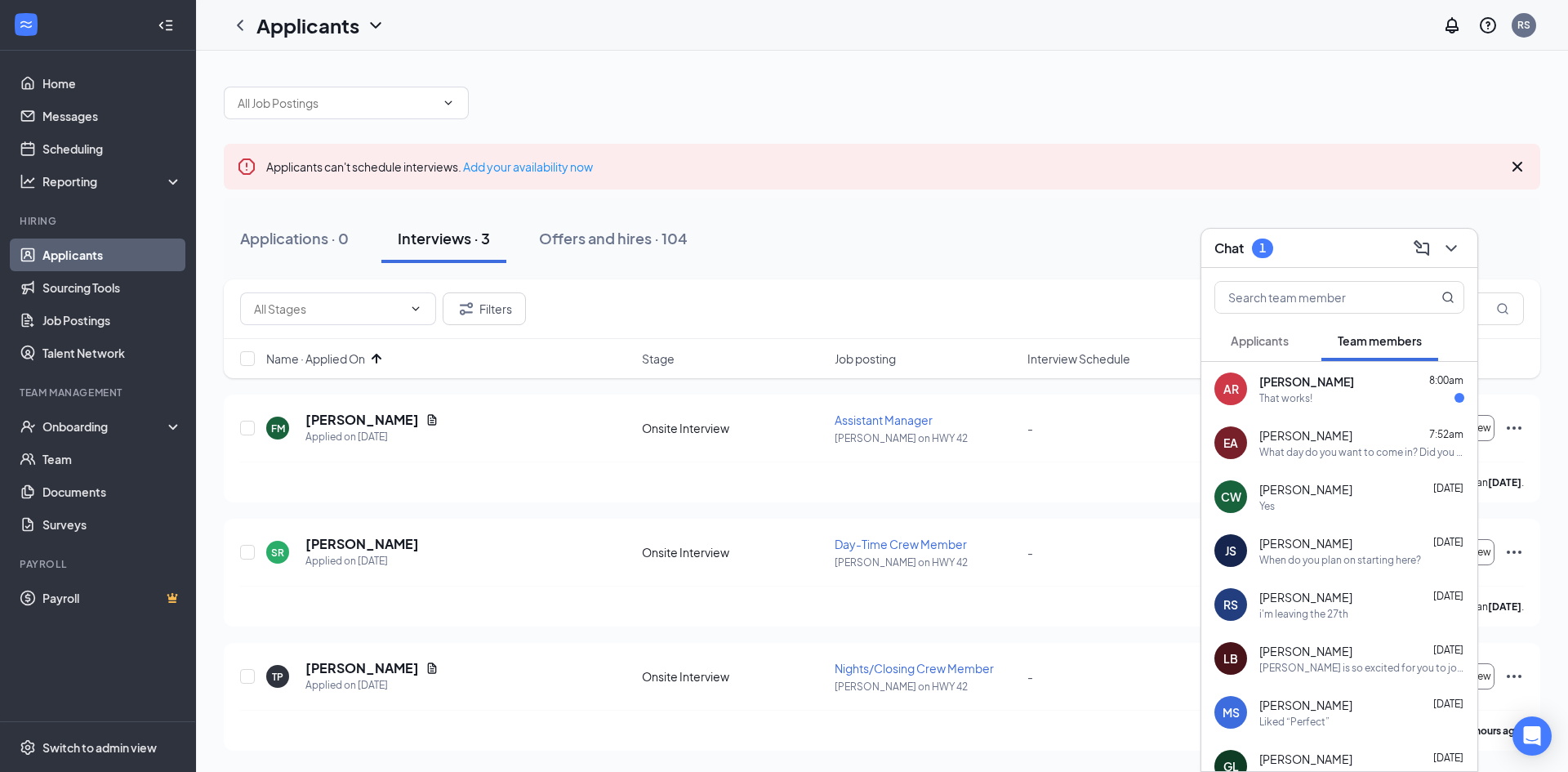
click at [1324, 401] on div "That works!" at bounding box center [1362, 398] width 205 height 14
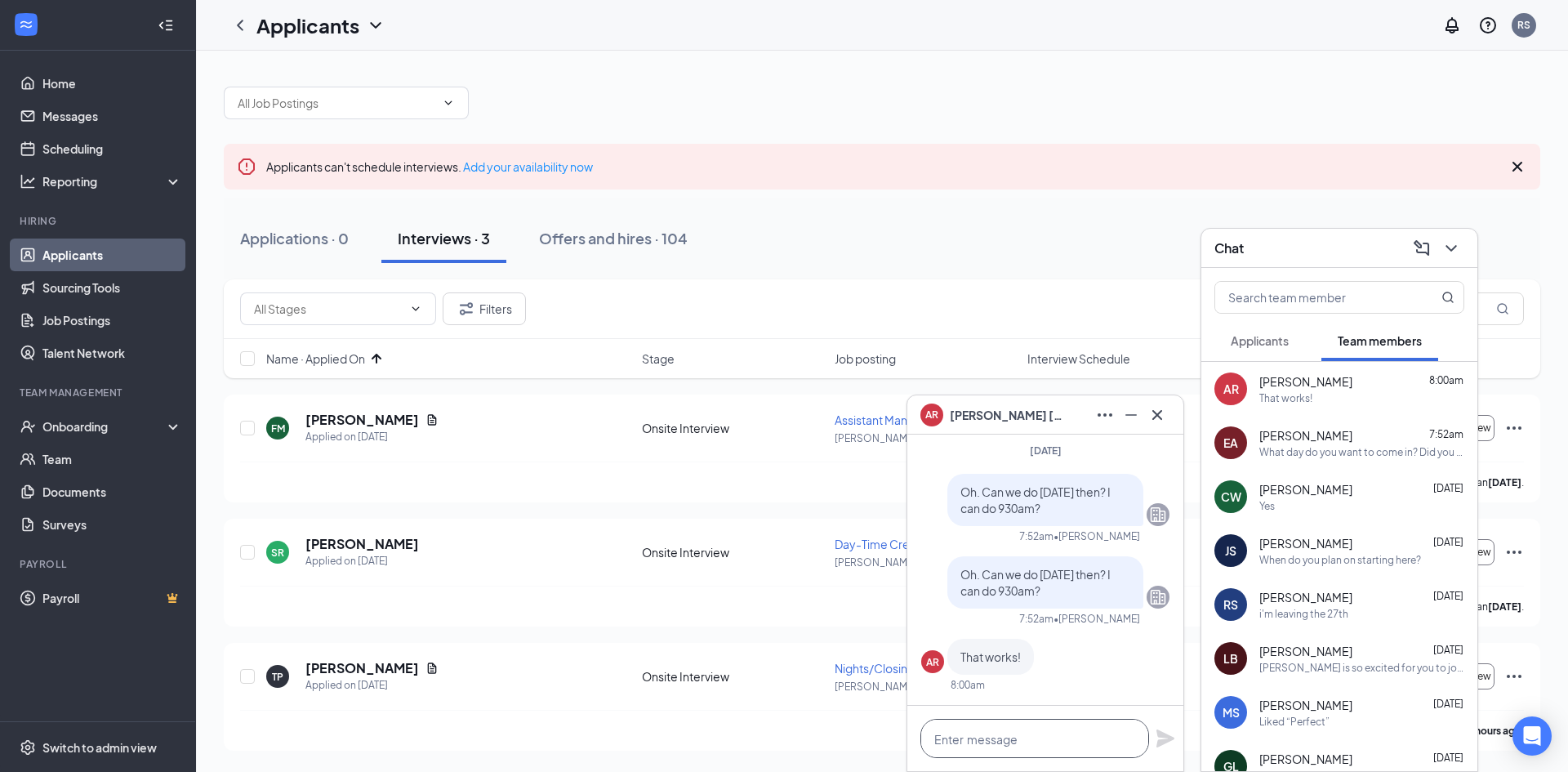
click at [968, 743] on textarea at bounding box center [1035, 739] width 229 height 40
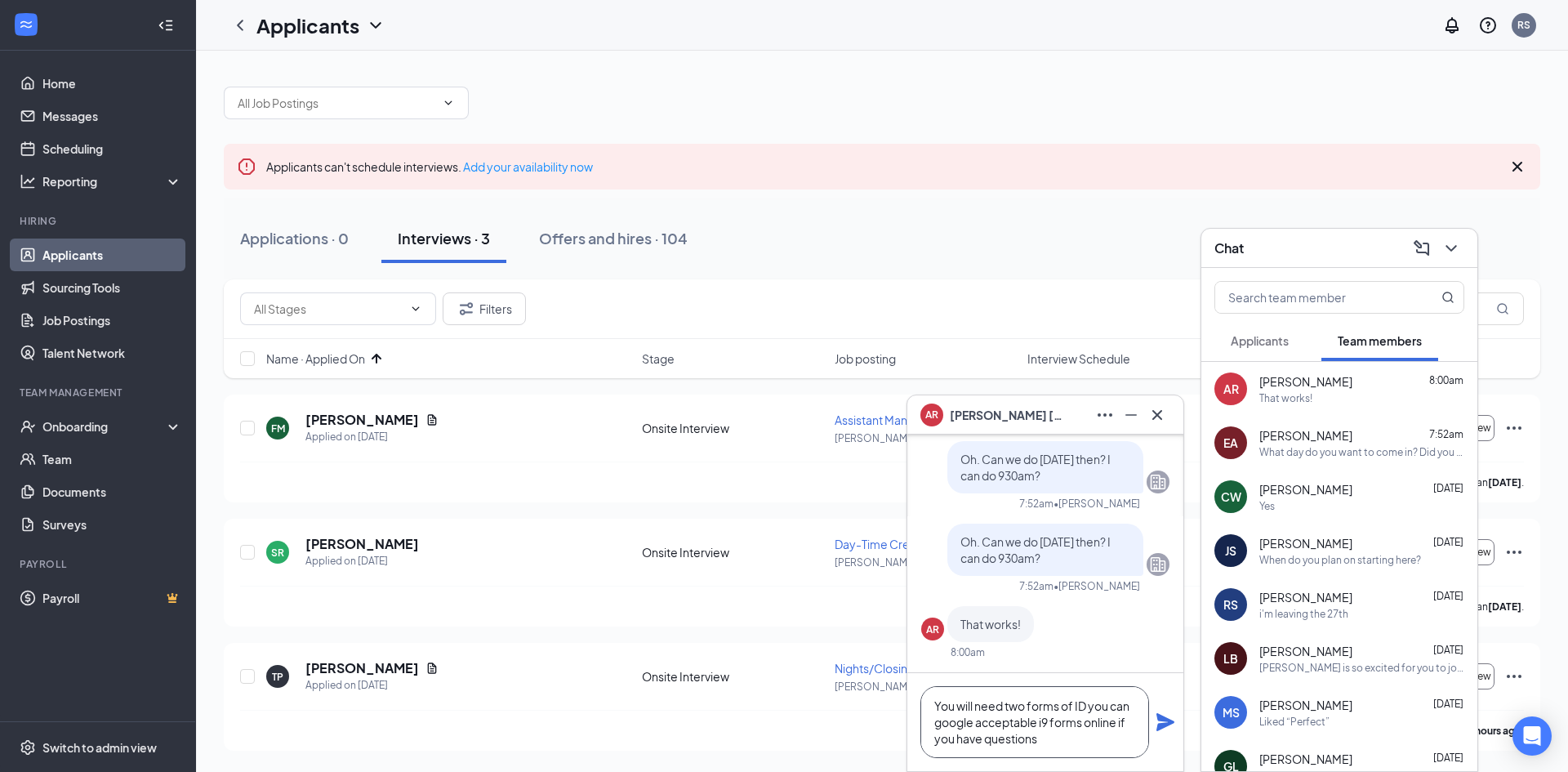
type textarea "You will need two forms of ID you can google acceptable i9 forms online if you …"
click at [1169, 714] on icon "Plane" at bounding box center [1165, 722] width 20 height 20
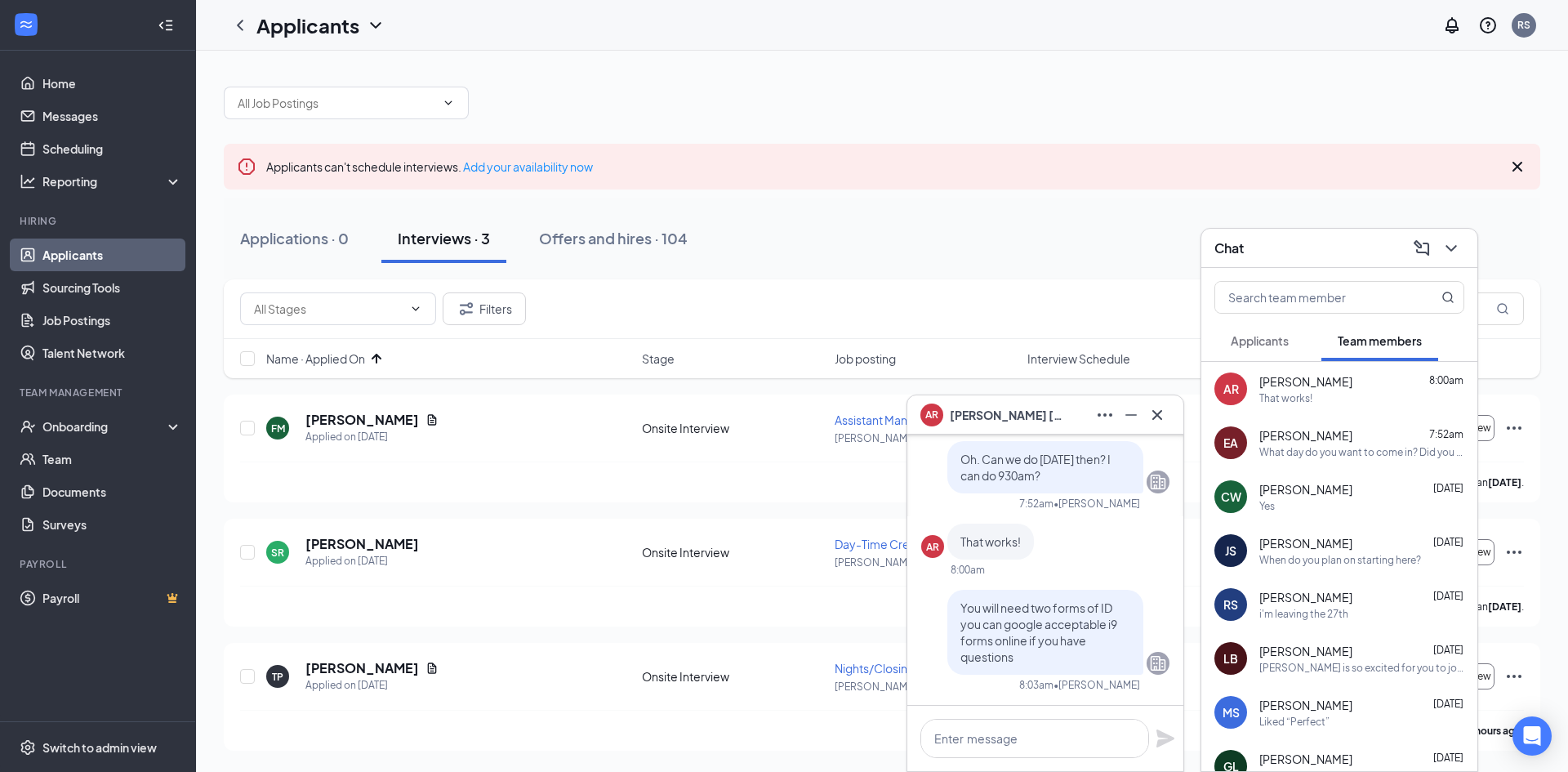
scroll to position [0, 0]
